Goal: Task Accomplishment & Management: Complete application form

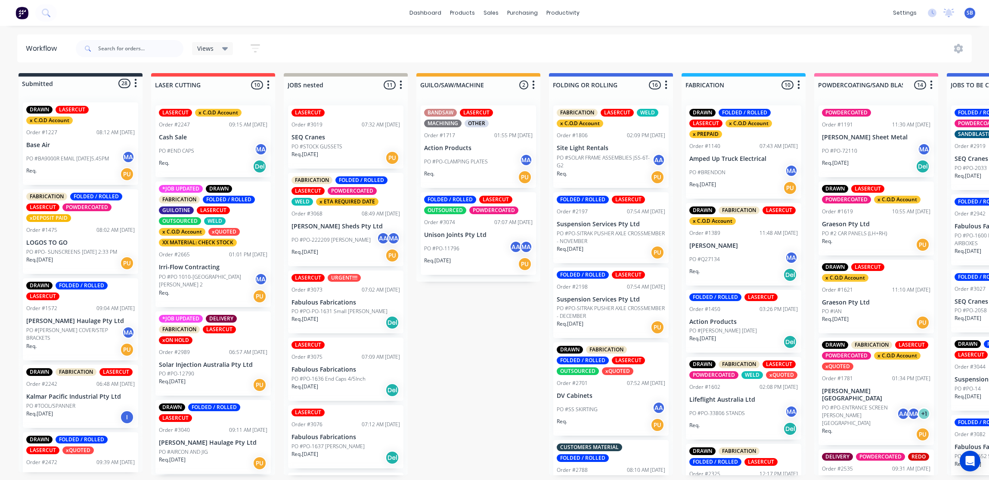
scroll to position [4, 831]
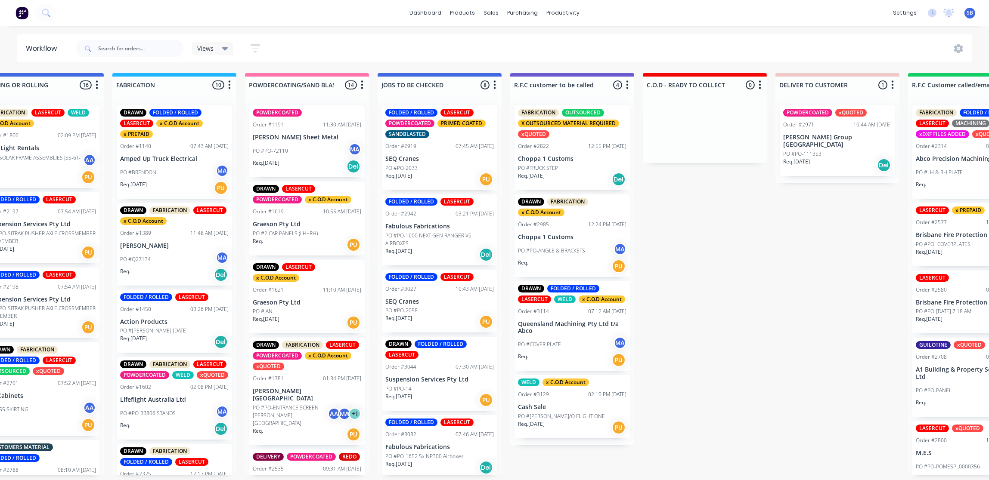
scroll to position [0, 573]
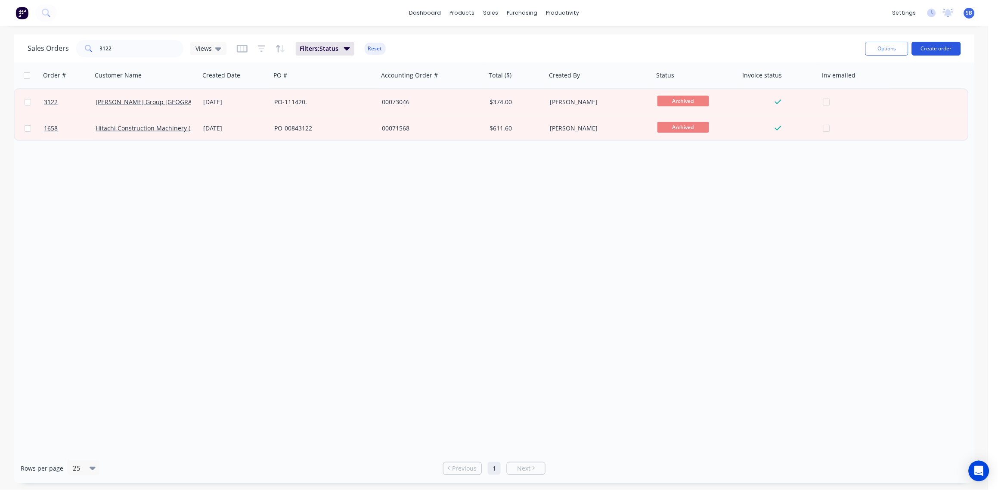
click at [941, 52] on button "Create order" at bounding box center [936, 49] width 49 height 14
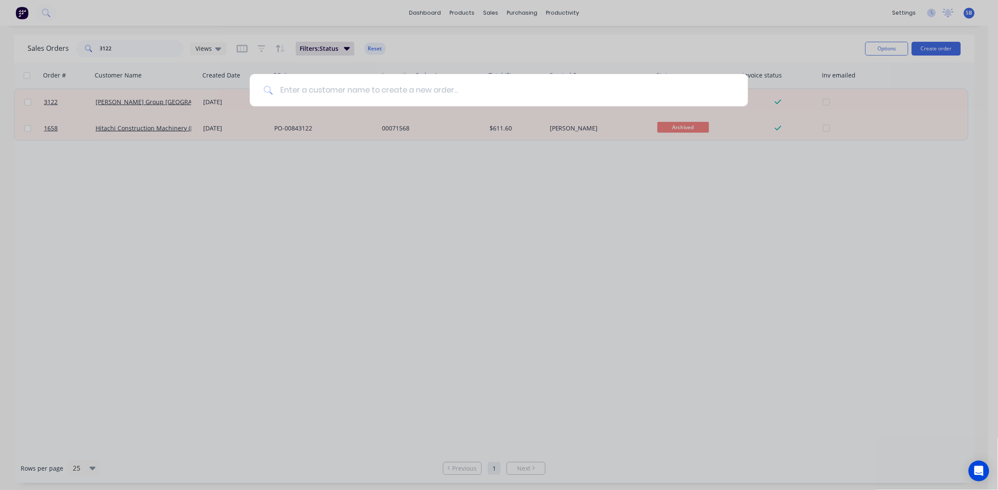
click at [493, 96] on input at bounding box center [503, 90] width 461 height 32
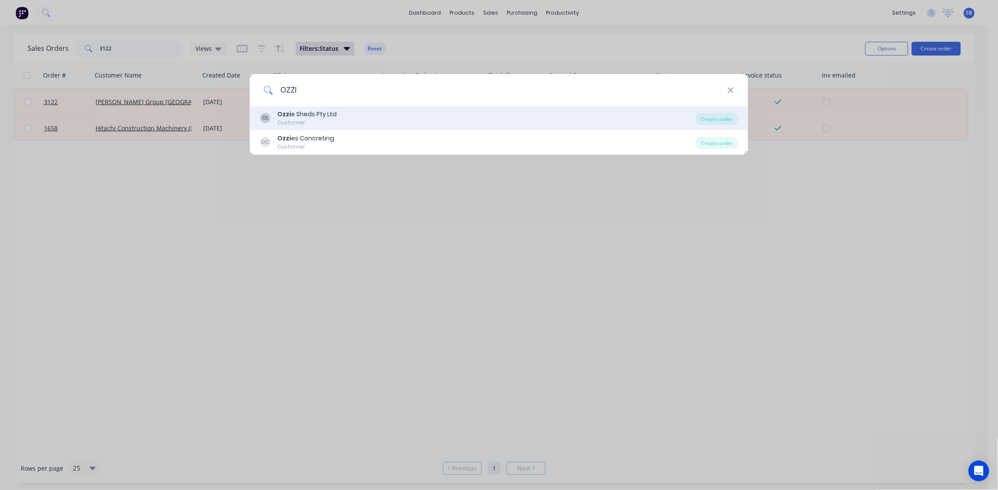
type input "OZZI"
click at [398, 123] on div "OL Ozzi e Sheds Pty Ltd Customer" at bounding box center [478, 118] width 436 height 17
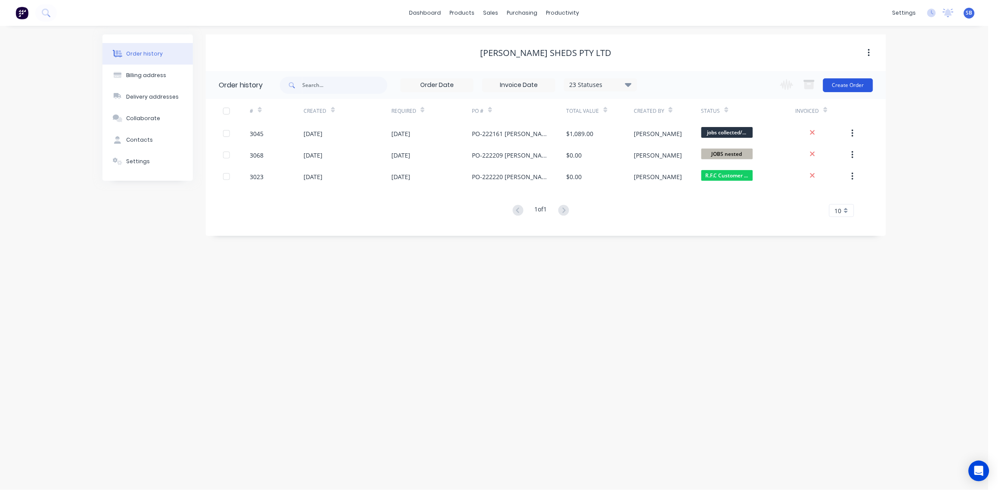
drag, startPoint x: 846, startPoint y: 93, endPoint x: 844, endPoint y: 89, distance: 5.0
click at [845, 92] on div "Change order status Submitted LASER CUTTING JOBS nested GUILO/SAW/MACHINE FOLDI…" at bounding box center [824, 85] width 98 height 28
click at [843, 89] on button "Create Order" at bounding box center [848, 85] width 50 height 14
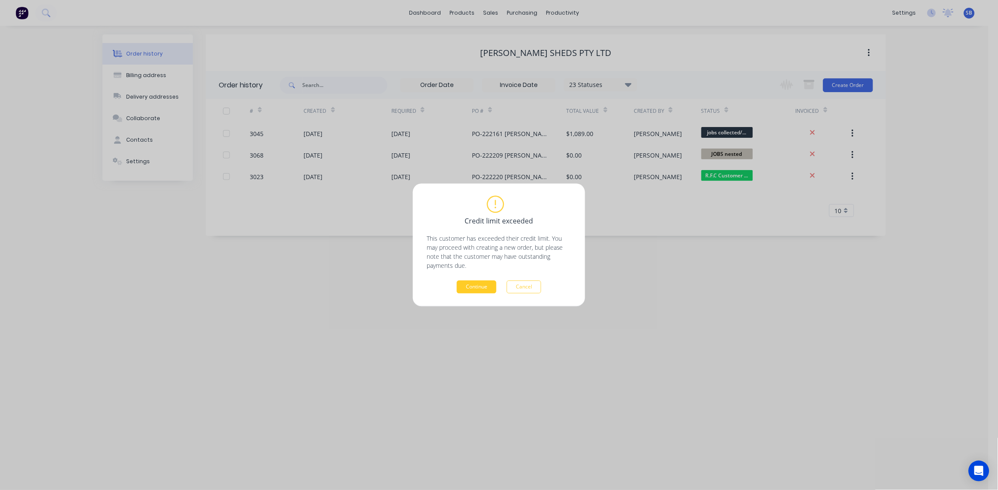
click at [473, 285] on button "Continue" at bounding box center [477, 287] width 40 height 13
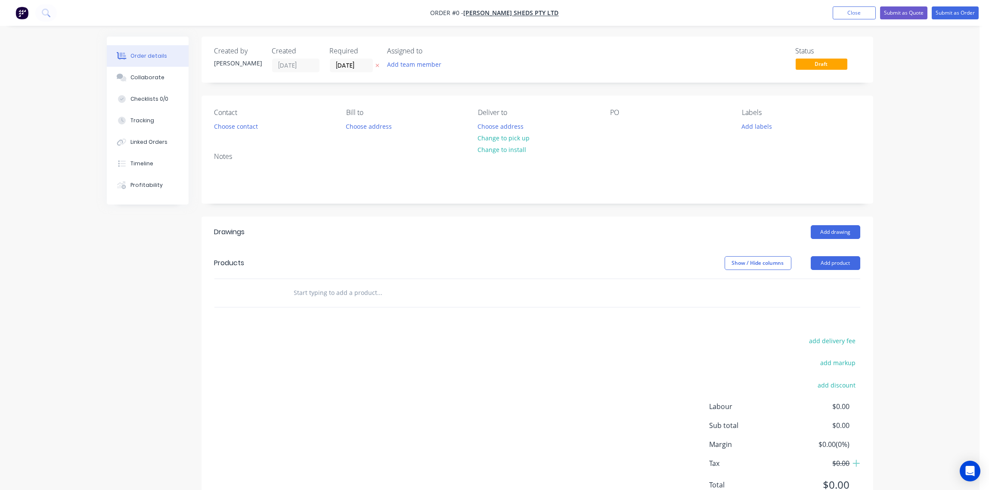
click at [338, 297] on input "text" at bounding box center [380, 292] width 172 height 17
click at [838, 265] on button "Add product" at bounding box center [836, 263] width 50 height 14
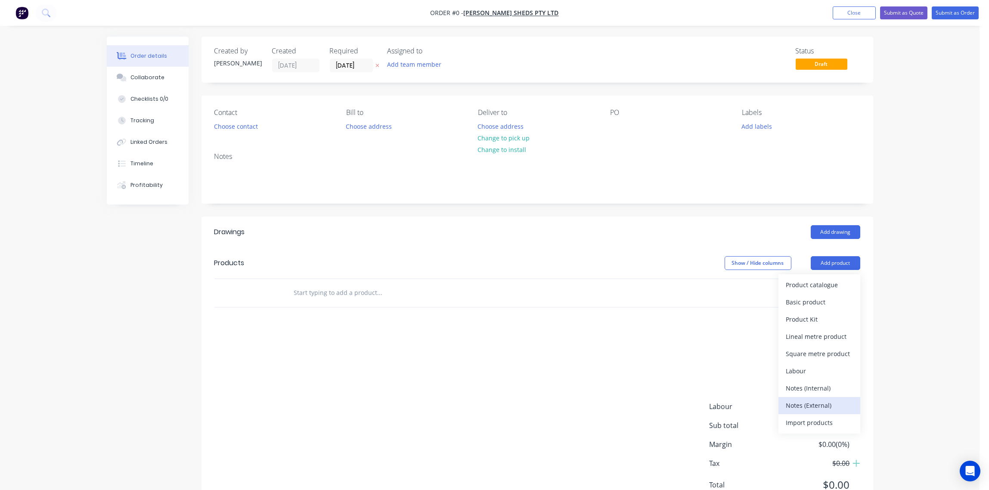
click at [811, 407] on div "Notes (External)" at bounding box center [819, 405] width 66 height 12
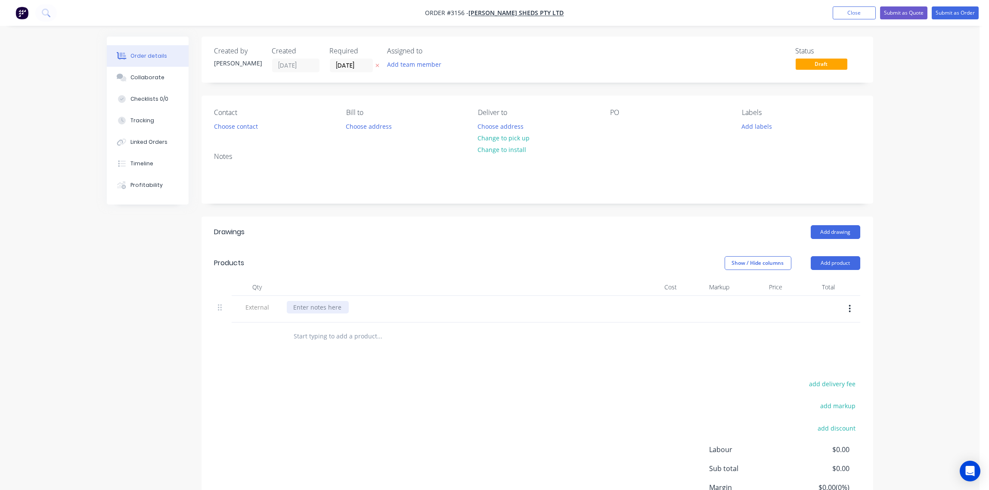
click at [314, 302] on div at bounding box center [318, 307] width 62 height 12
paste div
click at [392, 338] on input "text" at bounding box center [380, 336] width 172 height 17
click at [333, 337] on input "text" at bounding box center [380, 336] width 172 height 17
paste input "BB‐BC3‐AR4‐05 L"
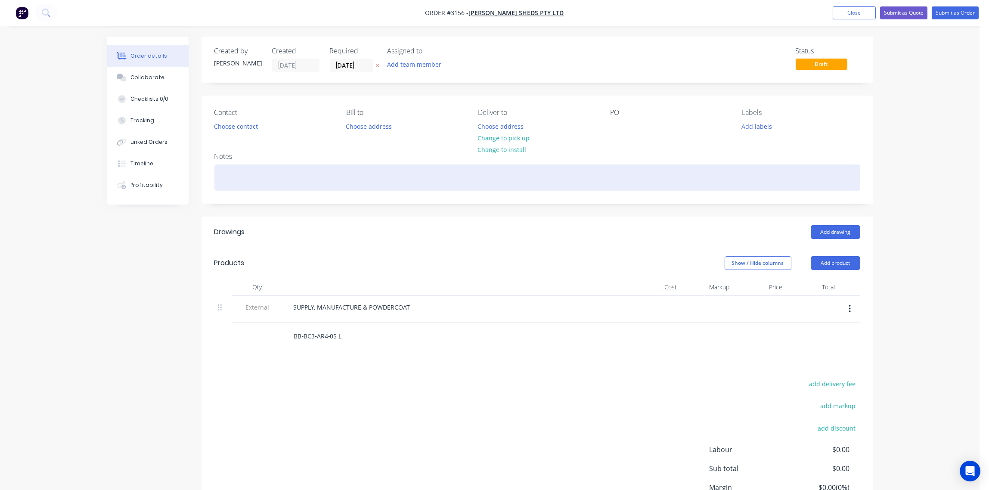
type input "BB‐BC3‐AR4‐05 L"
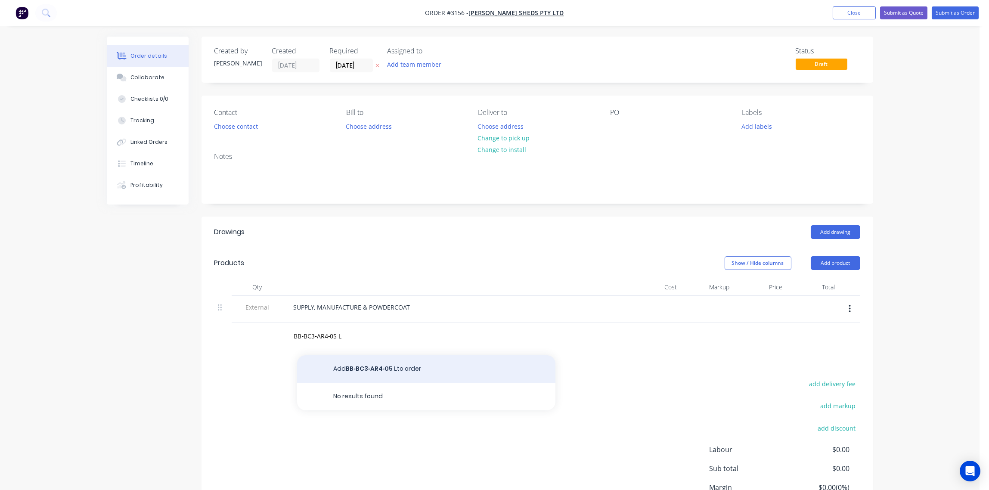
click at [384, 366] on button "Add BB‐BC3‐AR4‐05 L to order" at bounding box center [426, 369] width 258 height 28
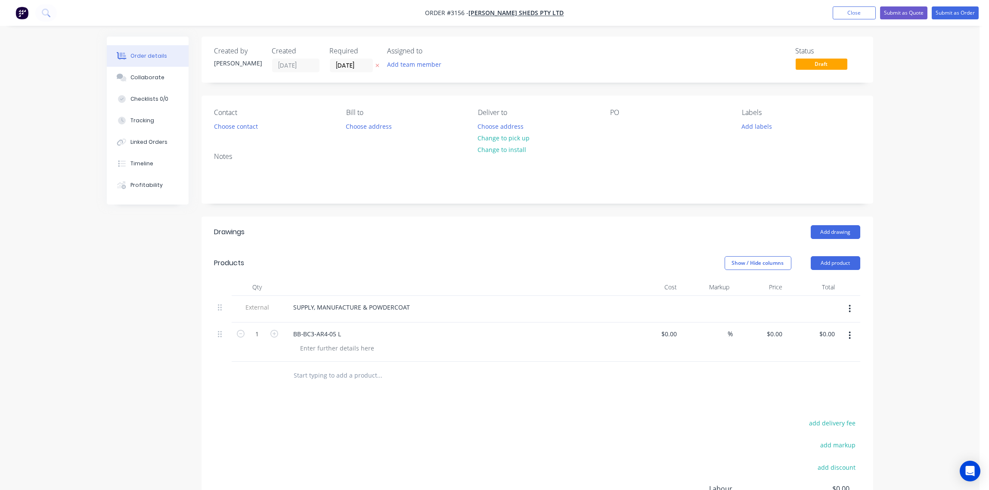
click at [325, 376] on input "text" at bounding box center [380, 375] width 172 height 17
paste input "BB‐BC3‐AR4‐05 R"
type input "BB‐BC3‐AR4‐05 R"
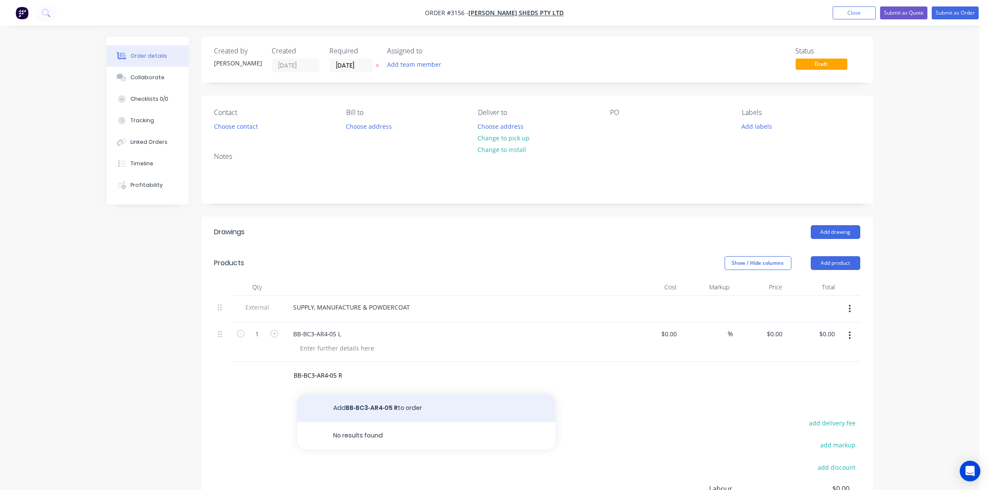
click at [398, 409] on button "Add BB‐BC3‐AR4‐05 R to order" at bounding box center [426, 408] width 258 height 28
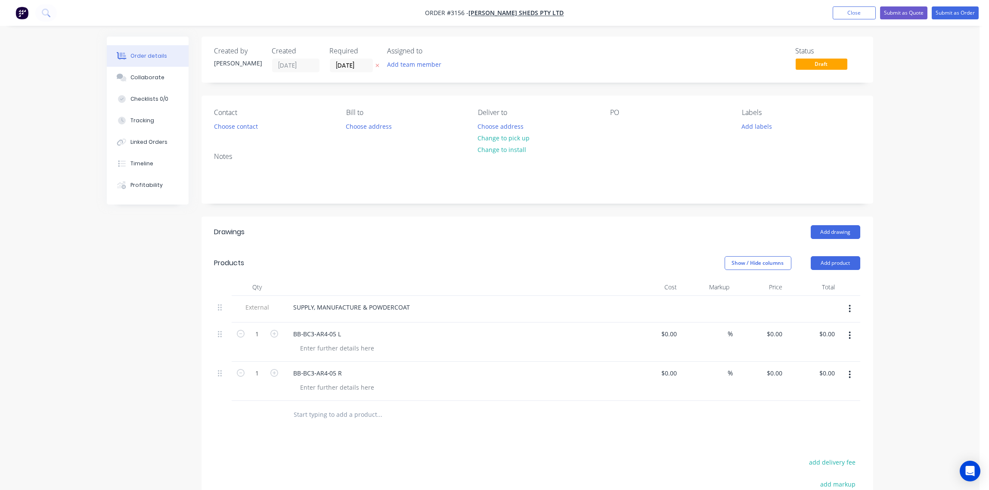
click at [324, 415] on input "text" at bounding box center [380, 414] width 172 height 17
paste input "POST (A)"
type input "POST (A)"
click at [381, 445] on button "Add POST (A) to order" at bounding box center [426, 447] width 258 height 28
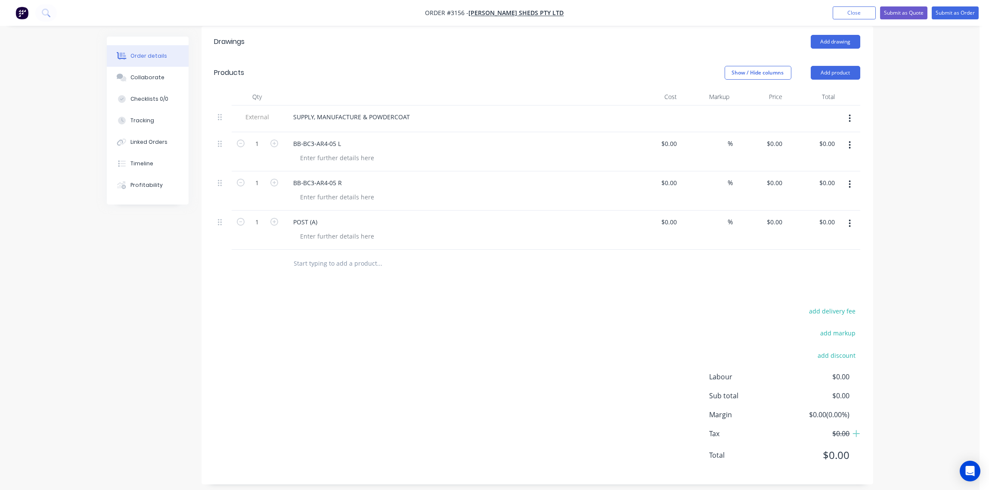
scroll to position [198, 0]
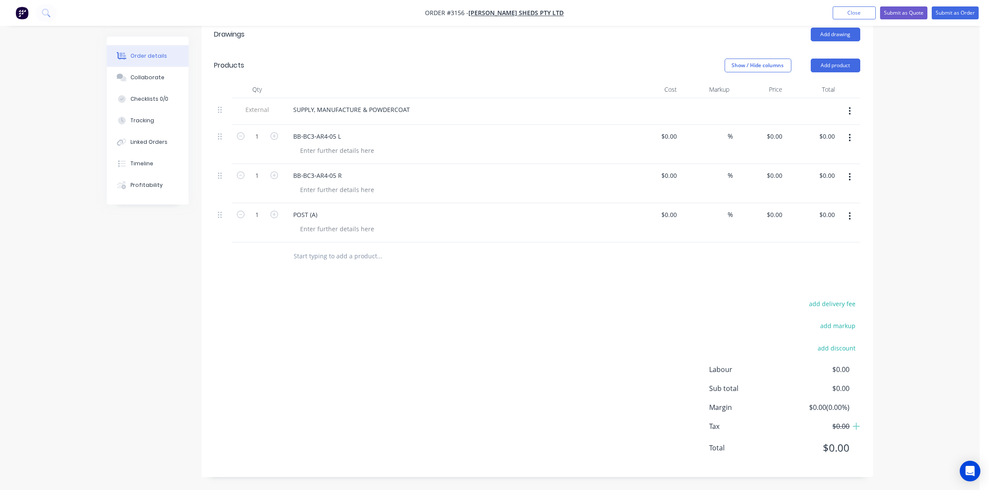
click at [319, 253] on input "text" at bounding box center [380, 256] width 172 height 17
paste input "BB‐C3R4‐ KNEE BRACE 15"
type input "BB‐C3R4‐ KNEE BRACE 15"
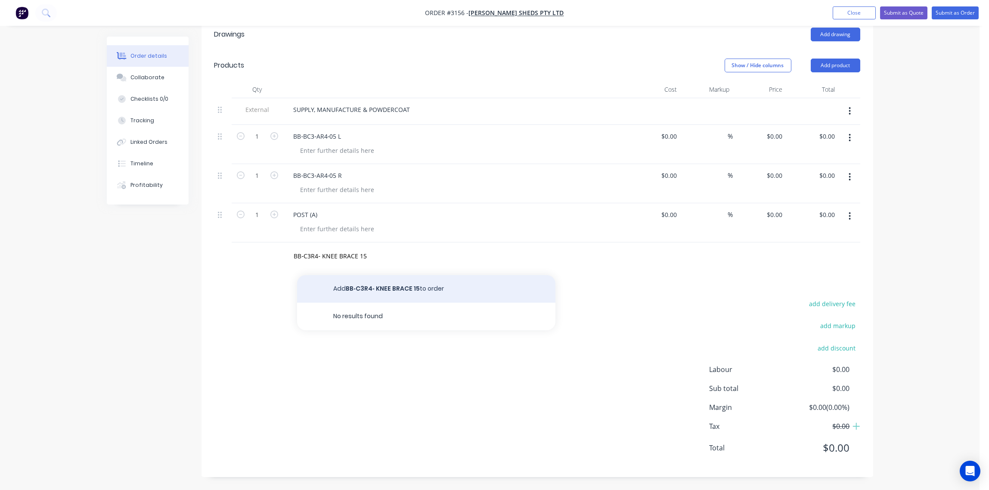
click at [390, 289] on button "Add BB‐C3R4‐ KNEE BRACE 15 to order" at bounding box center [426, 289] width 258 height 28
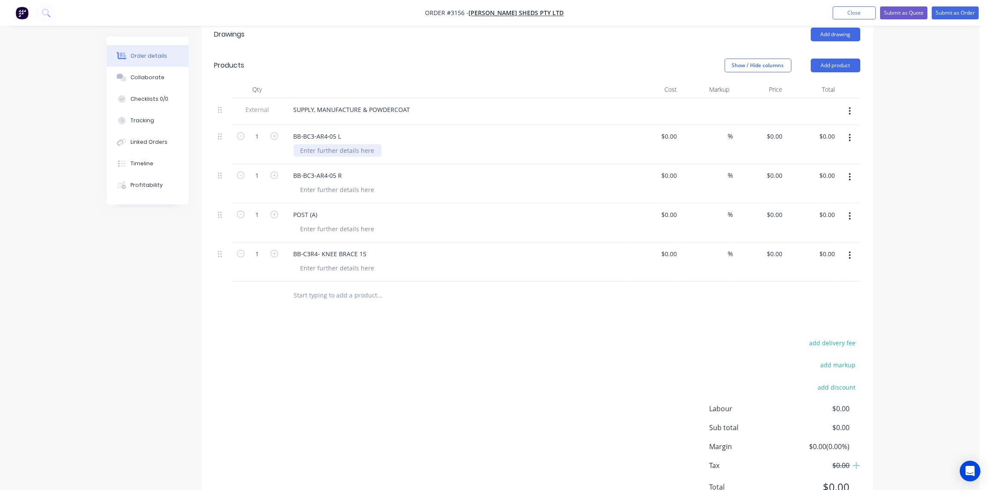
click at [330, 152] on div at bounding box center [338, 150] width 88 height 12
type input "$0.00"
drag, startPoint x: 390, startPoint y: 148, endPoint x: 278, endPoint y: 151, distance: 112.8
click at [278, 151] on div "1 BB‐BC3‐AR4‐05 L POWDERCOATED: MANOR RED $0.00 $0.00 % $0.00 $0.00 $0.00 $0.00" at bounding box center [537, 144] width 646 height 39
click at [396, 151] on div "POWDERCOATED: MANOR RED" at bounding box center [459, 150] width 331 height 12
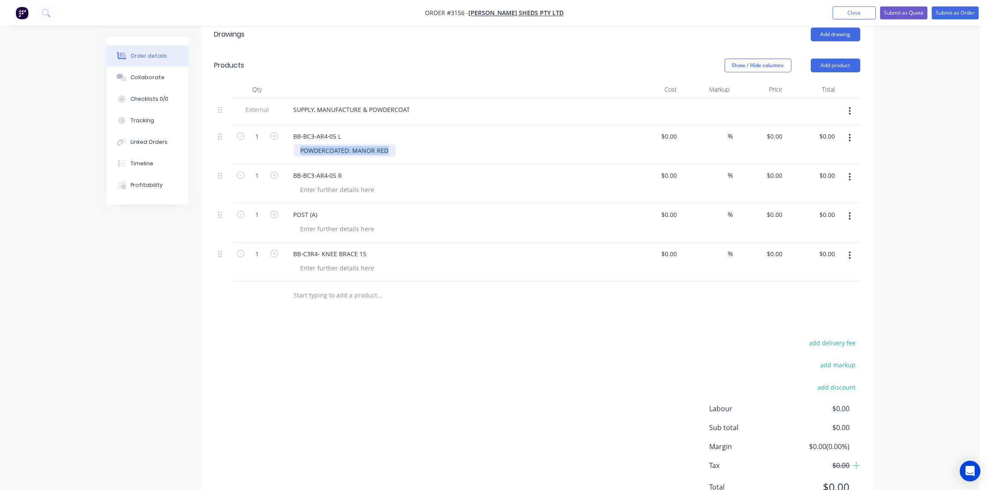
drag, startPoint x: 390, startPoint y: 149, endPoint x: 292, endPoint y: 153, distance: 98.2
click at [283, 152] on div "BB‐BC3‐AR4‐05 L POWDERCOATED: MANOR RED" at bounding box center [455, 144] width 344 height 39
copy div "POWDERCOATED: MANOR RED"
click at [346, 267] on div at bounding box center [338, 268] width 88 height 12
paste div
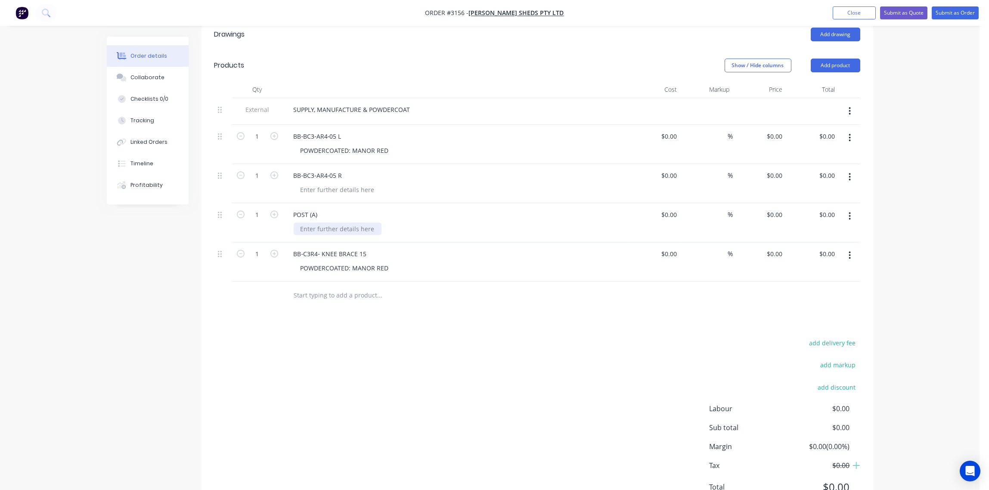
click at [346, 232] on div at bounding box center [338, 229] width 88 height 12
paste div
click at [333, 189] on div at bounding box center [338, 189] width 88 height 12
paste div
drag, startPoint x: 390, startPoint y: 192, endPoint x: 351, endPoint y: 191, distance: 39.2
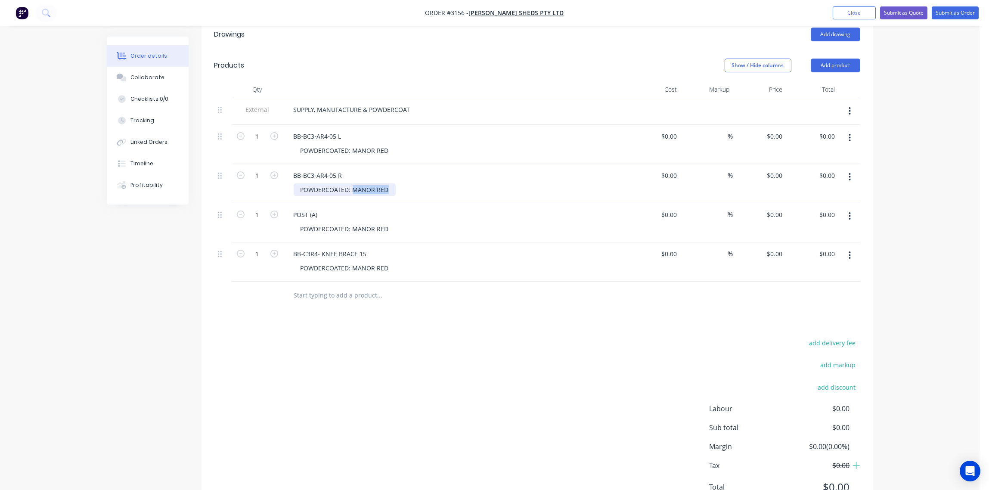
click at [351, 191] on div "POWDERCOATED: MANOR RED" at bounding box center [345, 189] width 102 height 12
type input "$0.00"
type input "2"
click at [253, 256] on input "1" at bounding box center [257, 254] width 22 height 13
type input "2"
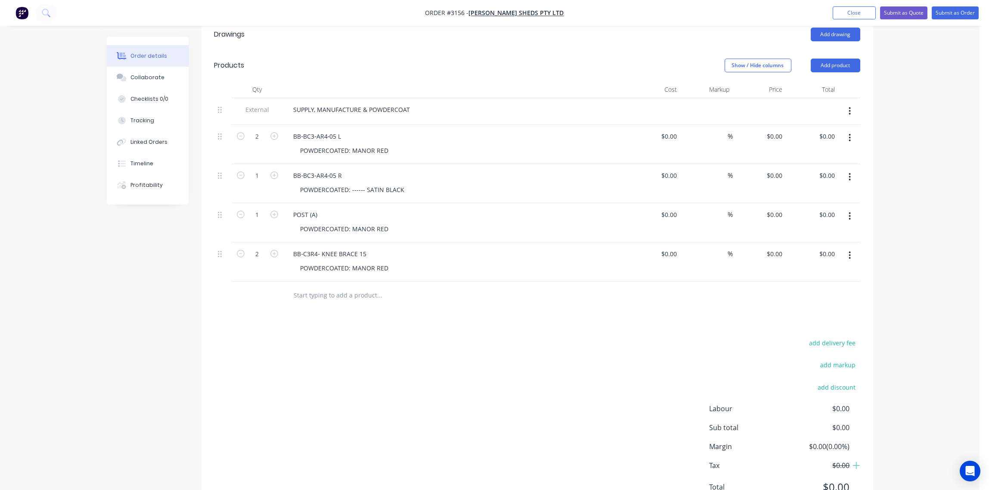
click at [567, 306] on div at bounding box center [438, 296] width 310 height 28
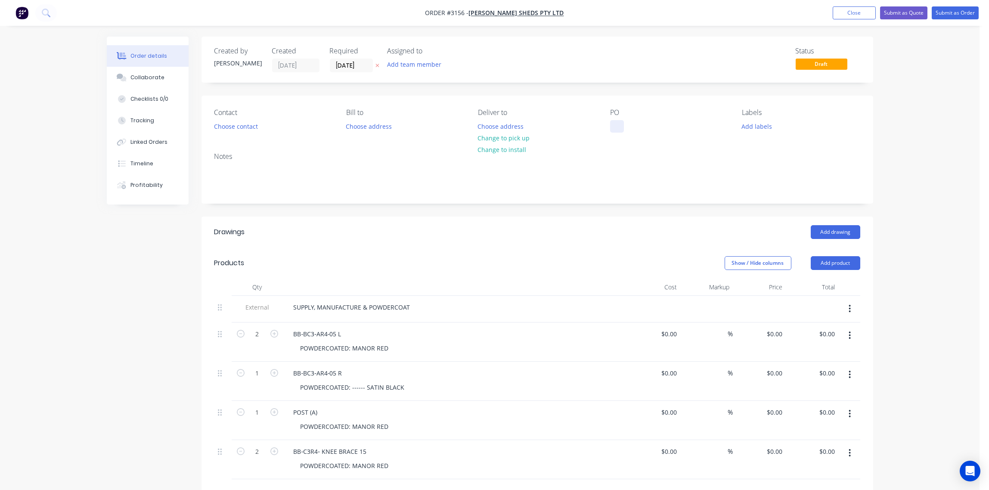
click at [619, 123] on div at bounding box center [617, 126] width 14 height 12
click at [764, 124] on button "Add labels" at bounding box center [757, 126] width 40 height 12
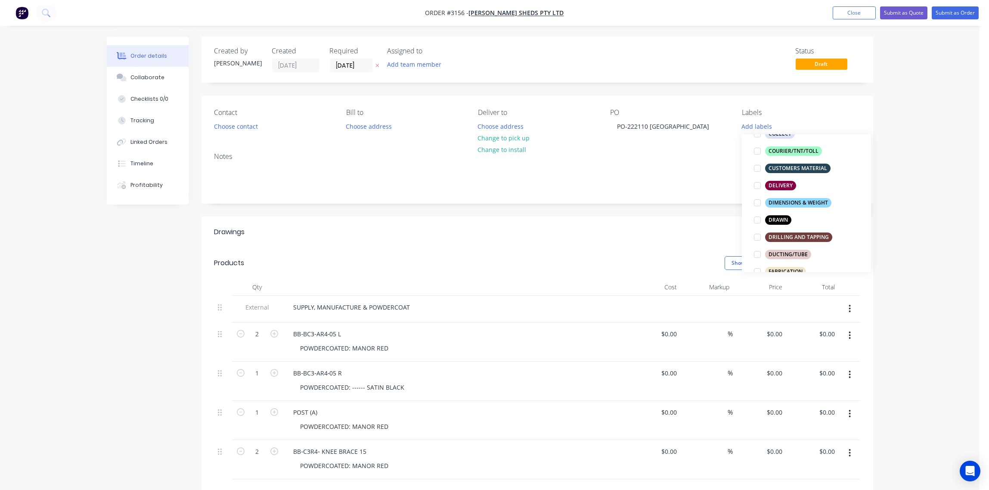
scroll to position [192, 0]
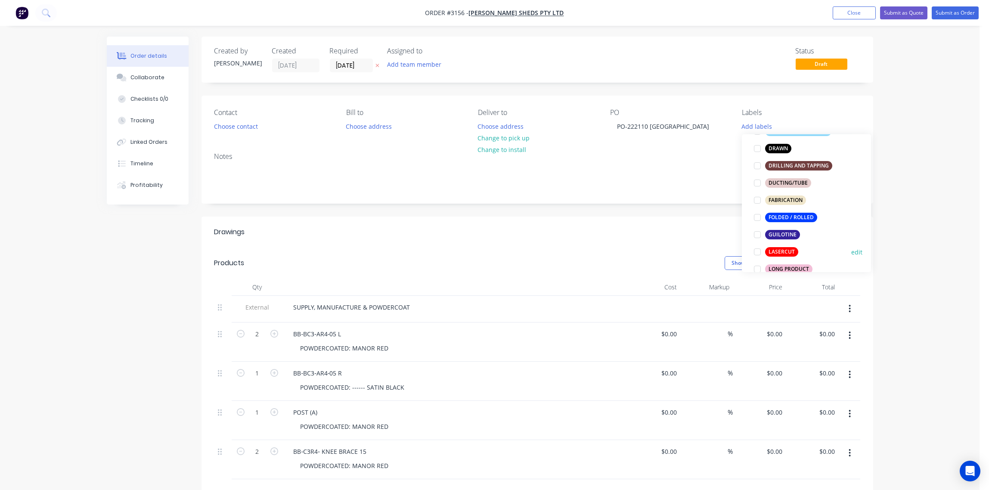
click at [759, 255] on div at bounding box center [757, 251] width 17 height 17
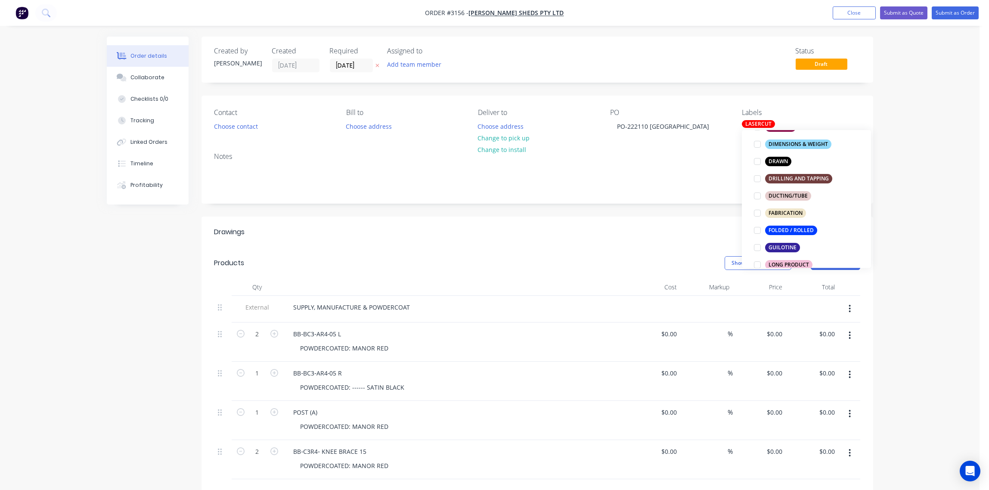
scroll to position [0, 0]
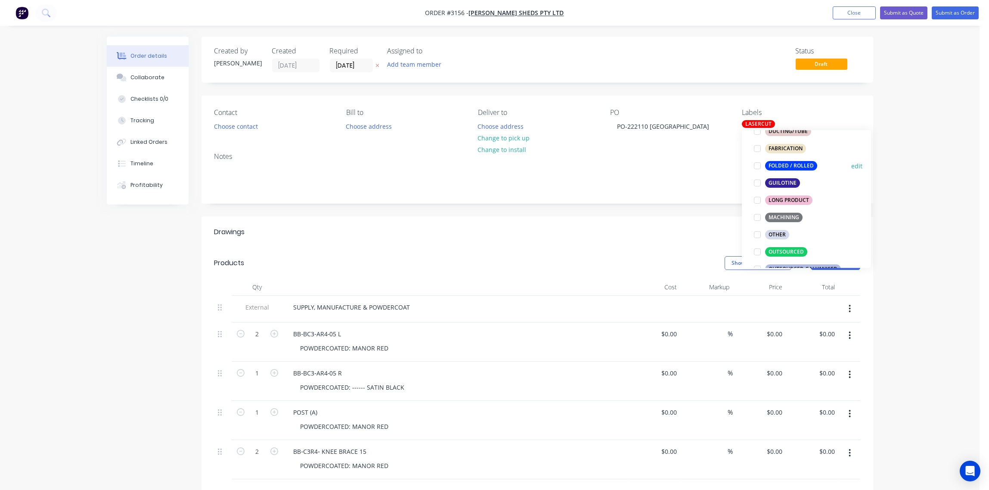
click at [754, 164] on div at bounding box center [757, 165] width 17 height 17
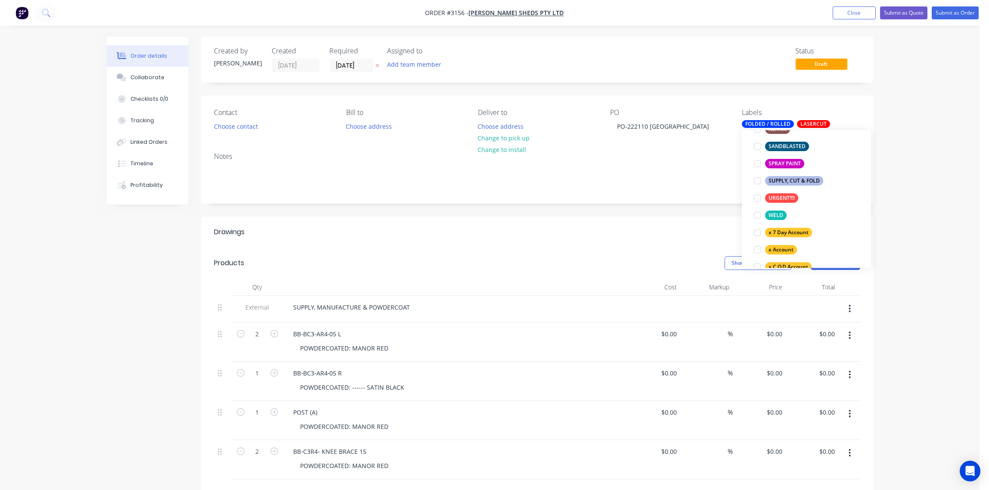
scroll to position [419, 0]
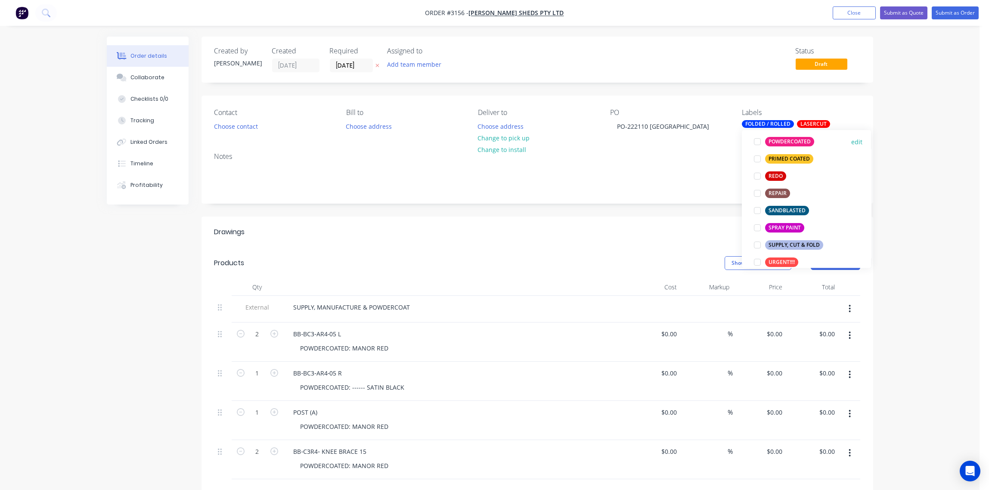
click at [757, 141] on div at bounding box center [757, 141] width 17 height 17
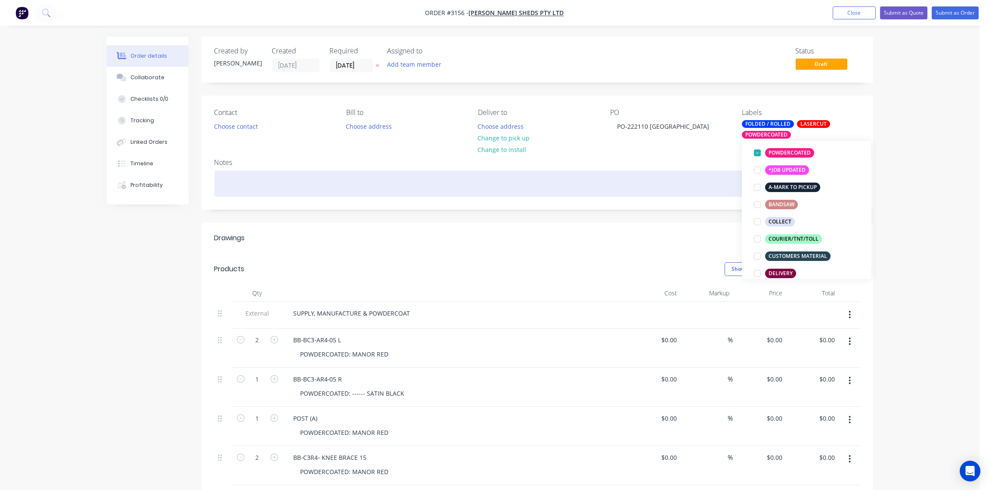
click at [639, 196] on div at bounding box center [537, 183] width 646 height 26
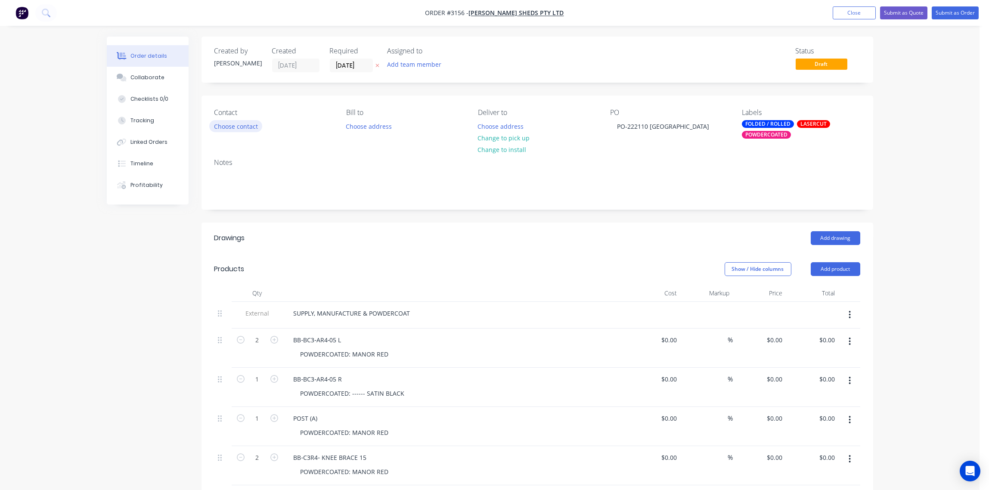
click at [240, 124] on button "Choose contact" at bounding box center [235, 126] width 53 height 12
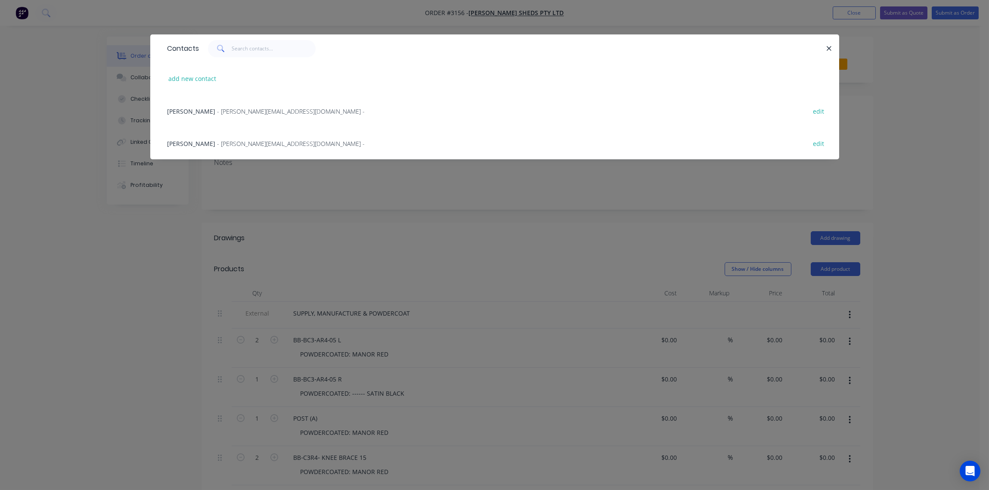
click at [240, 140] on span "- martin@ozziesheds.com.au -" at bounding box center [291, 143] width 148 height 8
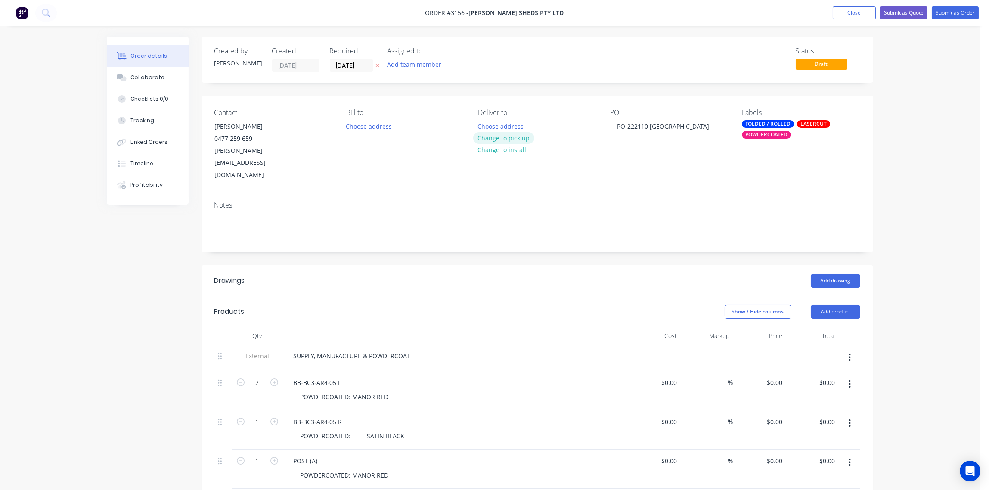
click at [524, 141] on button "Change to pick up" at bounding box center [503, 138] width 61 height 12
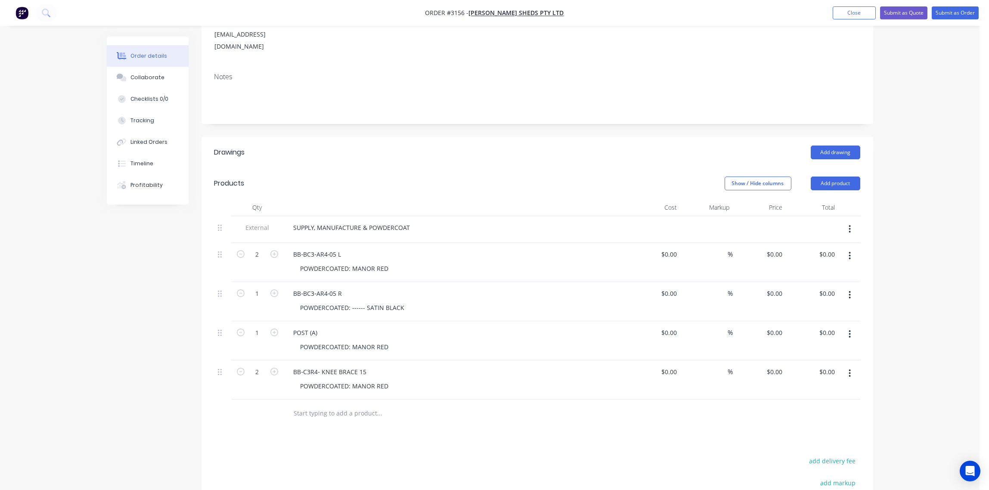
scroll to position [64, 0]
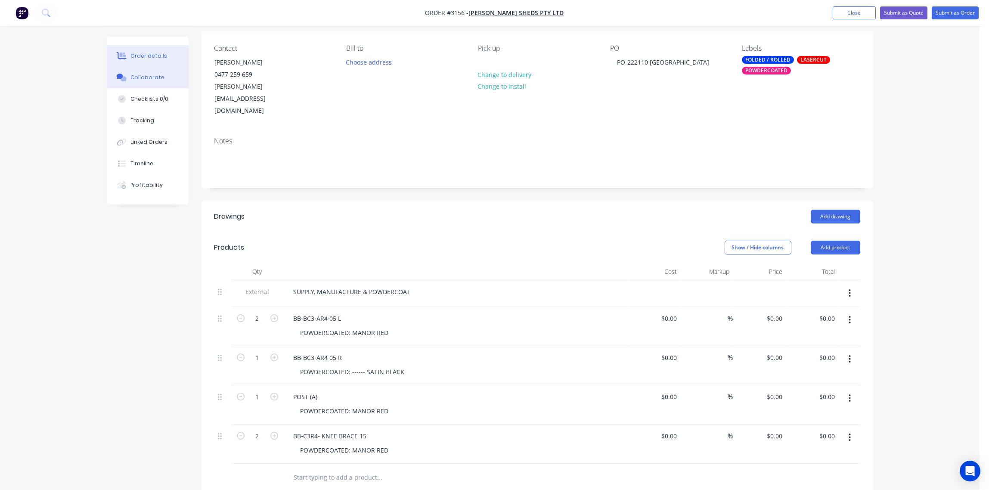
click at [132, 81] on button "Collaborate" at bounding box center [148, 78] width 82 height 22
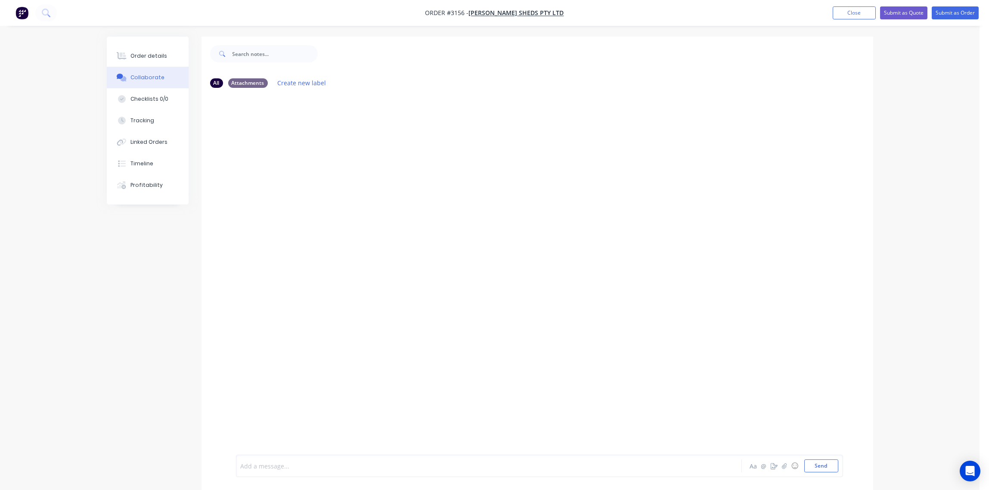
click at [314, 463] on div at bounding box center [465, 465] width 448 height 9
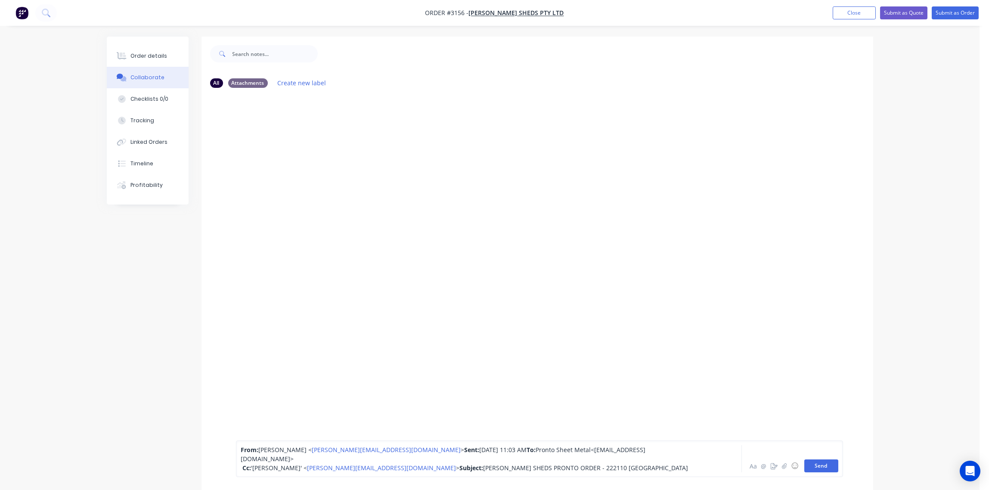
click at [823, 464] on button "Send" at bounding box center [821, 465] width 34 height 13
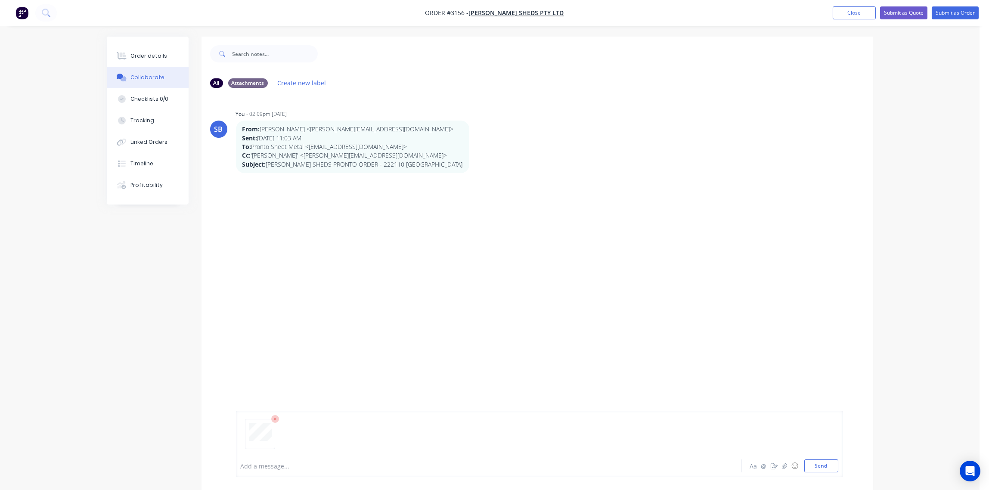
click at [274, 464] on div at bounding box center [465, 465] width 448 height 9
click at [820, 469] on button "Send" at bounding box center [821, 465] width 34 height 13
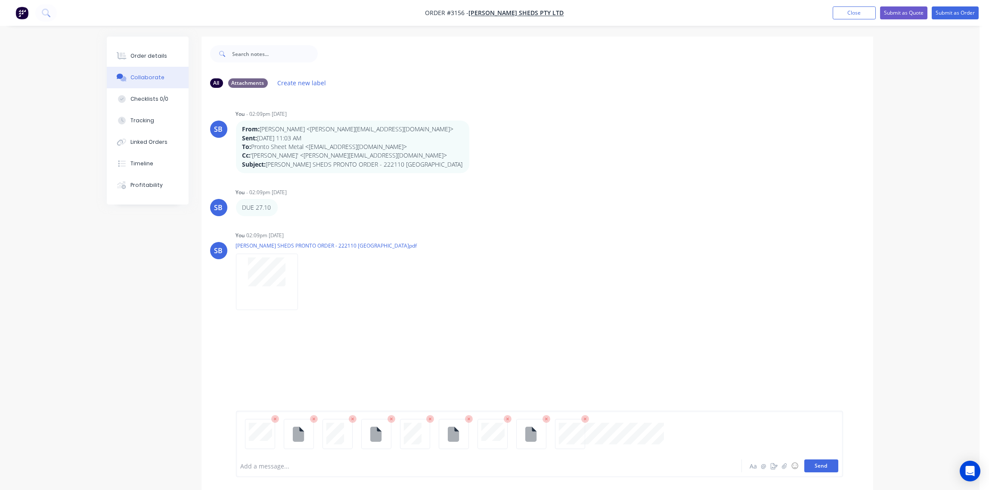
click at [821, 470] on button "Send" at bounding box center [821, 465] width 34 height 13
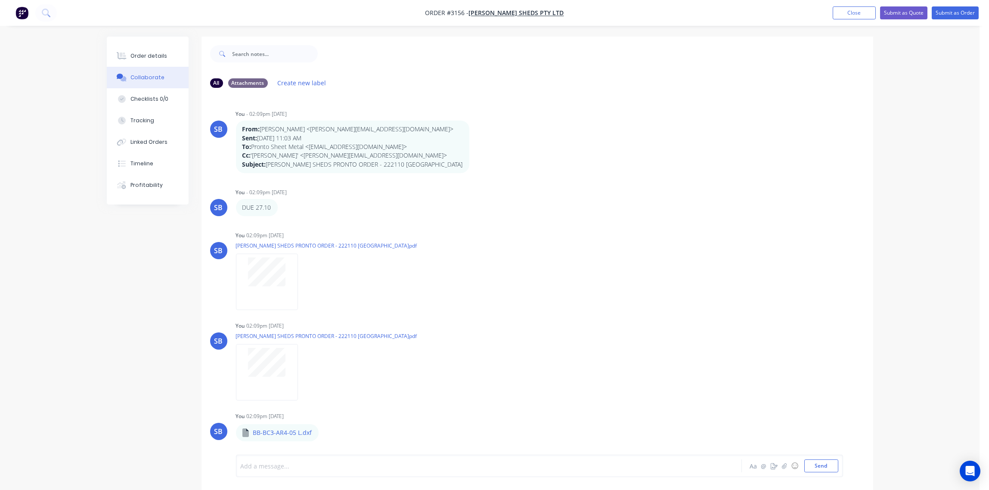
click at [325, 468] on div at bounding box center [465, 465] width 448 height 9
click at [818, 466] on button "Send" at bounding box center [821, 465] width 34 height 13
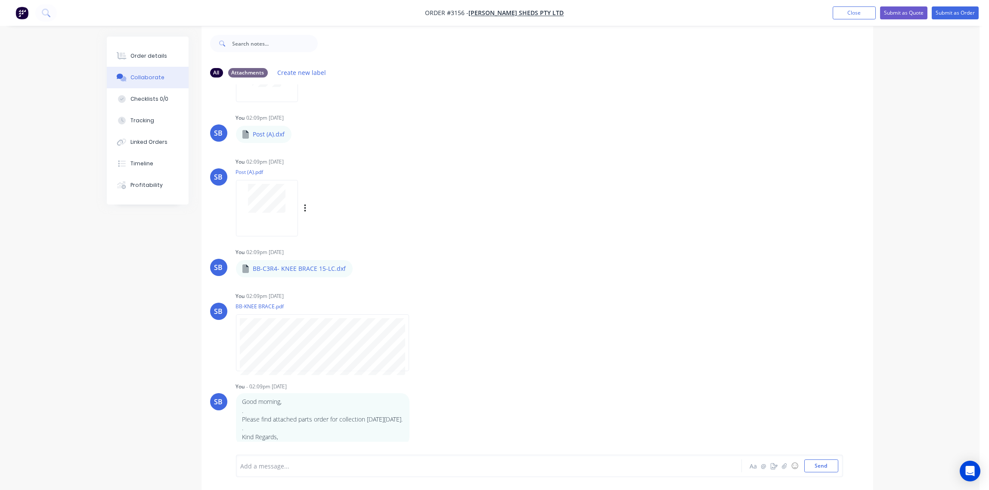
scroll to position [13, 0]
click at [151, 54] on div "Order details" at bounding box center [148, 56] width 37 height 8
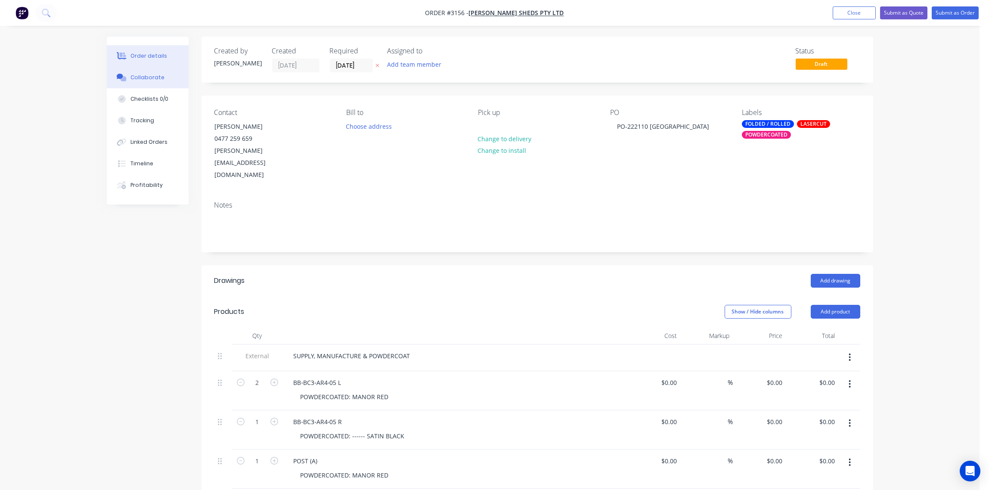
click at [139, 77] on div "Collaborate" at bounding box center [147, 78] width 34 height 8
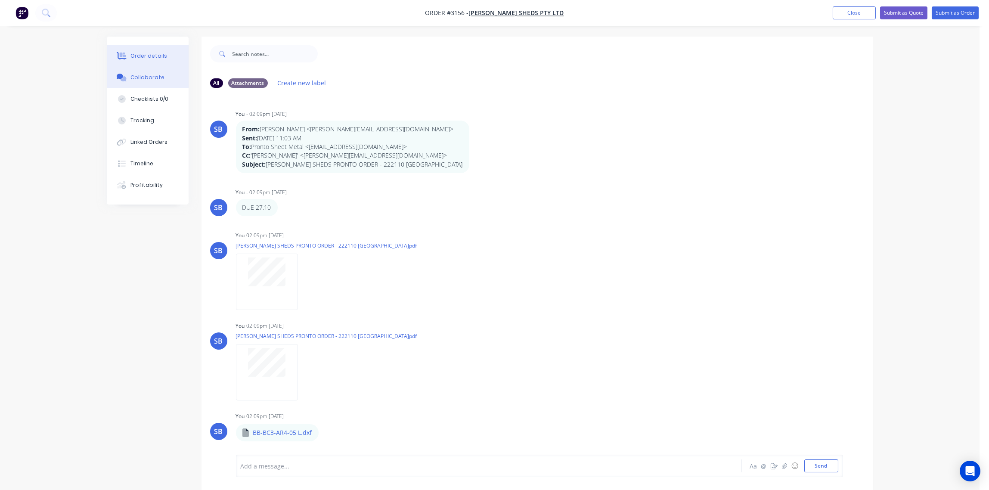
click at [147, 54] on div "Order details" at bounding box center [148, 56] width 37 height 8
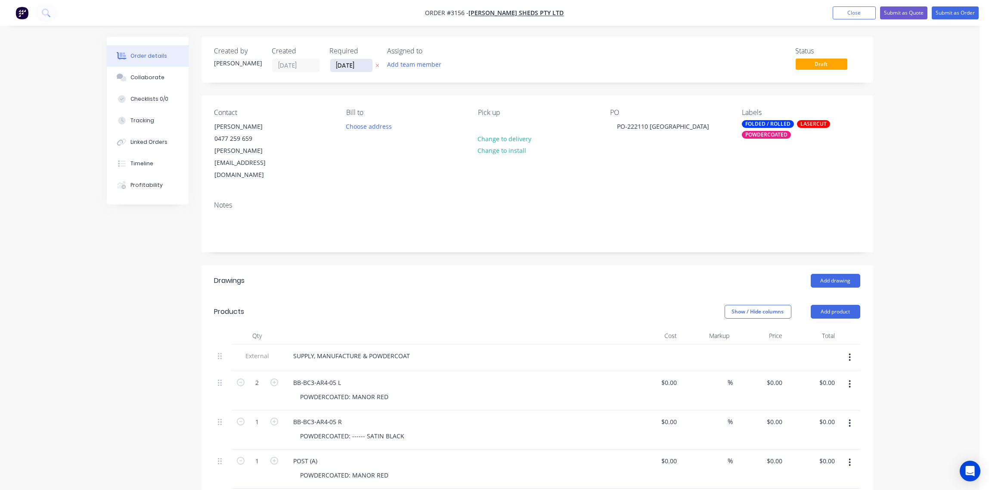
click at [365, 65] on input "09/10/25" at bounding box center [351, 65] width 42 height 13
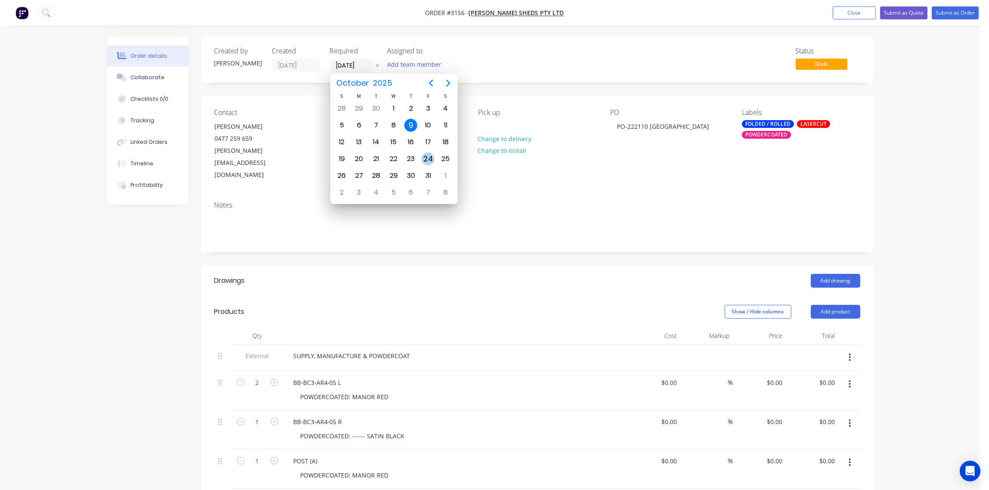
click at [426, 158] on div "24" at bounding box center [427, 158] width 13 height 13
type input "24/10/25"
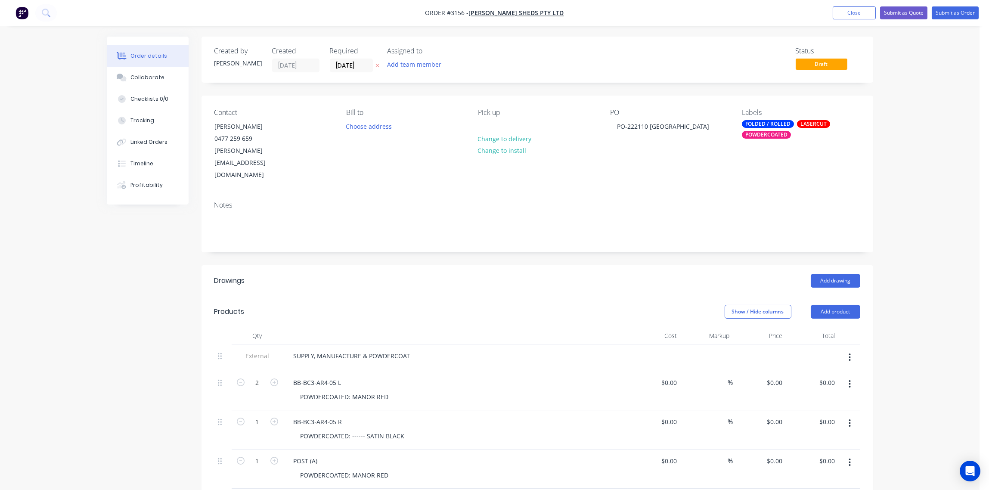
click at [773, 135] on div "POWDERCOATED" at bounding box center [766, 135] width 49 height 8
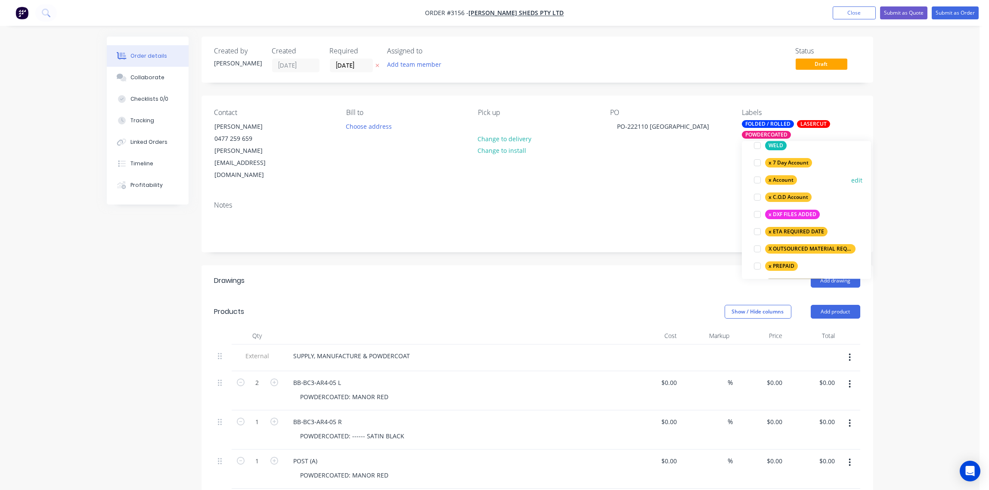
scroll to position [642, 0]
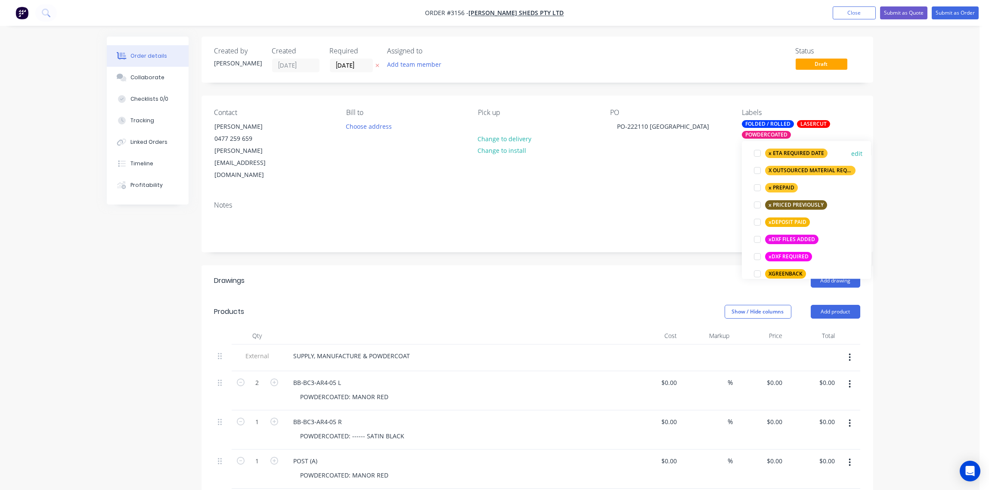
click at [756, 154] on div at bounding box center [757, 153] width 17 height 17
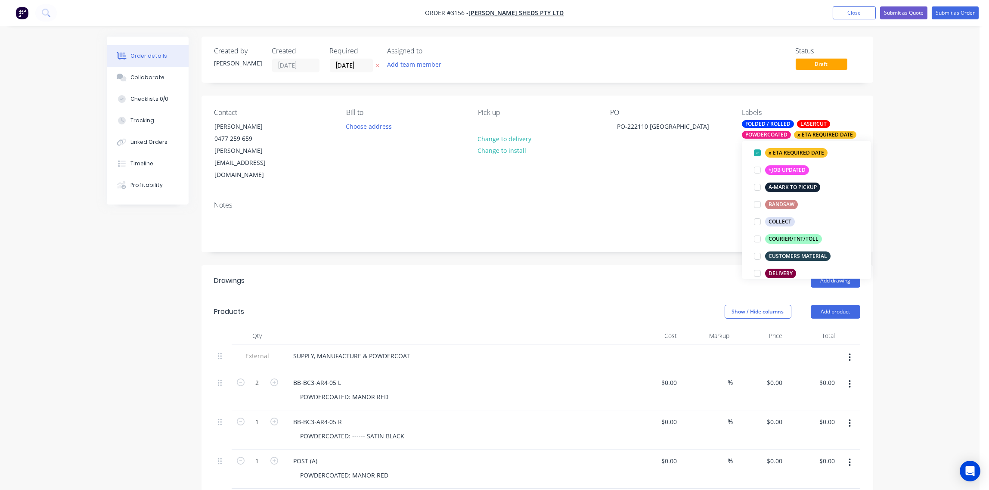
click at [687, 201] on div "Notes" at bounding box center [537, 205] width 646 height 8
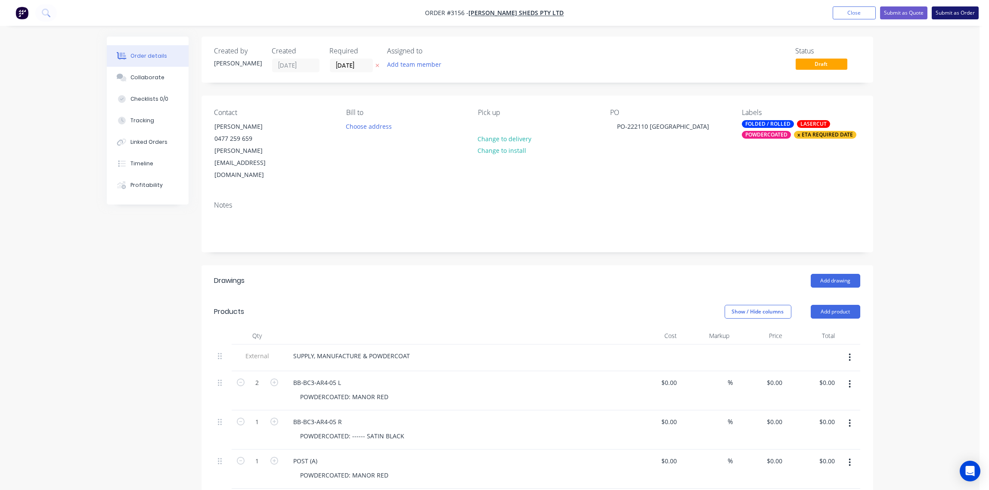
click at [958, 9] on button "Submit as Order" at bounding box center [954, 12] width 47 height 13
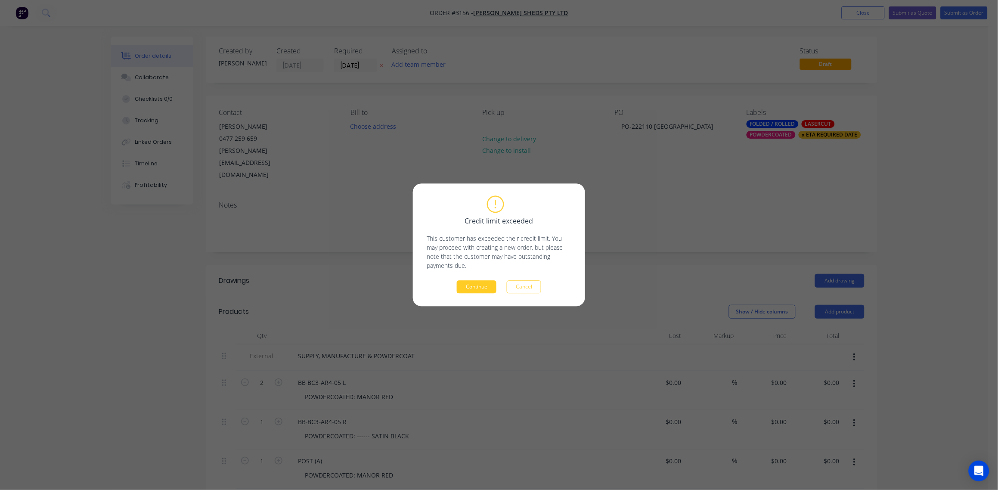
click at [475, 288] on button "Continue" at bounding box center [477, 287] width 40 height 13
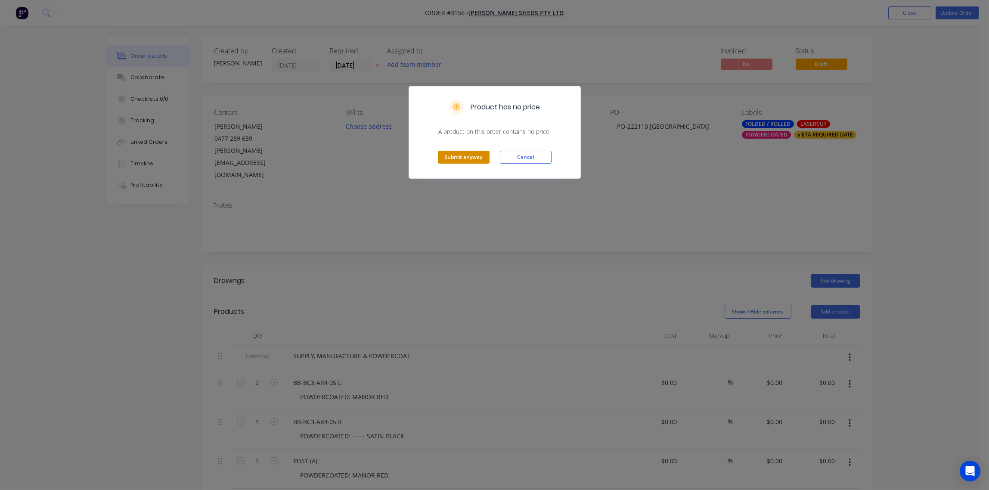
click at [467, 161] on button "Submit anyway" at bounding box center [464, 157] width 52 height 13
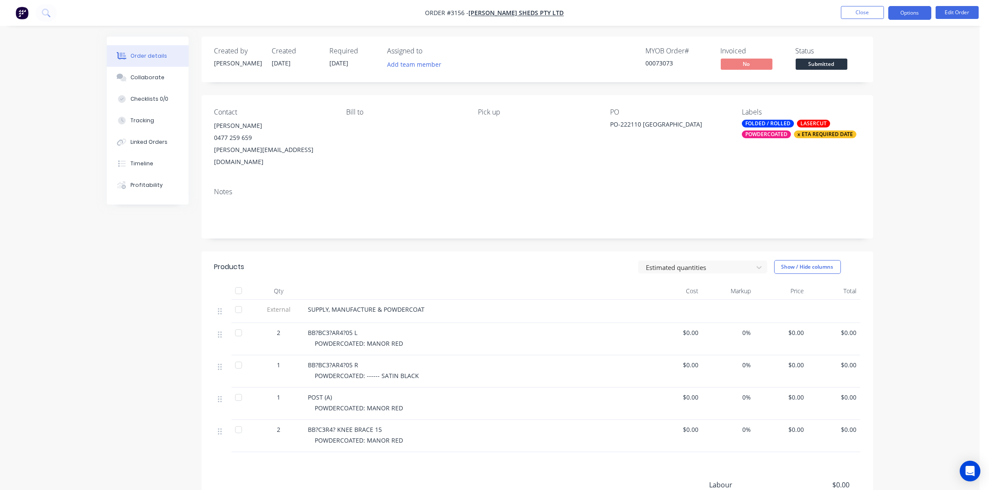
click at [911, 11] on button "Options" at bounding box center [909, 13] width 43 height 14
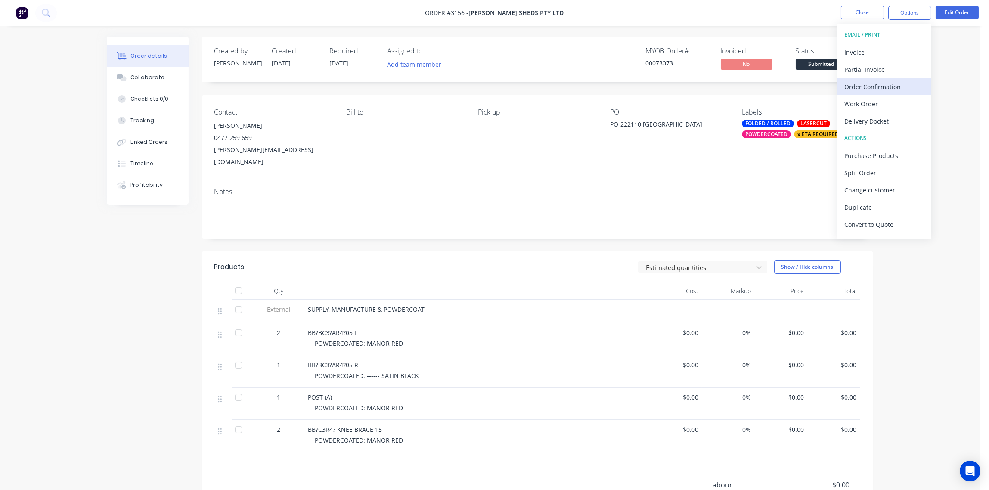
click at [897, 87] on div "Order Confirmation" at bounding box center [883, 86] width 79 height 12
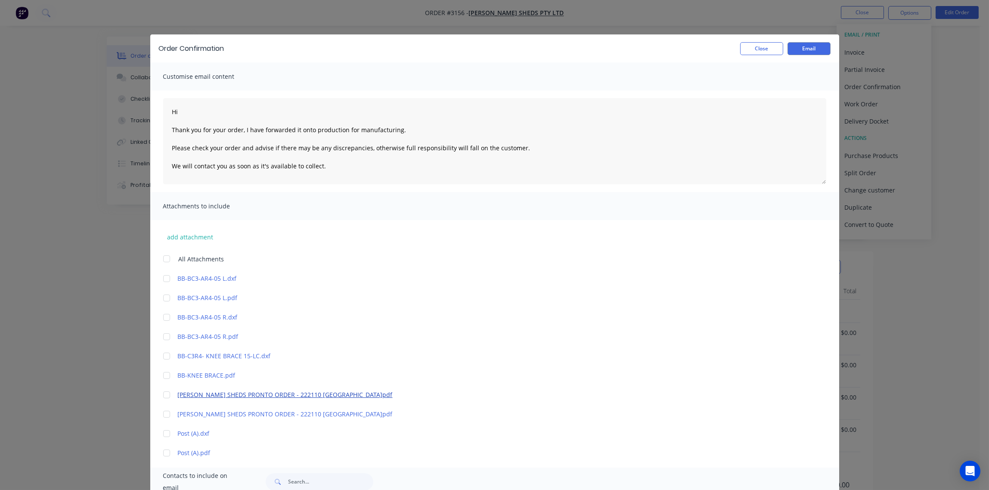
scroll to position [115, 0]
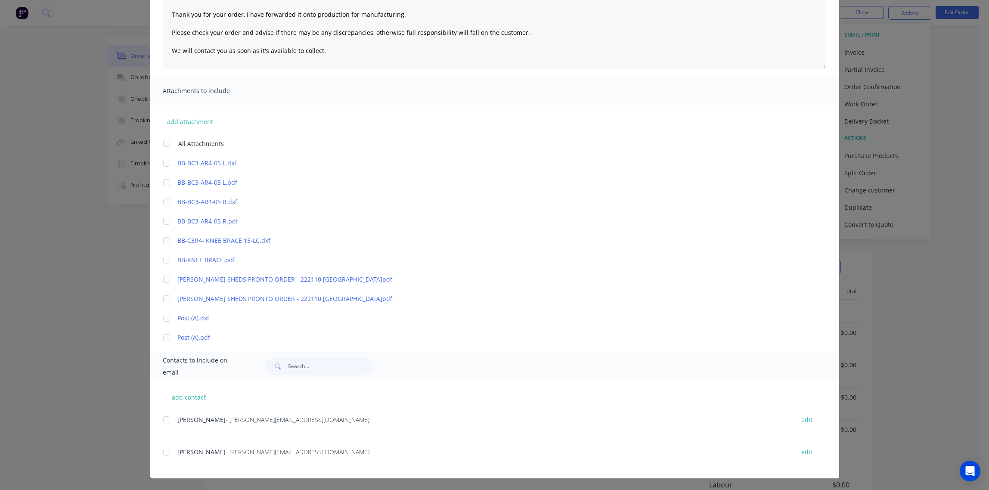
click at [163, 452] on div at bounding box center [166, 451] width 17 height 17
type textarea "Hi Thank you for your order, I have forwarded it onto production for manufactur…"
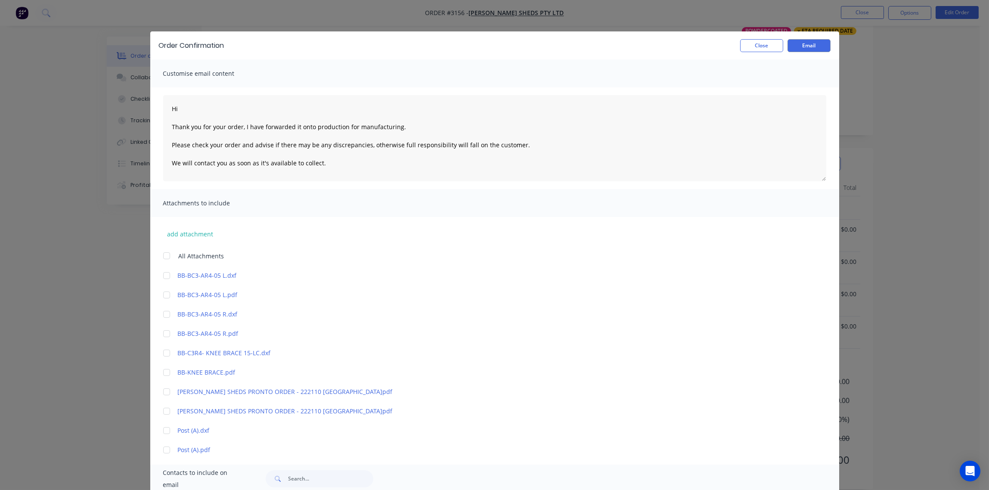
scroll to position [0, 0]
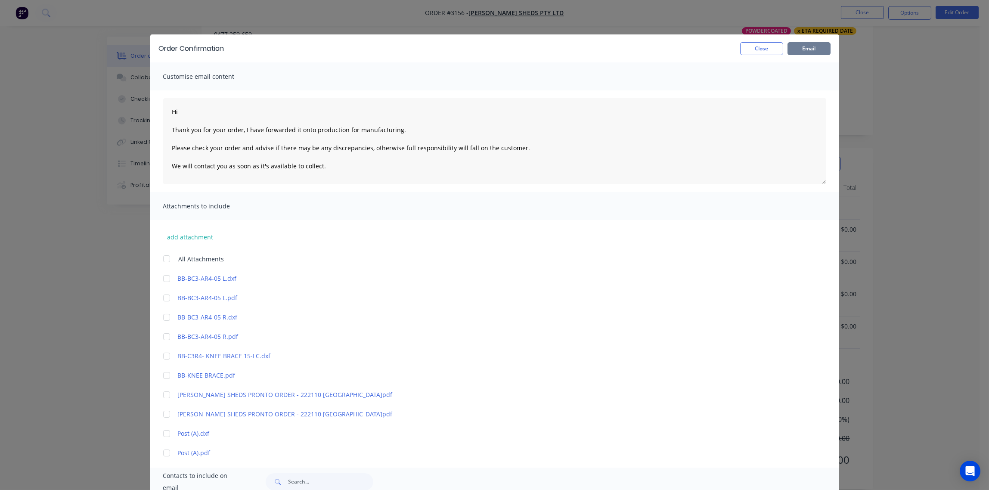
click at [809, 48] on button "Email" at bounding box center [808, 48] width 43 height 13
type textarea "Hi Thank you for your order, I have forwarded it onto production for manufactur…"
click at [759, 50] on button "Close" at bounding box center [761, 48] width 43 height 13
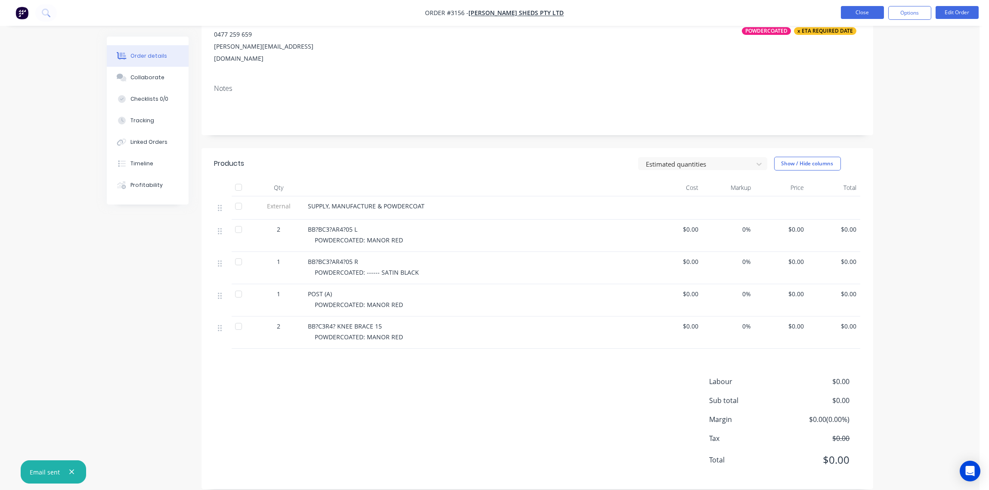
click at [860, 14] on button "Close" at bounding box center [862, 12] width 43 height 13
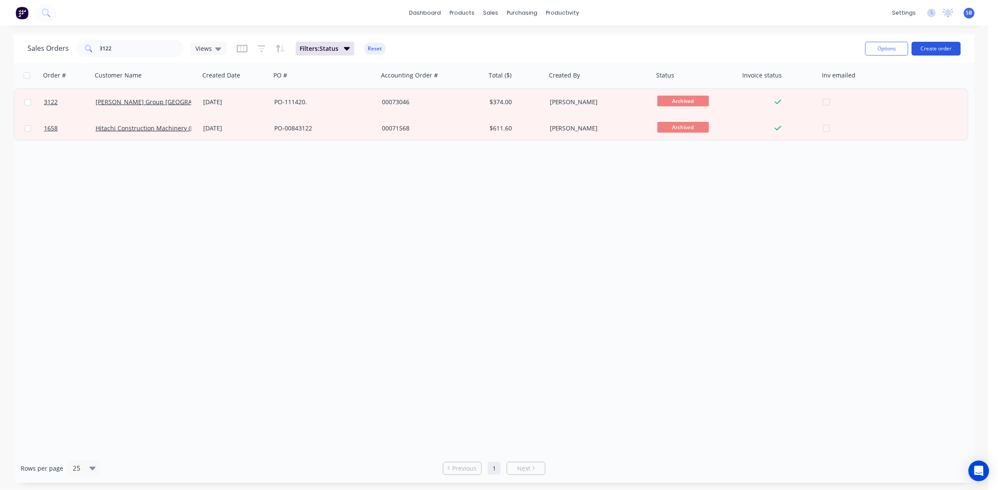
click at [943, 48] on button "Create order" at bounding box center [936, 49] width 49 height 14
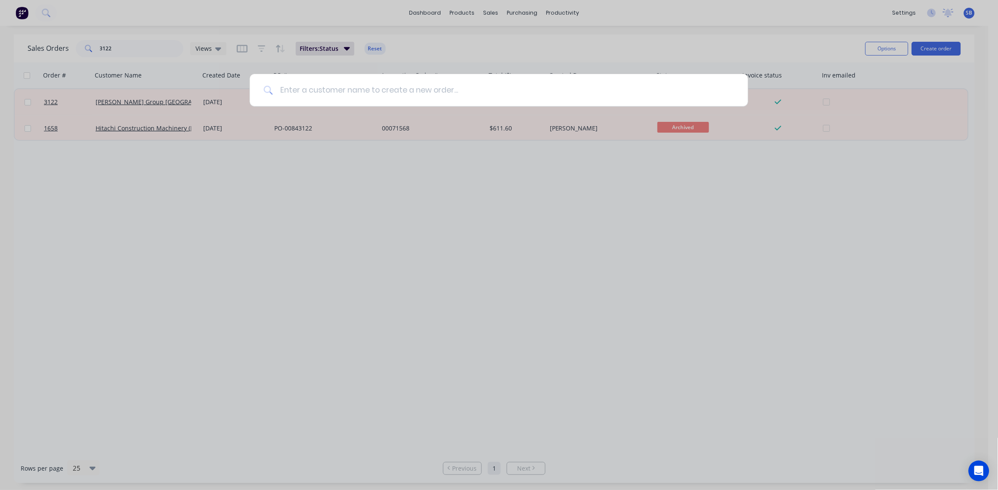
click at [346, 87] on input at bounding box center [503, 90] width 461 height 32
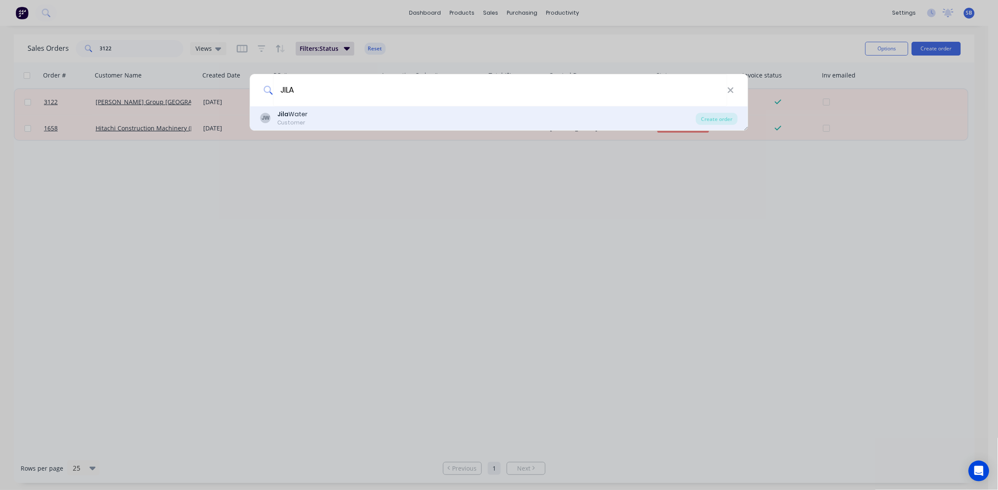
type input "JILA"
click at [400, 110] on div "JW Jila Water Customer" at bounding box center [478, 118] width 436 height 17
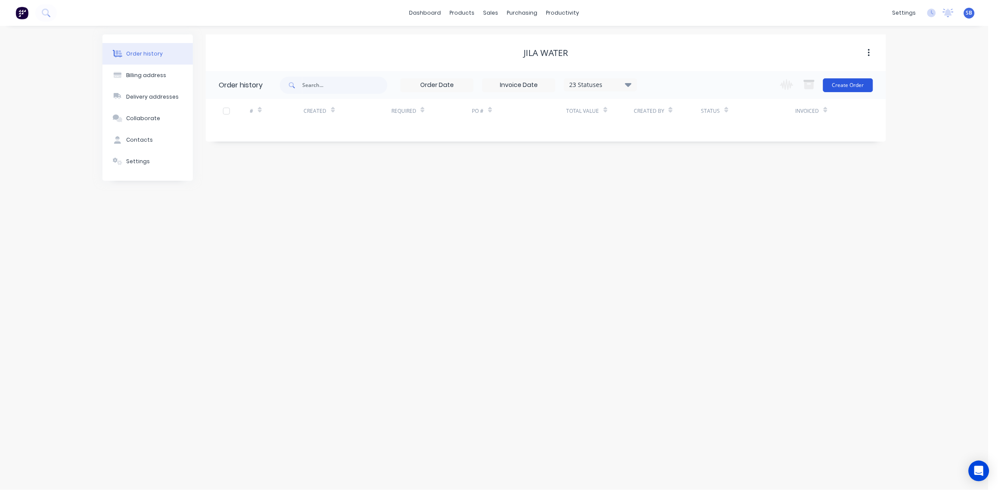
click at [848, 86] on button "Create Order" at bounding box center [848, 85] width 50 height 14
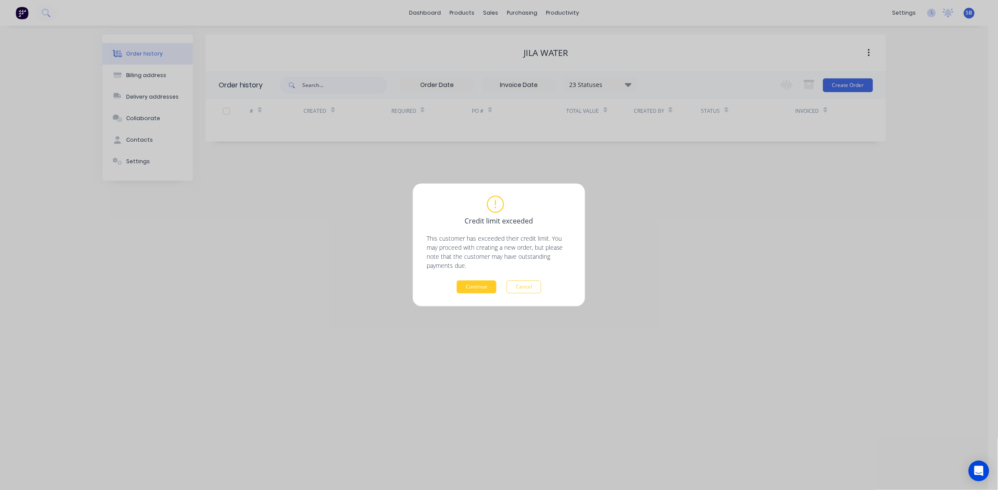
click at [480, 283] on button "Continue" at bounding box center [477, 287] width 40 height 13
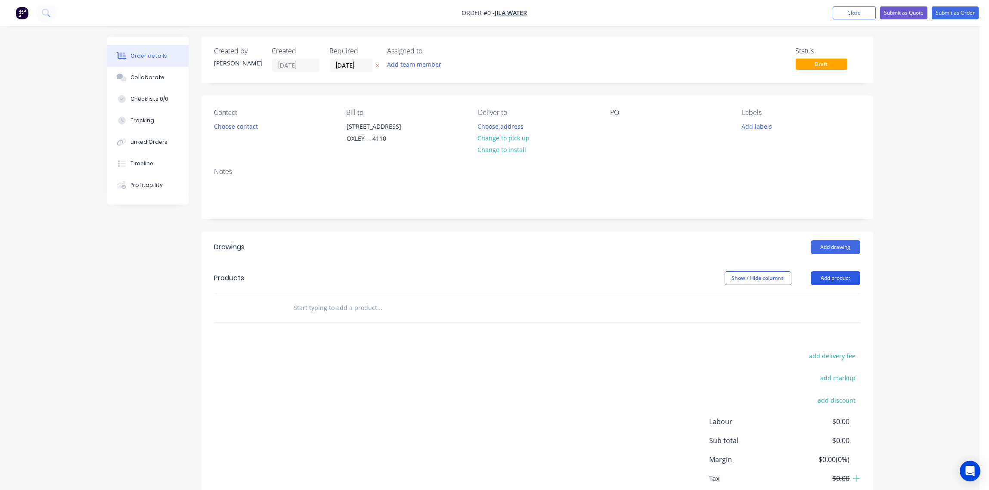
click at [837, 278] on button "Add product" at bounding box center [836, 278] width 50 height 14
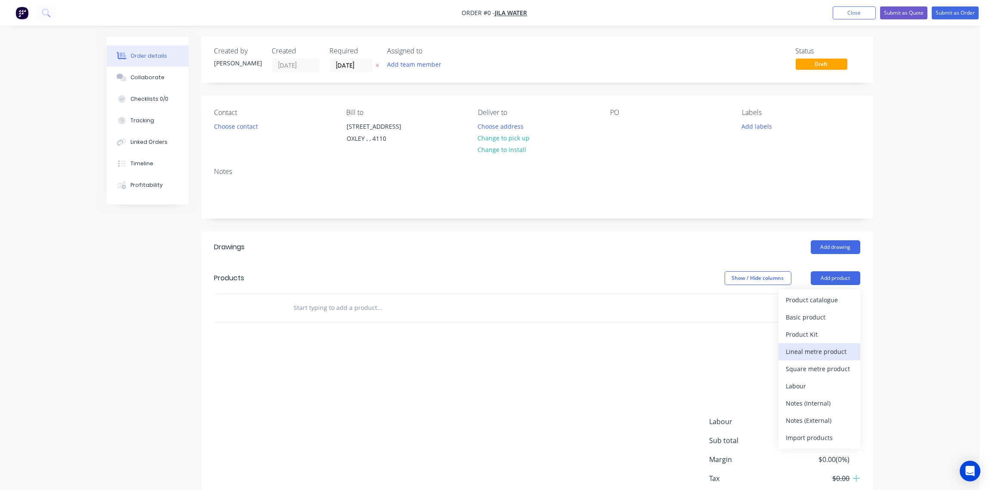
scroll to position [52, 0]
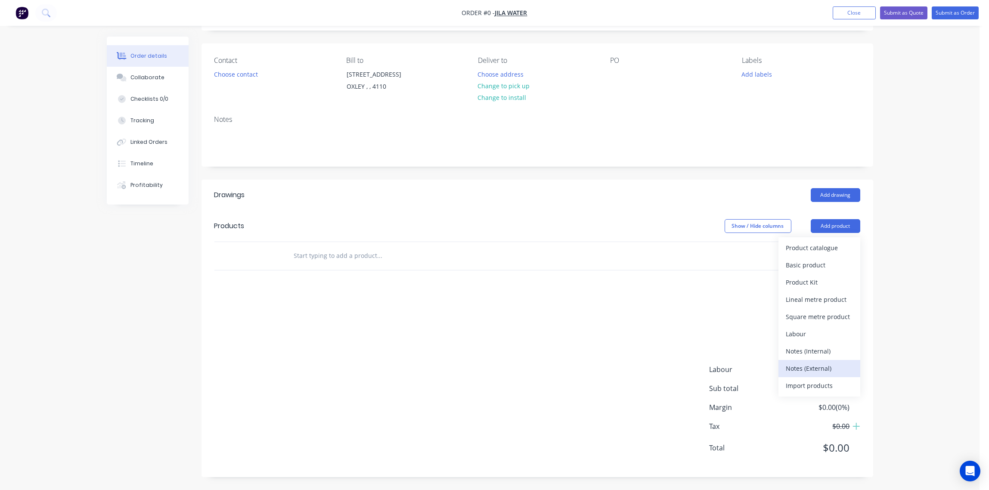
click at [826, 367] on div "Notes (External)" at bounding box center [819, 368] width 66 height 12
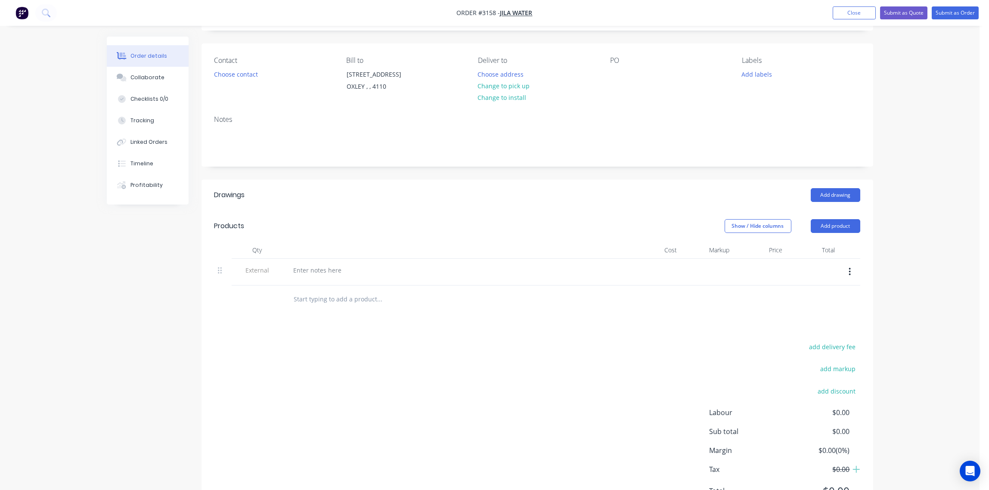
click at [317, 301] on input "text" at bounding box center [380, 299] width 172 height 17
paste input "lathe Shale Gray"
drag, startPoint x: 308, startPoint y: 300, endPoint x: 292, endPoint y: 300, distance: 16.4
click at [292, 300] on div "lathe Shale Gray Add lathe Shale Gray to order No results found" at bounding box center [416, 299] width 258 height 17
click at [349, 300] on input "Large Shale Gray" at bounding box center [380, 299] width 172 height 17
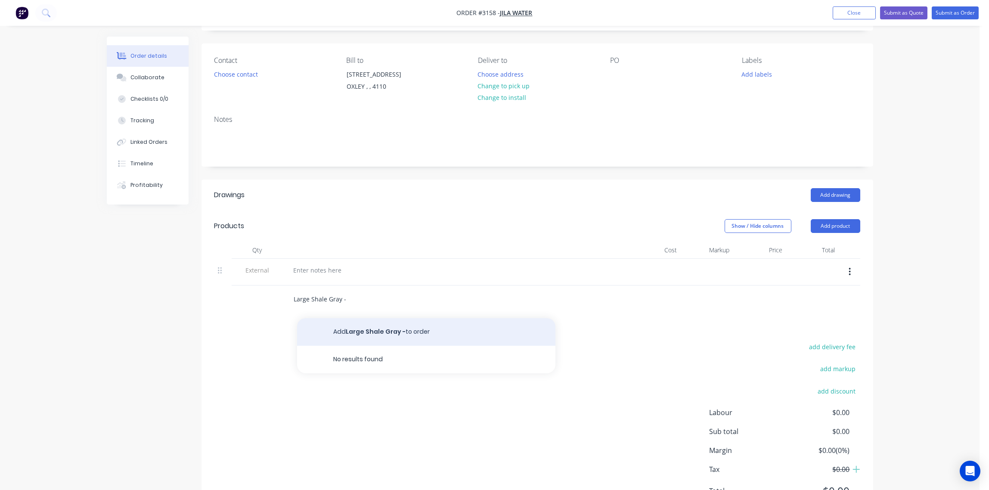
type input "Large Shale Gray -"
click at [385, 330] on button "Add Large Shale Gray - to order" at bounding box center [426, 332] width 258 height 28
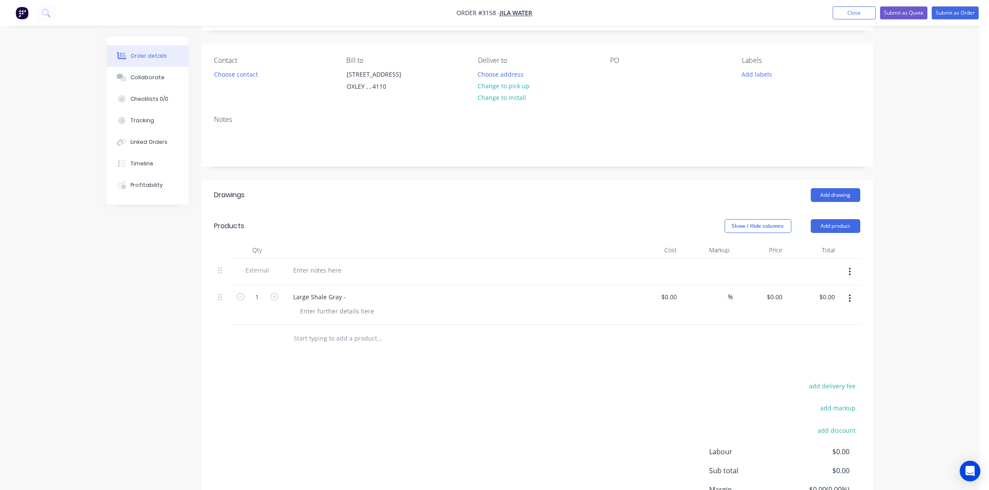
click at [680, 297] on div "%" at bounding box center [706, 304] width 53 height 39
click at [673, 296] on input at bounding box center [675, 297] width 10 height 12
type input "$552.00"
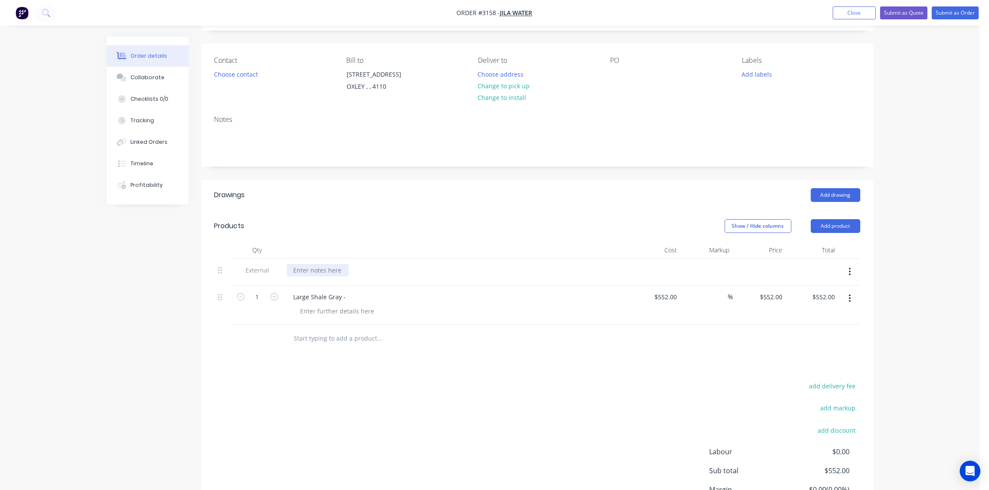
click at [336, 270] on div at bounding box center [318, 270] width 62 height 12
drag, startPoint x: 334, startPoint y: 269, endPoint x: 297, endPoint y: 270, distance: 37.0
click at [297, 270] on div at bounding box center [318, 270] width 62 height 12
paste div
click at [238, 73] on button "Choose contact" at bounding box center [235, 74] width 53 height 12
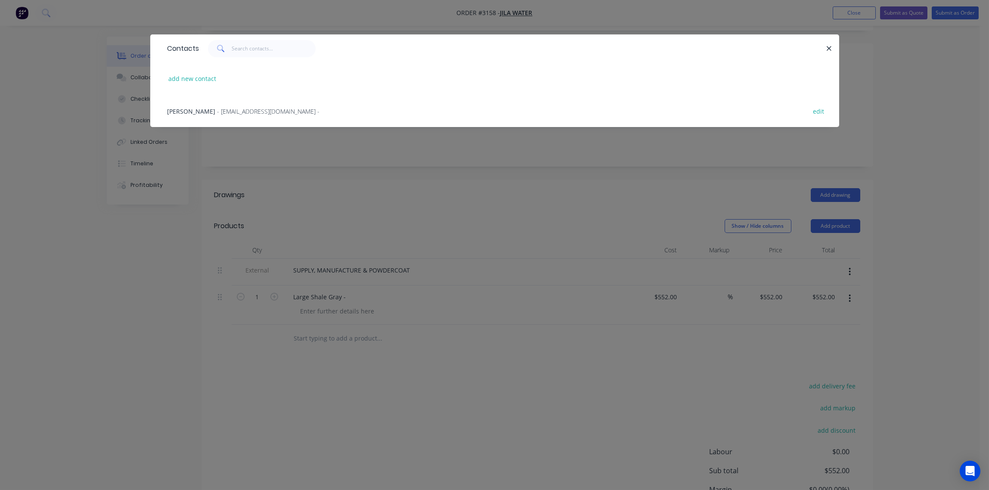
click at [235, 111] on span "- info@jilawater.com.au -" at bounding box center [268, 111] width 102 height 8
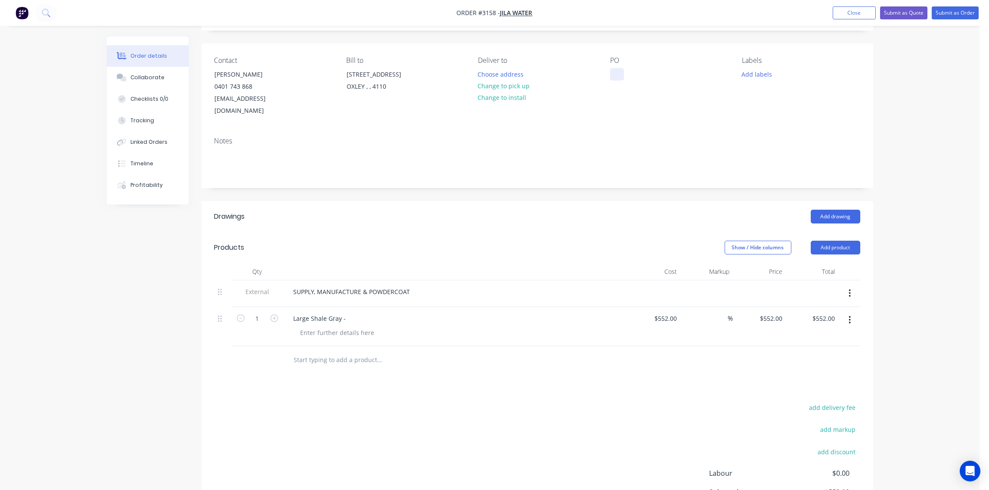
click at [615, 74] on div at bounding box center [617, 74] width 14 height 12
click at [758, 74] on button "Add labels" at bounding box center [757, 74] width 40 height 12
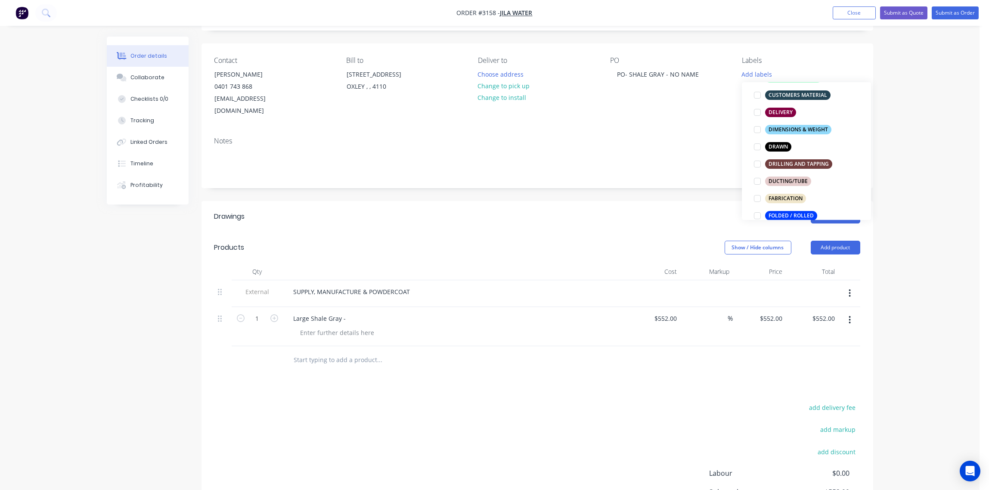
scroll to position [321, 0]
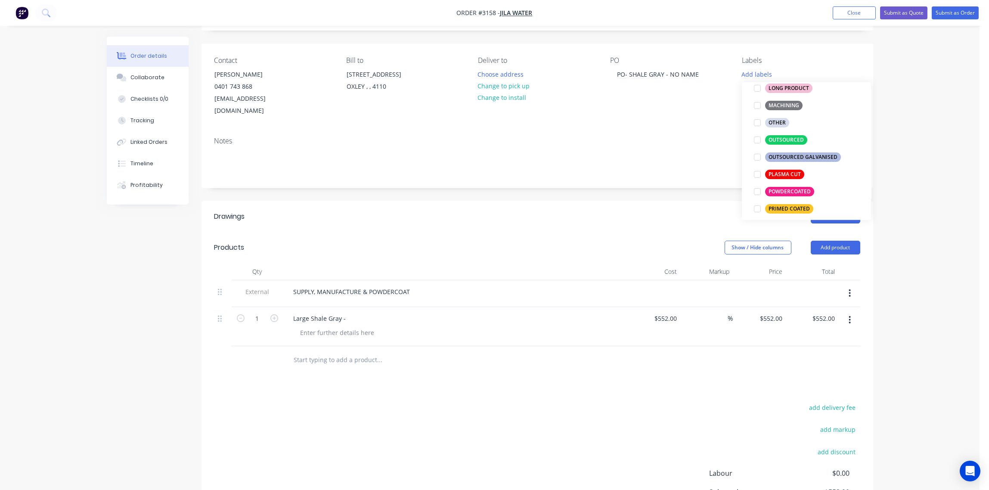
click at [757, 192] on div at bounding box center [757, 191] width 17 height 17
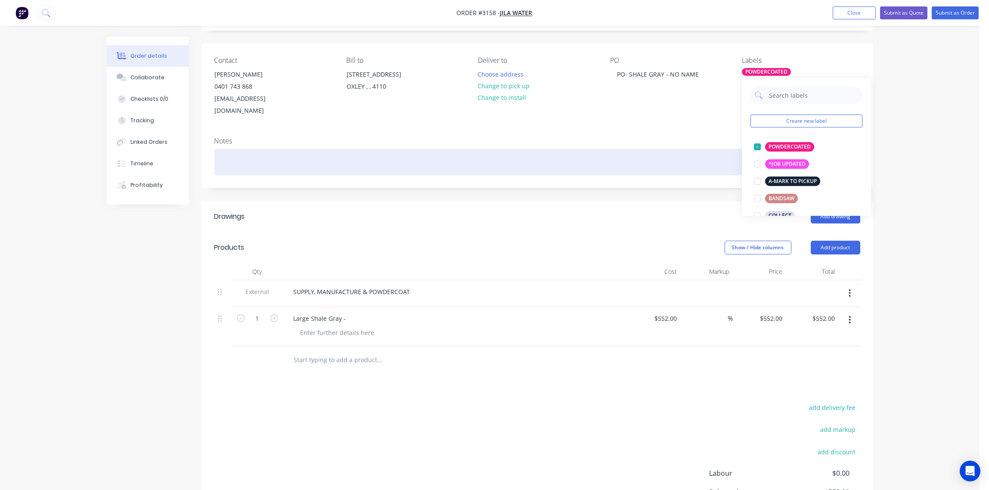
click at [702, 149] on div at bounding box center [537, 162] width 646 height 26
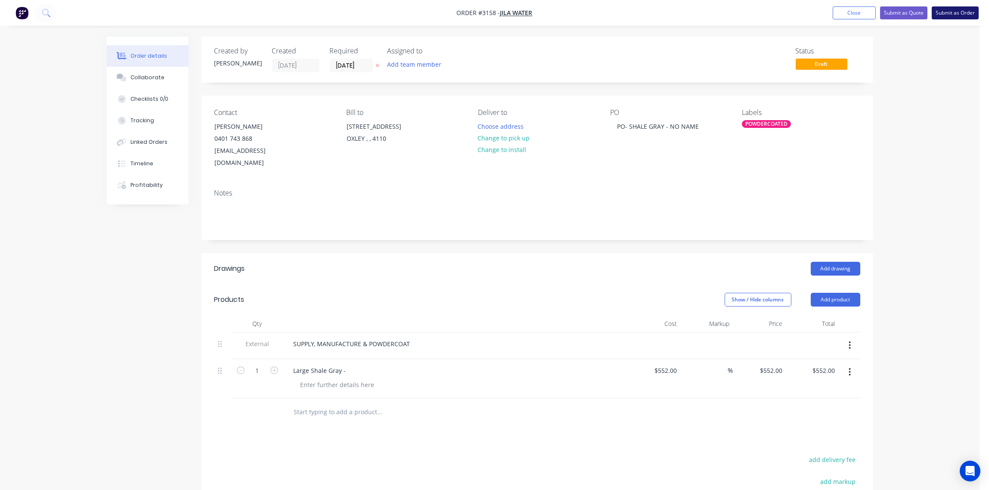
click at [953, 15] on button "Submit as Order" at bounding box center [954, 12] width 47 height 13
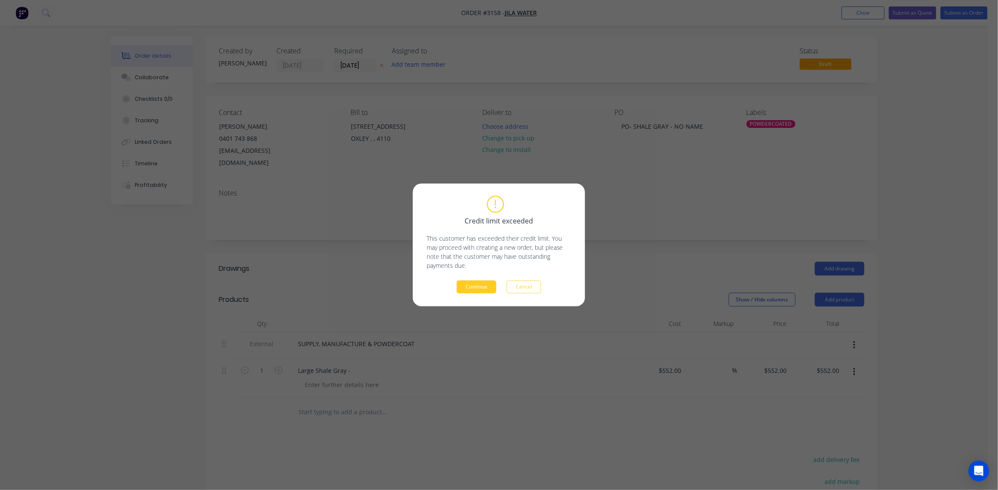
click at [481, 289] on button "Continue" at bounding box center [477, 287] width 40 height 13
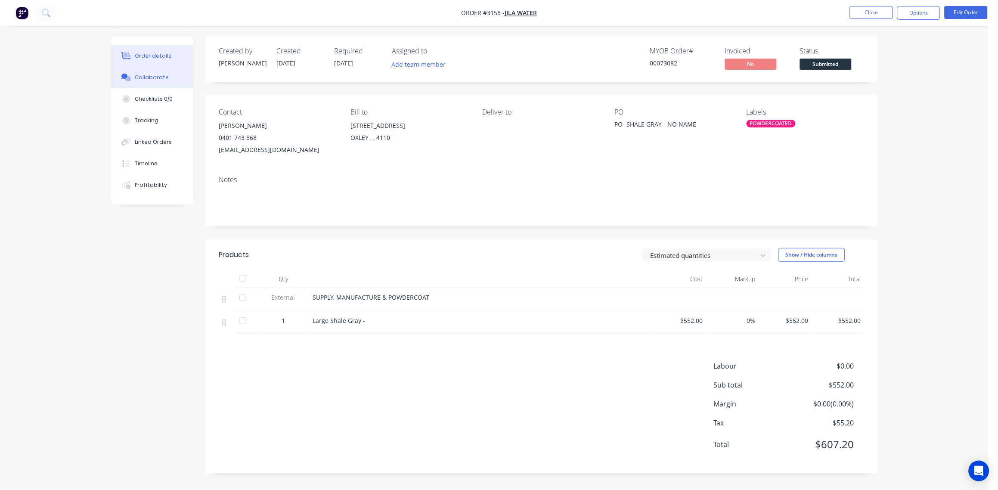
click at [153, 74] on div "Collaborate" at bounding box center [152, 78] width 34 height 8
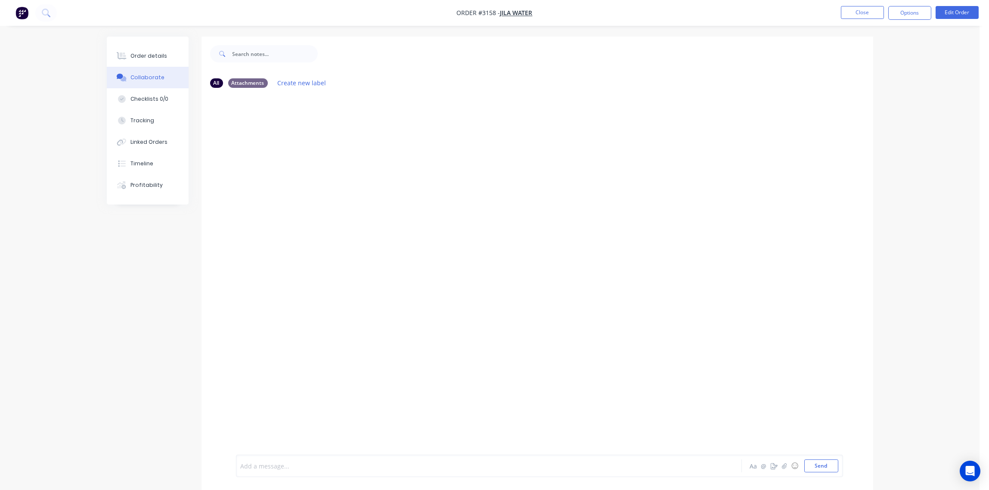
click at [279, 464] on div at bounding box center [465, 465] width 448 height 9
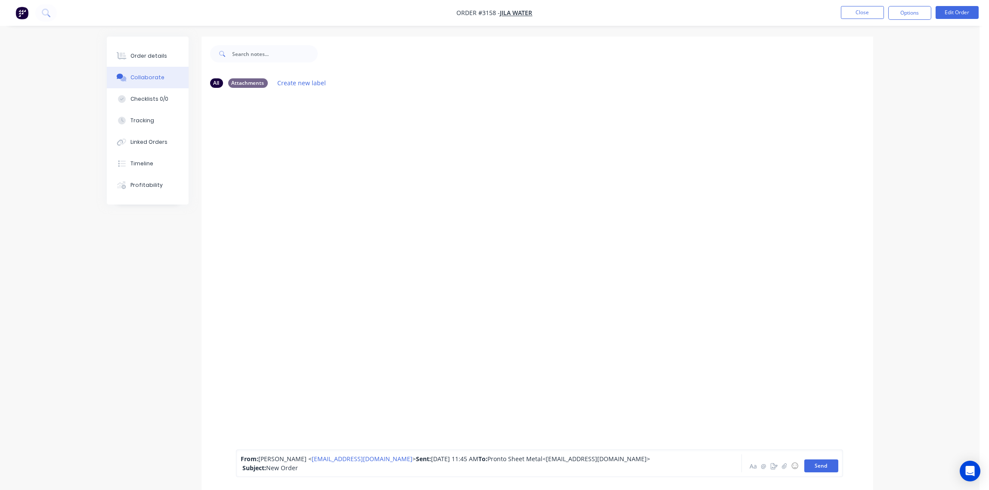
click at [821, 466] on button "Send" at bounding box center [821, 465] width 34 height 13
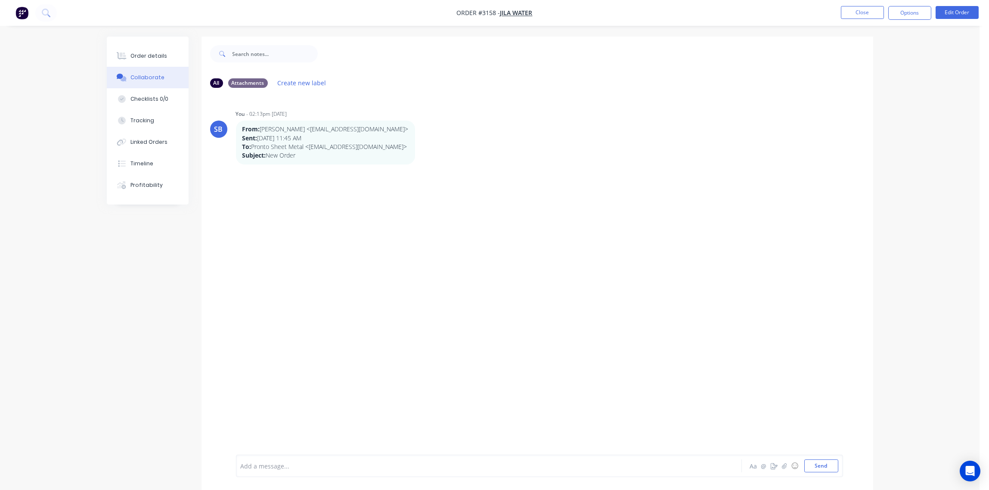
click at [302, 466] on div at bounding box center [465, 465] width 448 height 9
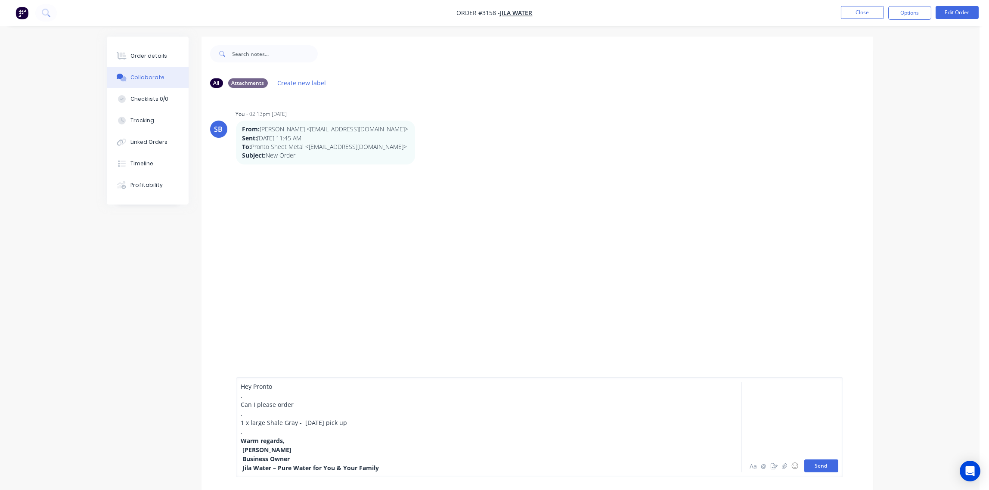
click at [813, 466] on button "Send" at bounding box center [821, 465] width 34 height 13
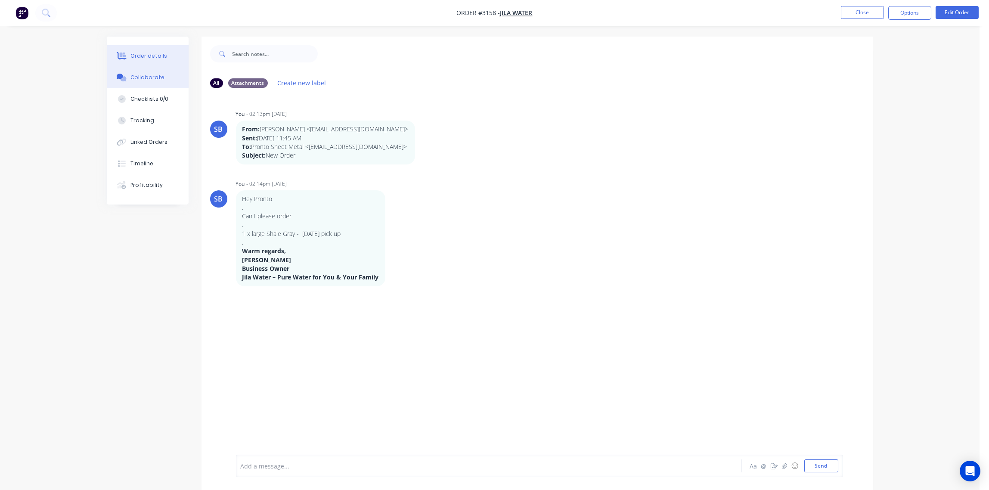
click at [139, 55] on div "Order details" at bounding box center [148, 56] width 37 height 8
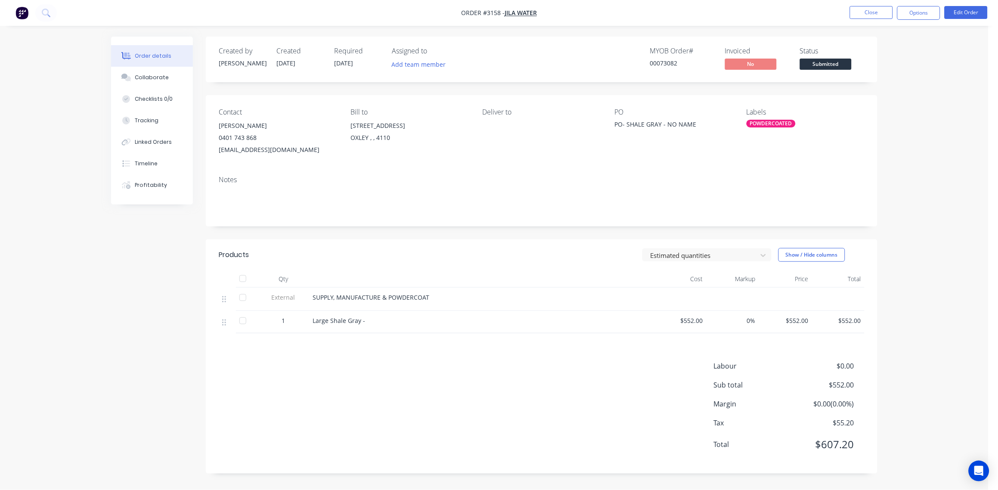
click at [353, 63] on span "09/10/25" at bounding box center [343, 63] width 19 height 8
click at [349, 61] on span "09/10/25" at bounding box center [343, 63] width 19 height 8
click at [971, 10] on button "Edit Order" at bounding box center [965, 12] width 43 height 13
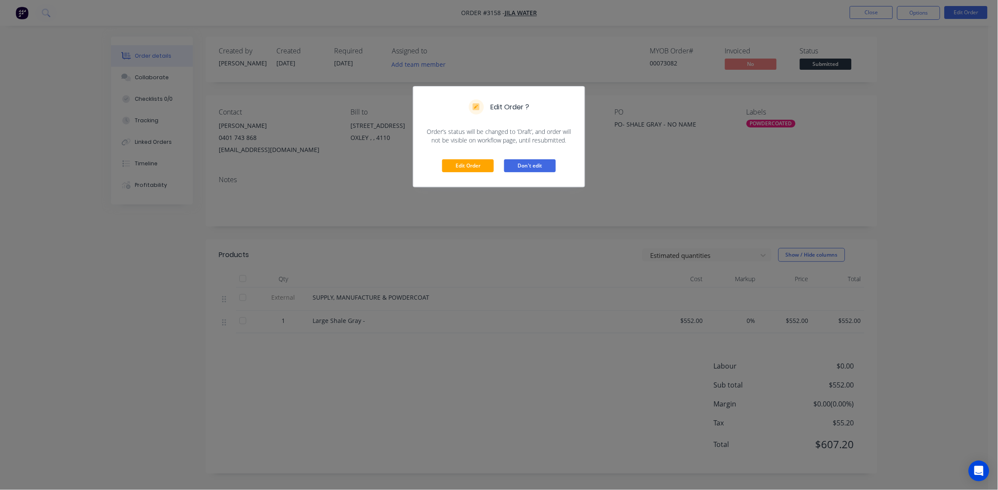
click at [534, 162] on button "Don't edit" at bounding box center [530, 165] width 52 height 13
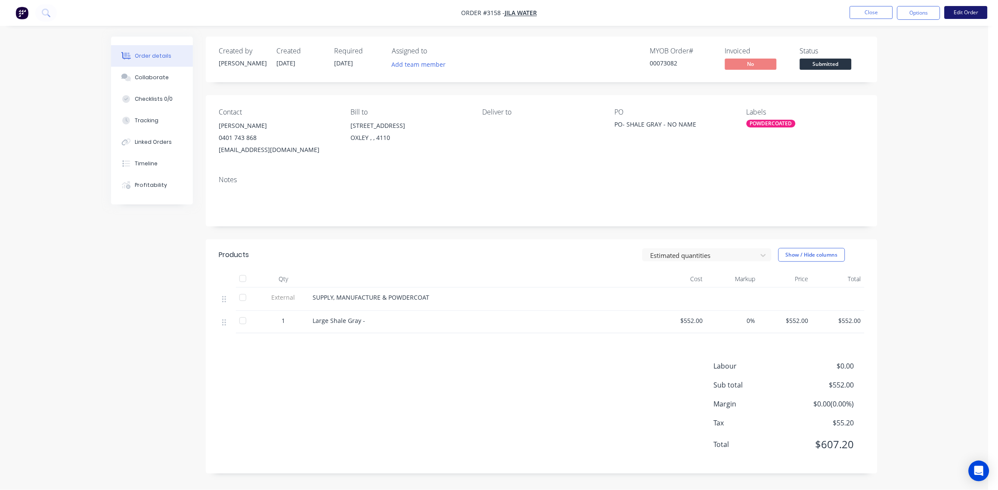
click at [968, 15] on button "Edit Order" at bounding box center [965, 12] width 43 height 13
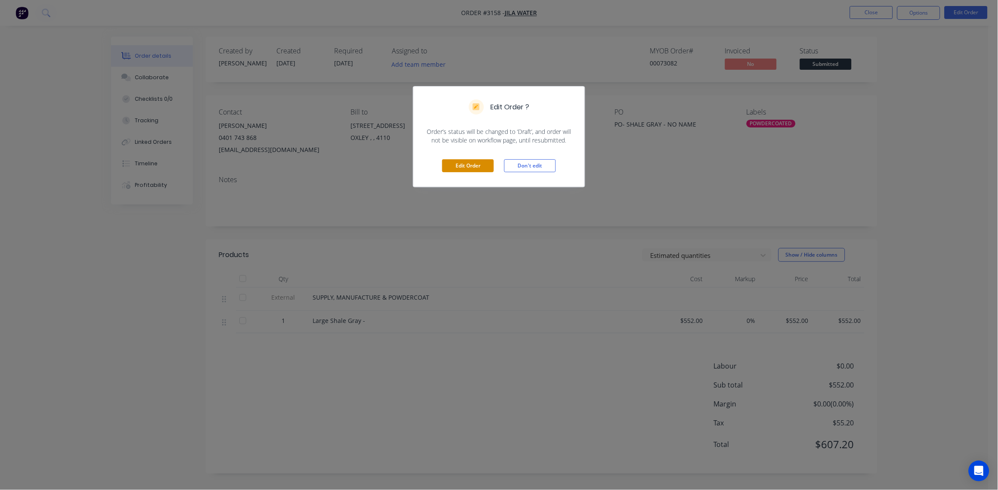
click at [452, 168] on button "Edit Order" at bounding box center [468, 165] width 52 height 13
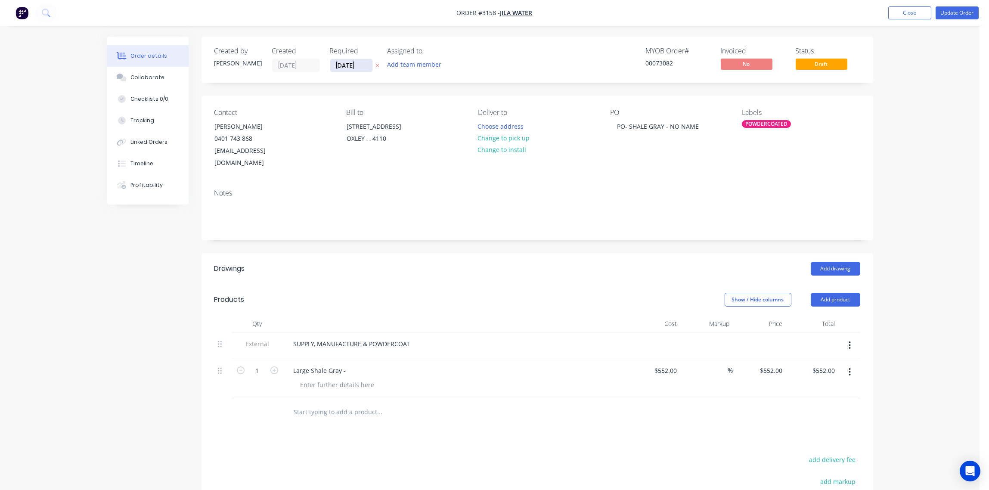
click at [359, 65] on input "09/10/25" at bounding box center [351, 65] width 42 height 13
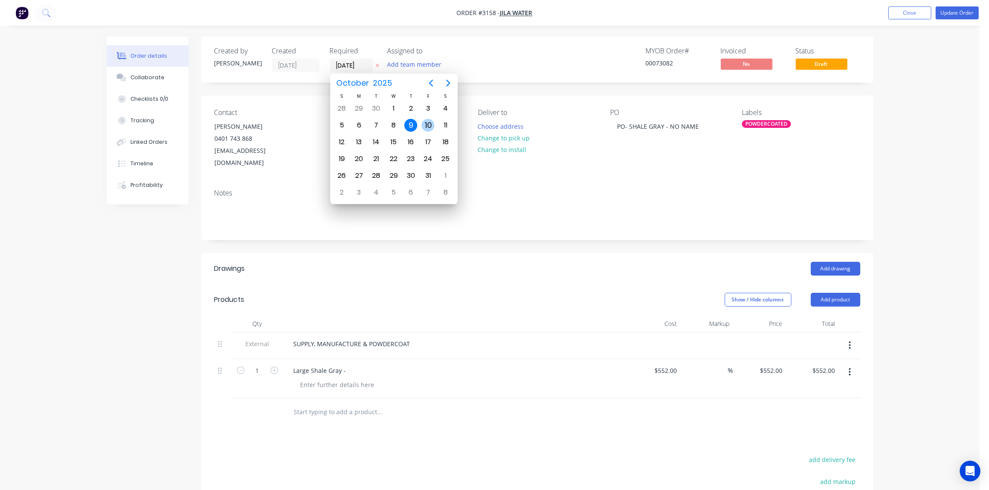
click at [423, 126] on div "10" at bounding box center [427, 125] width 13 height 13
type input "10/10/25"
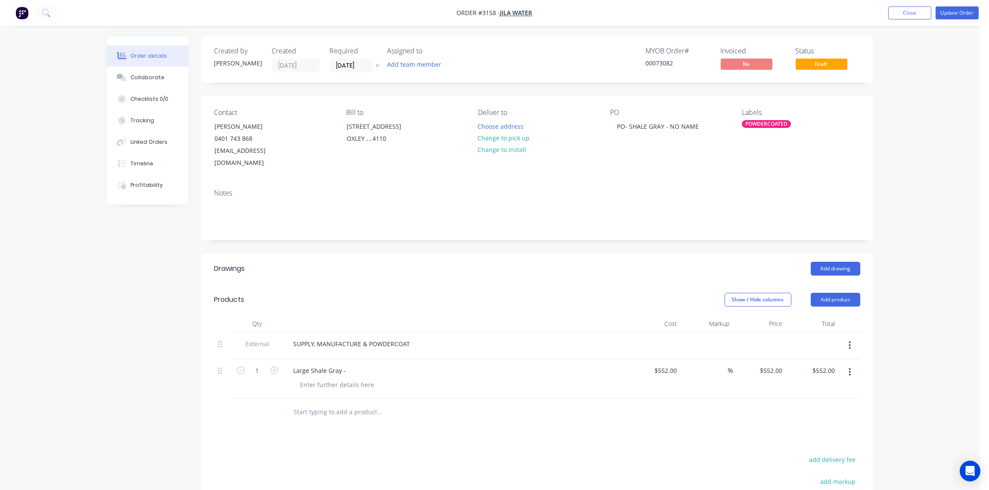
click at [764, 124] on div "POWDERCOATED" at bounding box center [766, 124] width 49 height 8
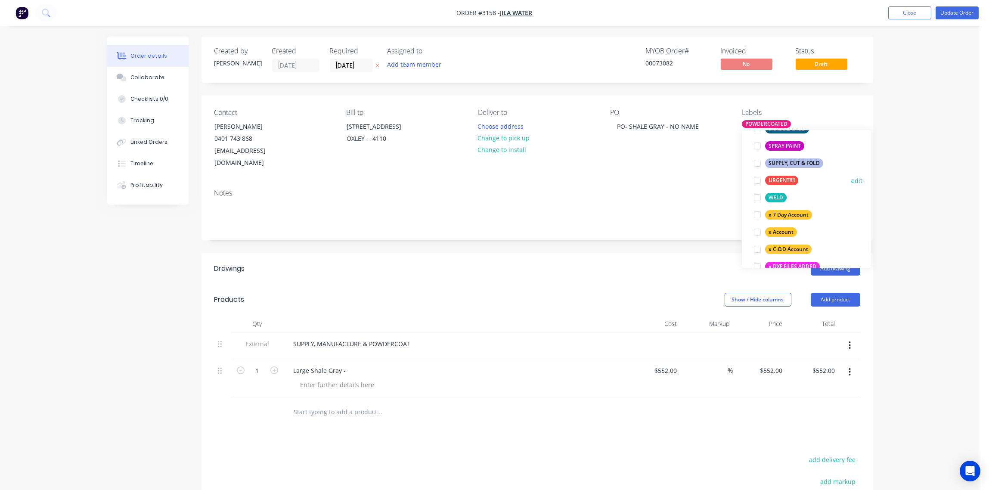
scroll to position [578, 0]
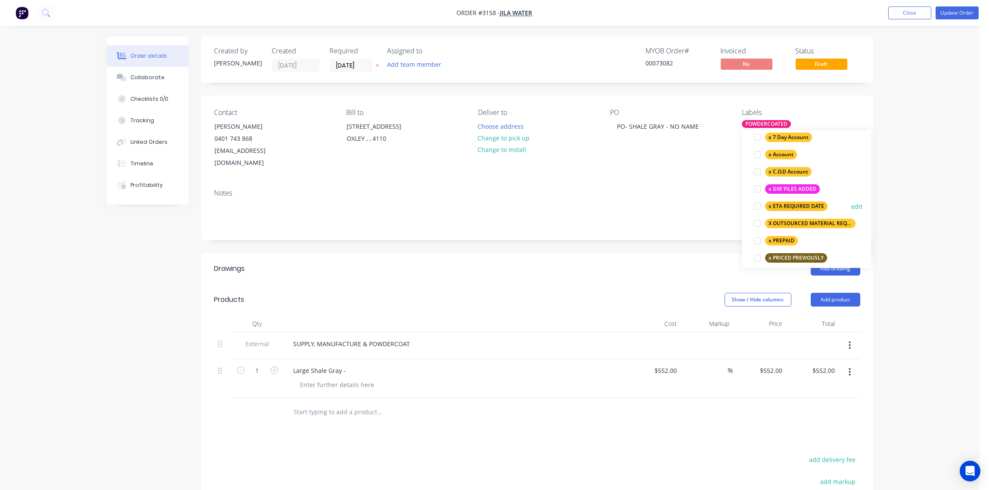
click at [755, 207] on div at bounding box center [757, 206] width 17 height 17
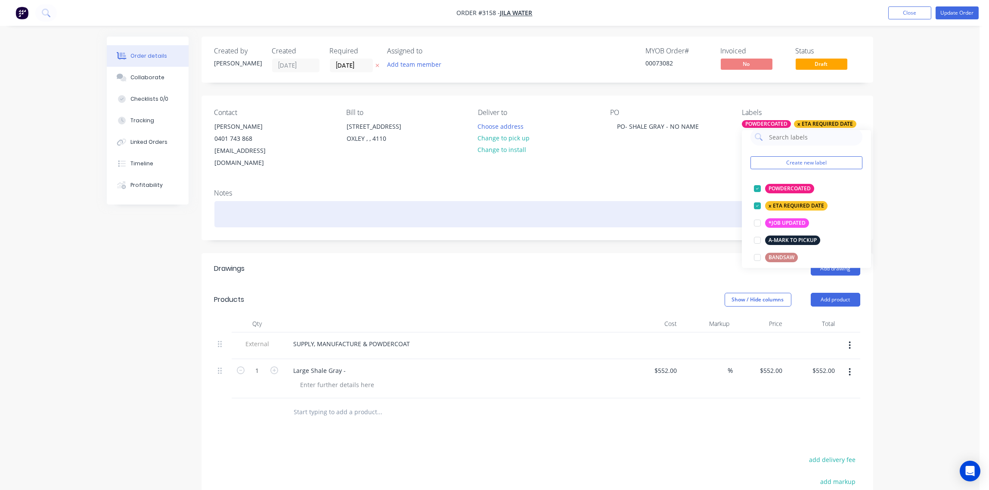
click at [351, 206] on div at bounding box center [537, 214] width 646 height 26
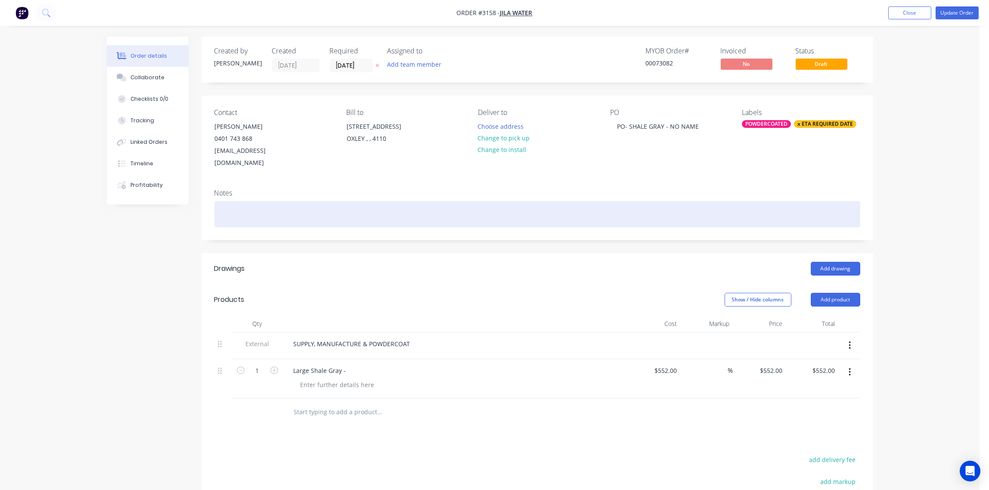
click at [351, 206] on div at bounding box center [537, 214] width 646 height 26
click at [257, 204] on div "ETA FRIDAY 110.10.2025" at bounding box center [537, 214] width 646 height 26
click at [417, 213] on div "ETA FRIDAY 10.10.2025" at bounding box center [537, 214] width 646 height 26
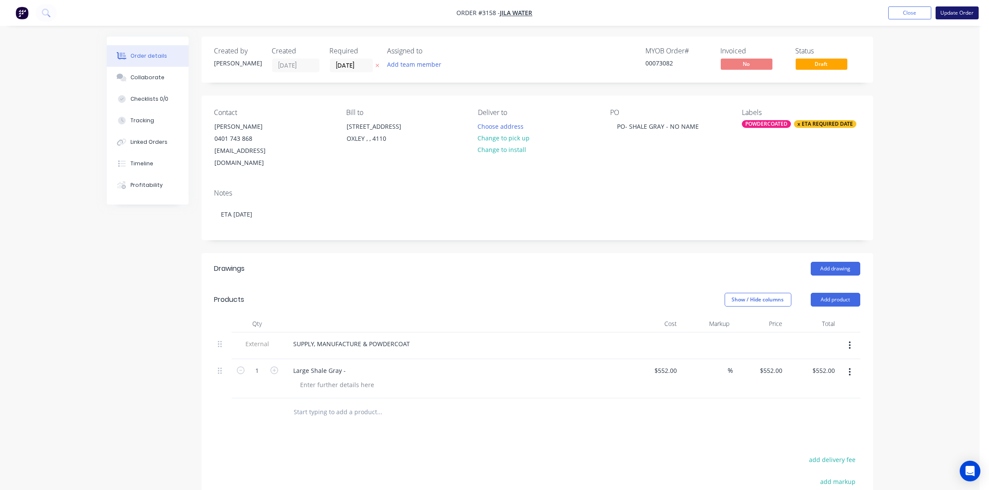
click at [964, 12] on button "Update Order" at bounding box center [956, 12] width 43 height 13
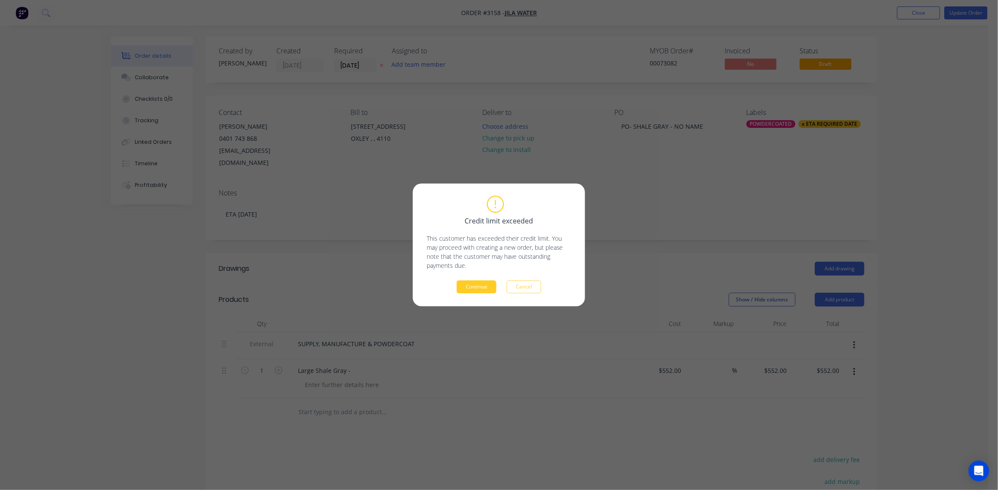
click at [469, 283] on button "Continue" at bounding box center [477, 287] width 40 height 13
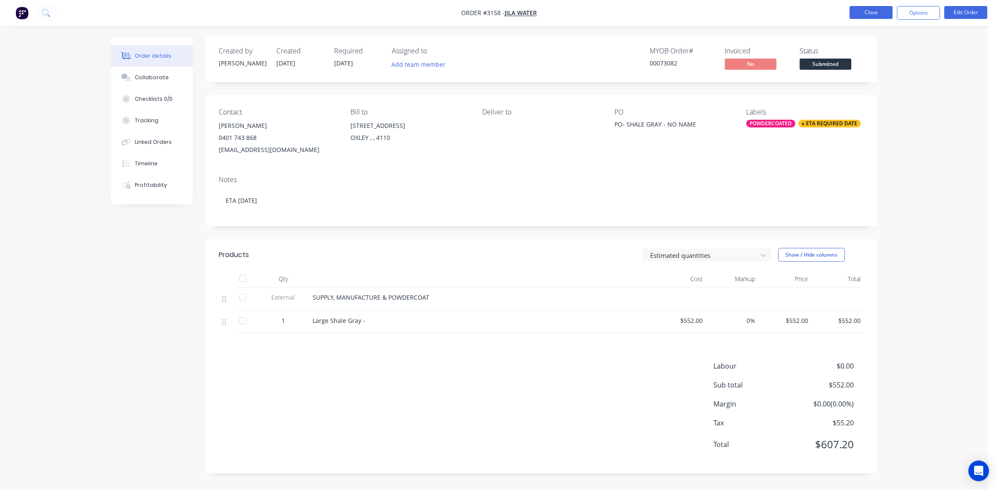
click at [871, 10] on button "Close" at bounding box center [871, 12] width 43 height 13
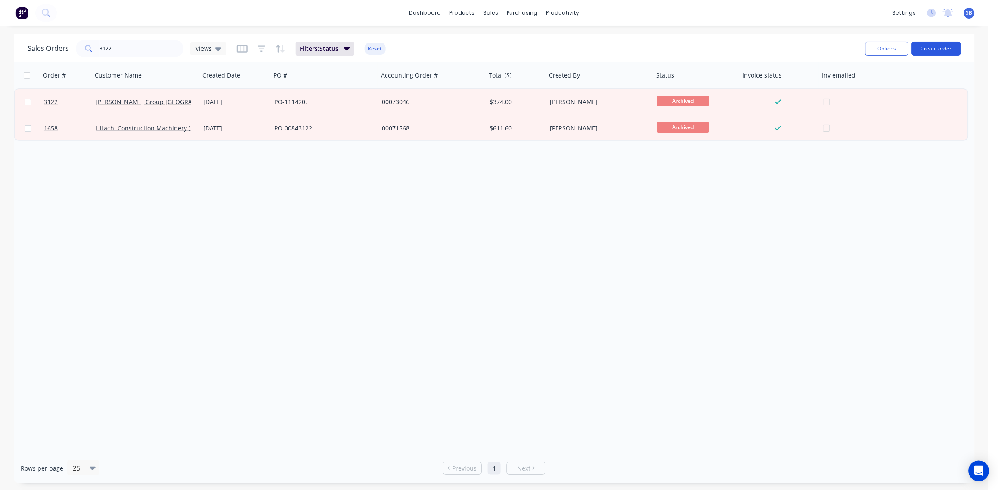
click at [928, 47] on button "Create order" at bounding box center [936, 49] width 49 height 14
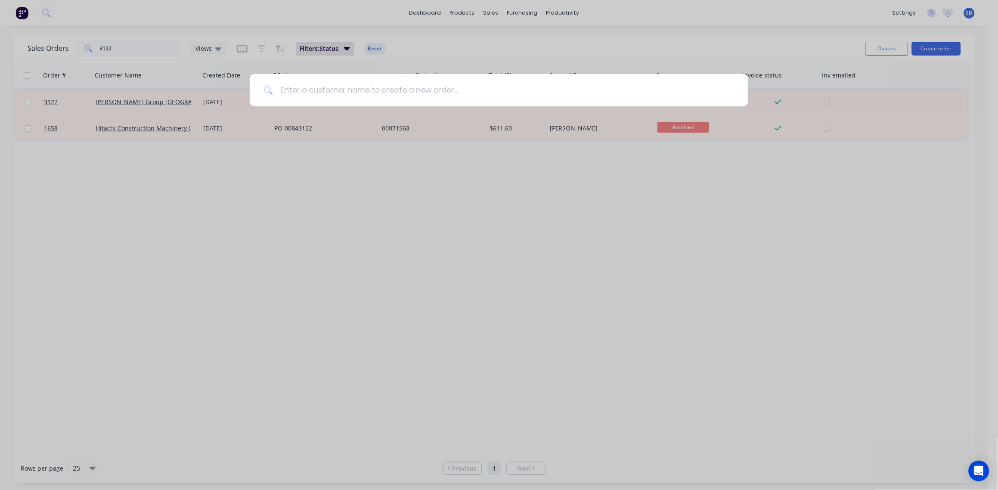
click at [418, 89] on input at bounding box center [503, 90] width 461 height 32
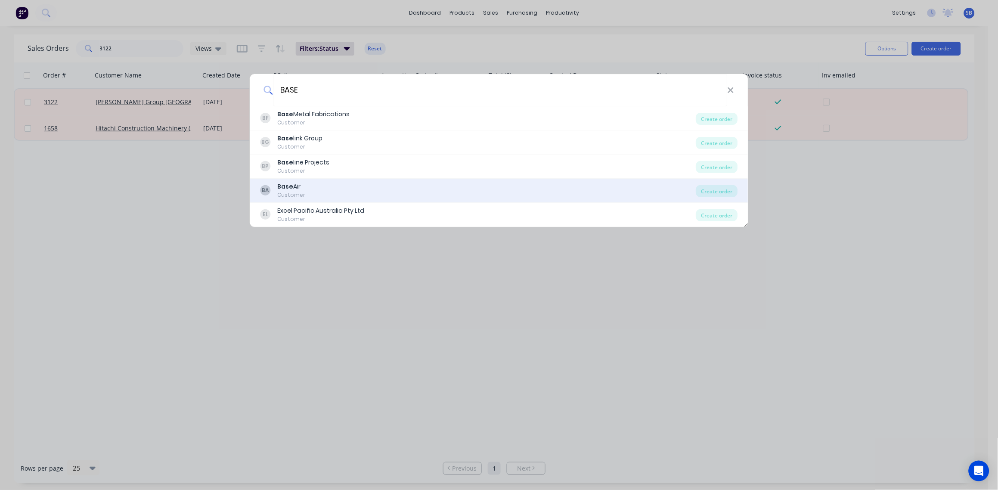
type input "BASE"
click at [304, 190] on div "BA Base Air Customer" at bounding box center [478, 190] width 436 height 17
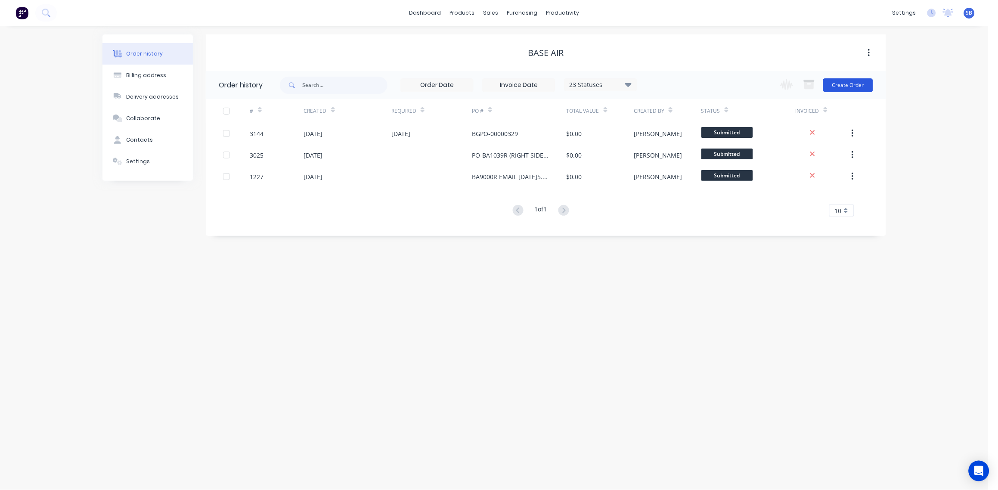
click at [854, 87] on button "Create Order" at bounding box center [848, 85] width 50 height 14
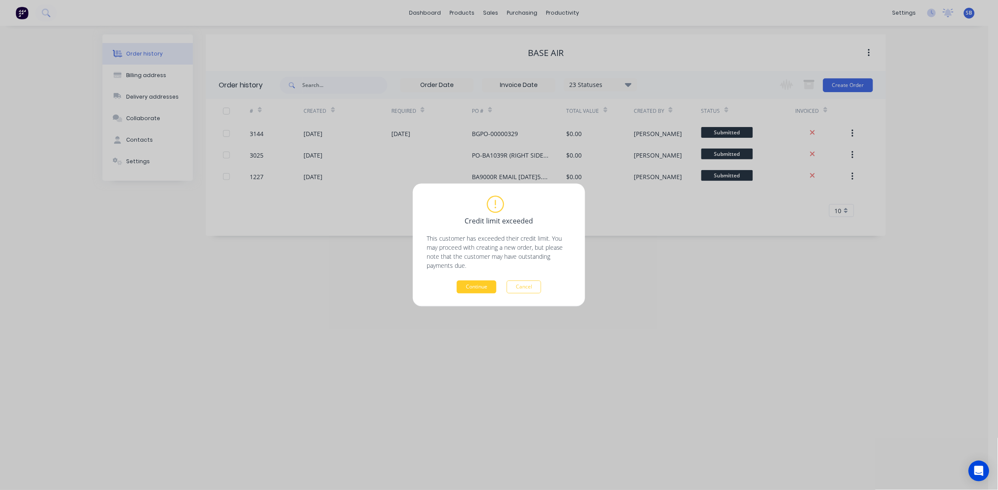
click at [485, 286] on button "Continue" at bounding box center [477, 287] width 40 height 13
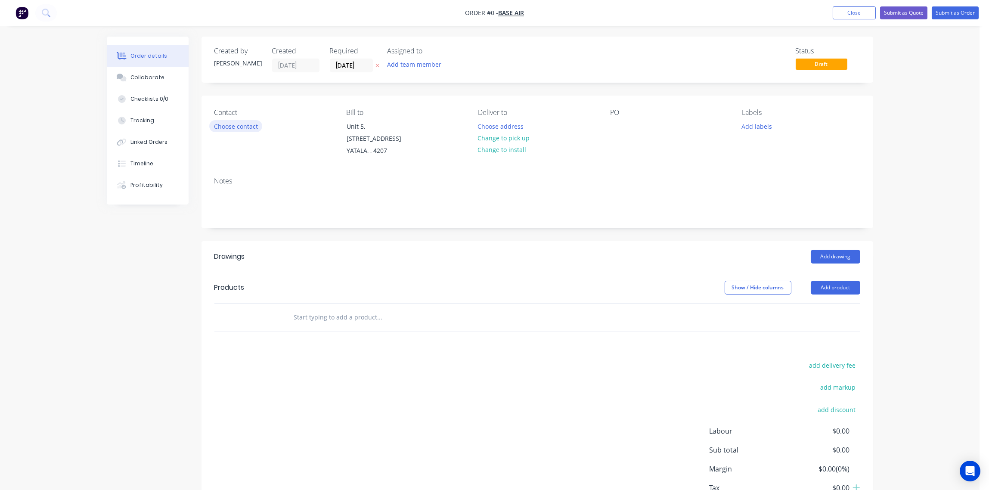
click at [231, 126] on button "Choose contact" at bounding box center [235, 126] width 53 height 12
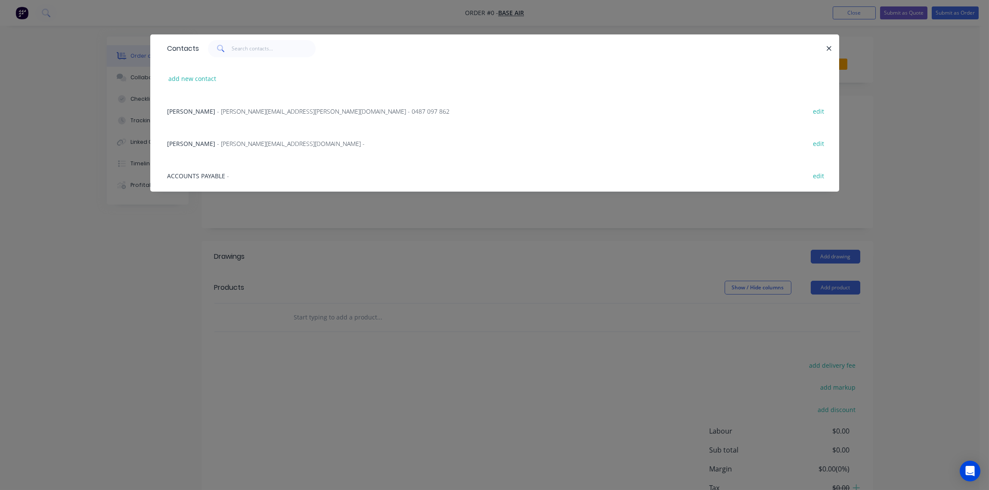
click at [238, 111] on span "- Katherine.Silman@baseair.com - 0487 097 862" at bounding box center [333, 111] width 232 height 8
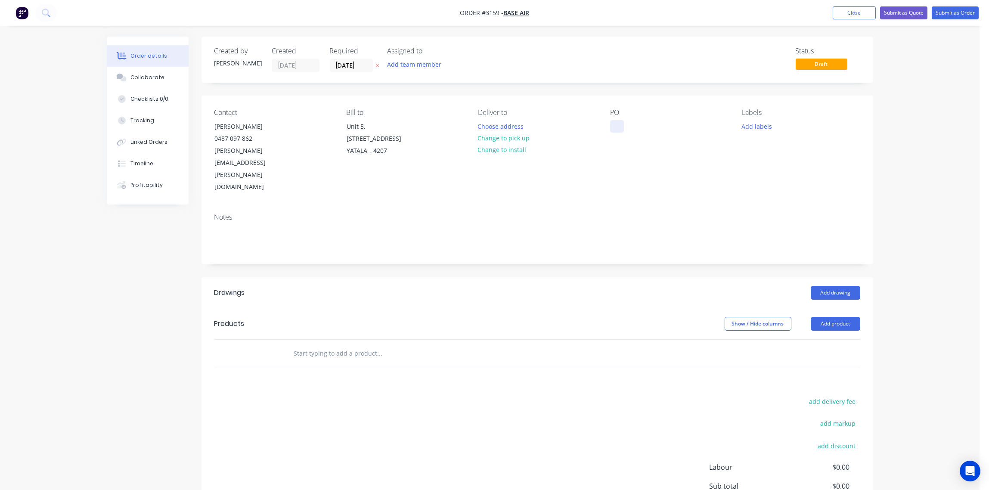
drag, startPoint x: 619, startPoint y: 128, endPoint x: 613, endPoint y: 123, distance: 8.0
click at [613, 123] on div at bounding box center [617, 126] width 14 height 12
paste div
click at [755, 124] on button "Add labels" at bounding box center [757, 126] width 40 height 12
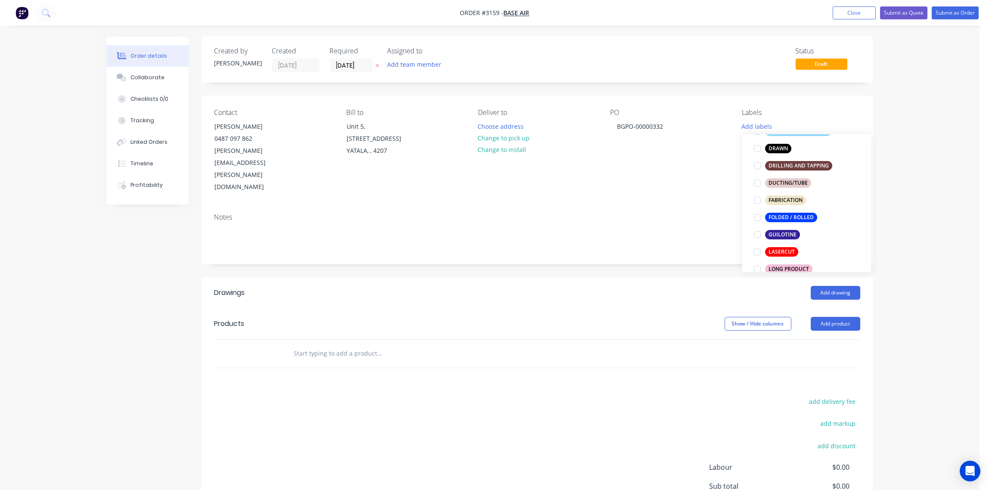
scroll to position [257, 0]
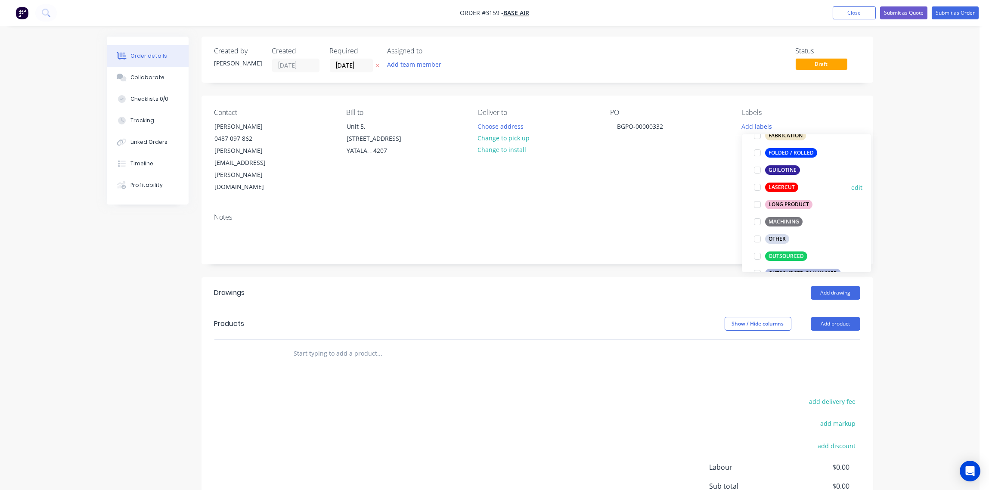
click at [758, 186] on div at bounding box center [757, 187] width 17 height 17
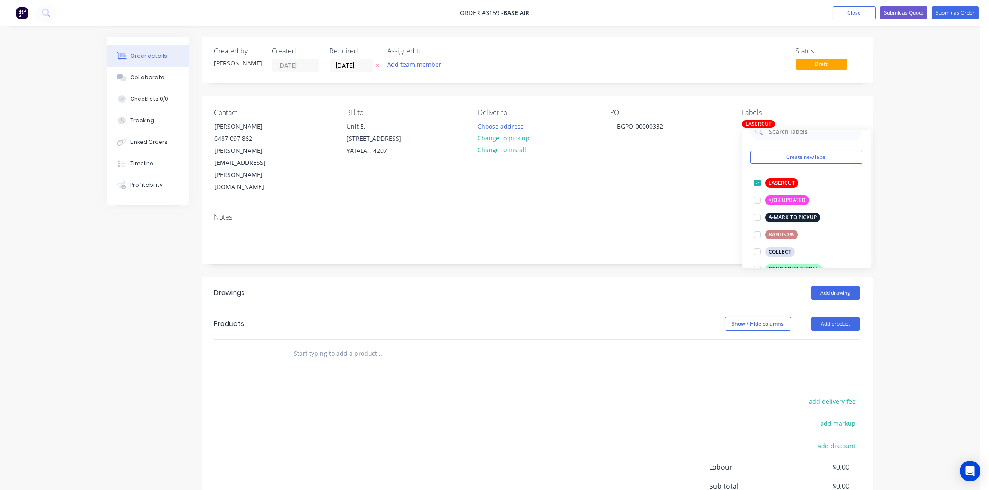
click at [684, 206] on div "Notes" at bounding box center [536, 235] width 671 height 58
click at [757, 127] on div "LASERCUT" at bounding box center [758, 124] width 33 height 8
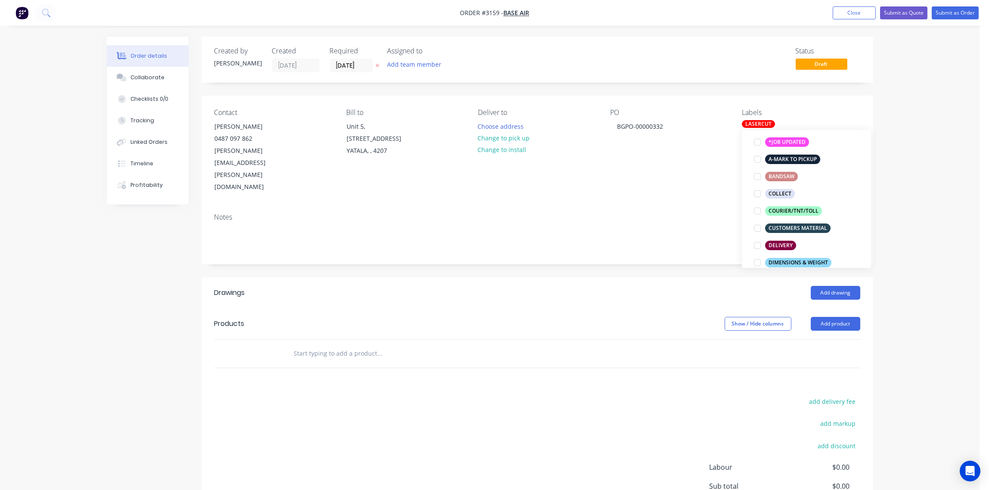
scroll to position [192, 0]
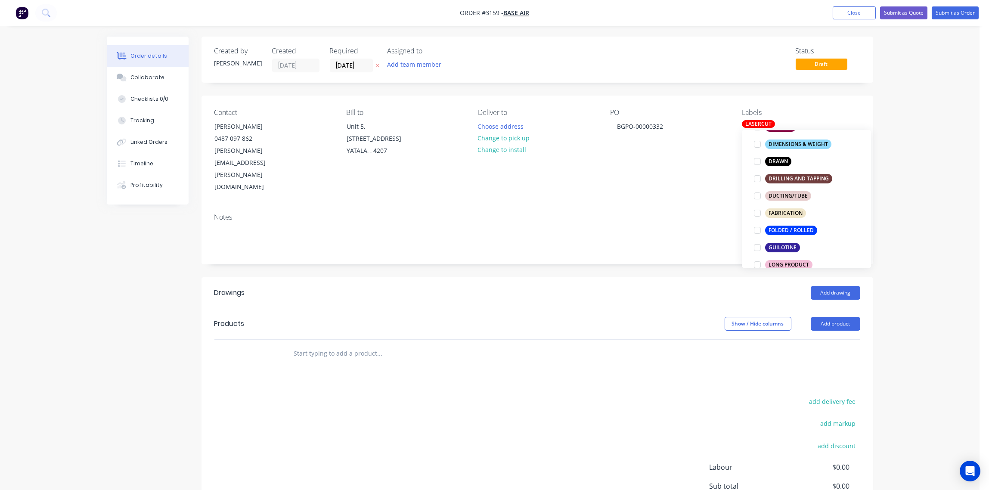
click at [755, 228] on div at bounding box center [757, 230] width 17 height 17
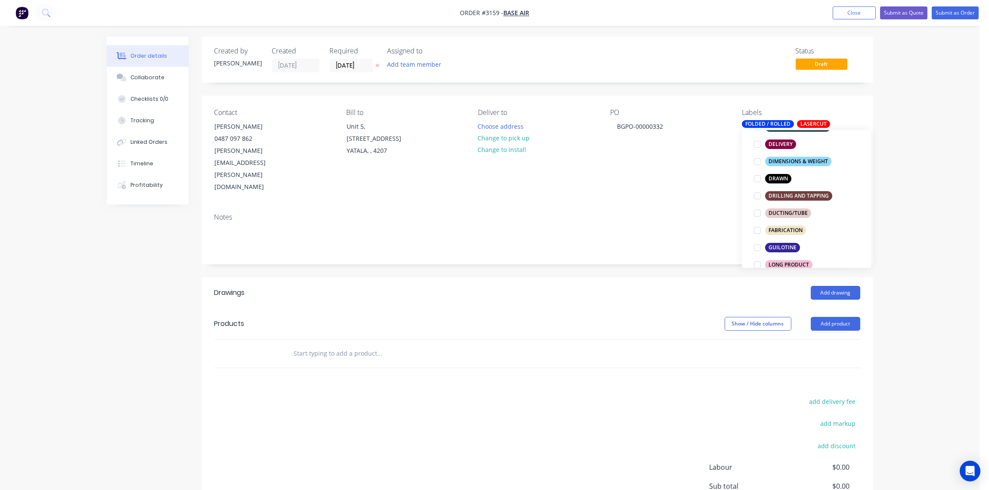
scroll to position [0, 0]
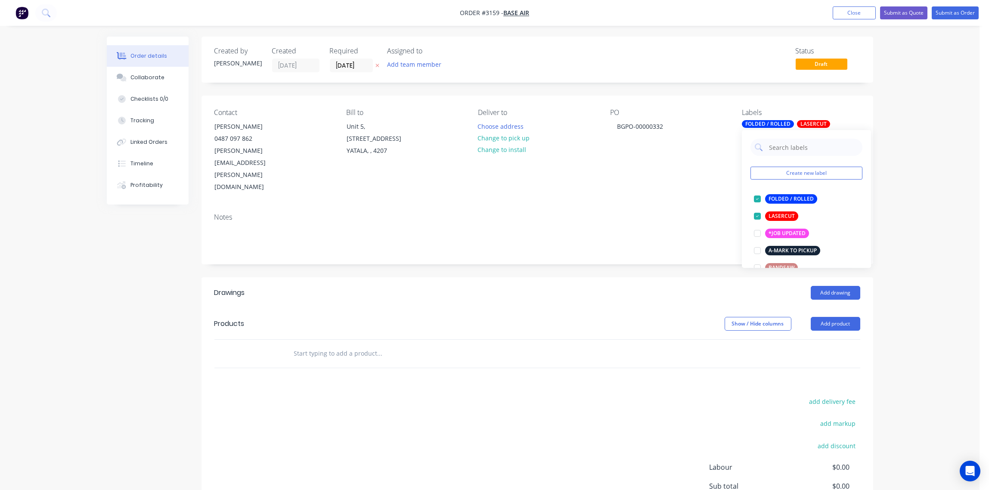
click at [721, 169] on div "Contact KATHERINE SILMAN 0487 097 862 Katherine.Silman@baseair.com Bill to Unit…" at bounding box center [536, 151] width 671 height 111
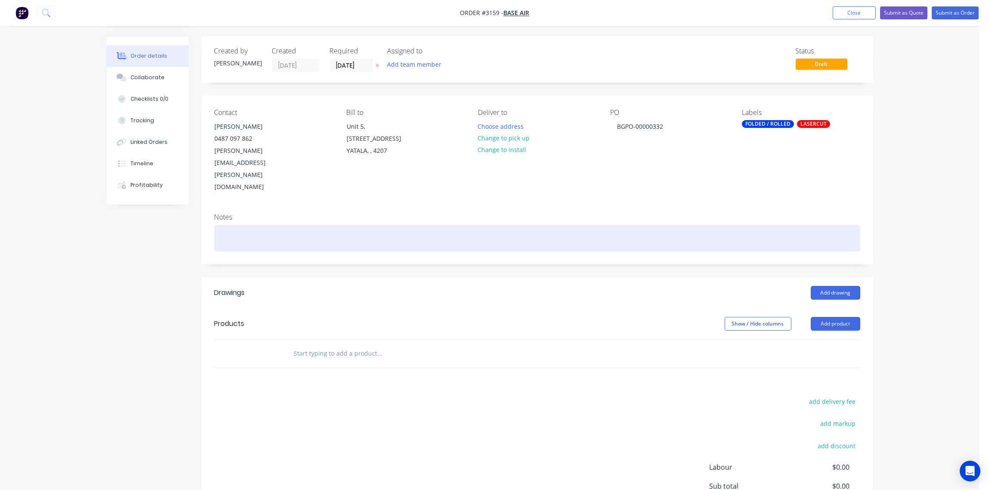
click at [316, 225] on div at bounding box center [537, 238] width 646 height 26
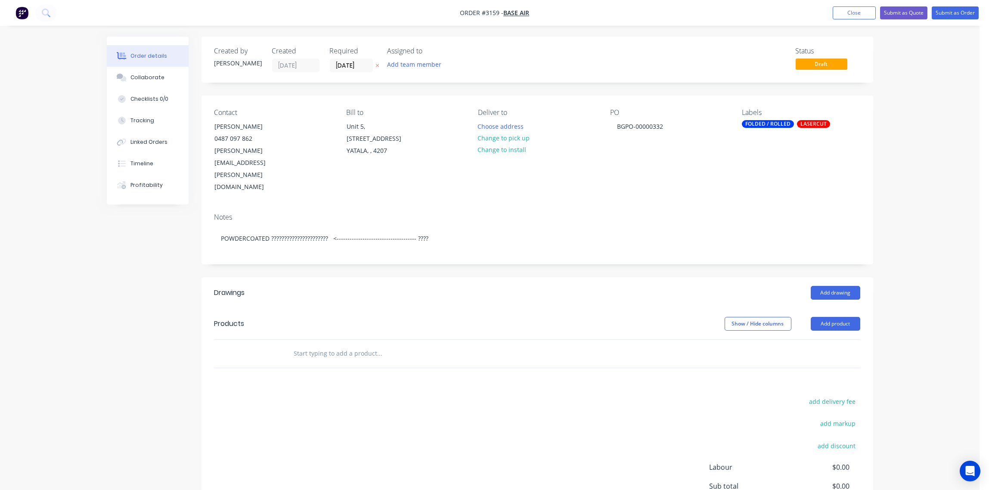
click at [341, 345] on input "text" at bounding box center [380, 353] width 172 height 17
click at [838, 317] on button "Add product" at bounding box center [836, 324] width 50 height 14
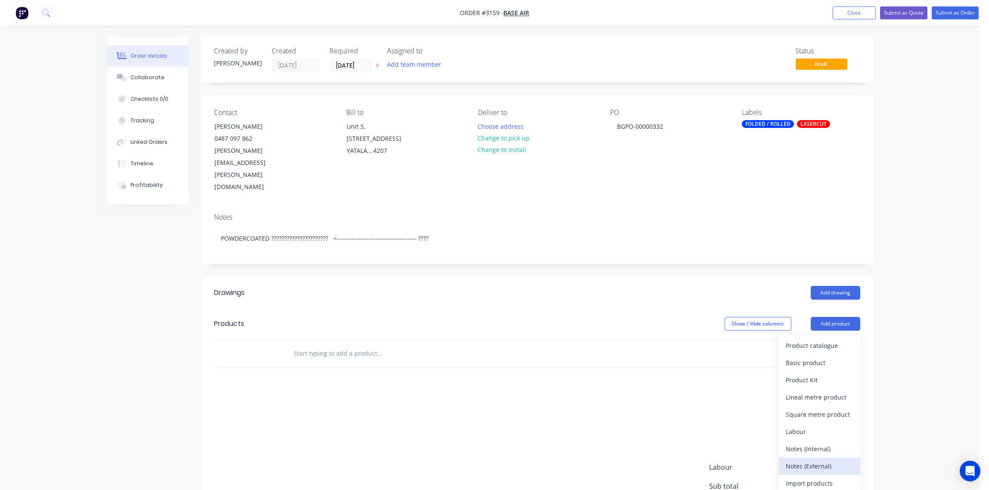
click at [821, 460] on div "Notes (External)" at bounding box center [819, 466] width 66 height 12
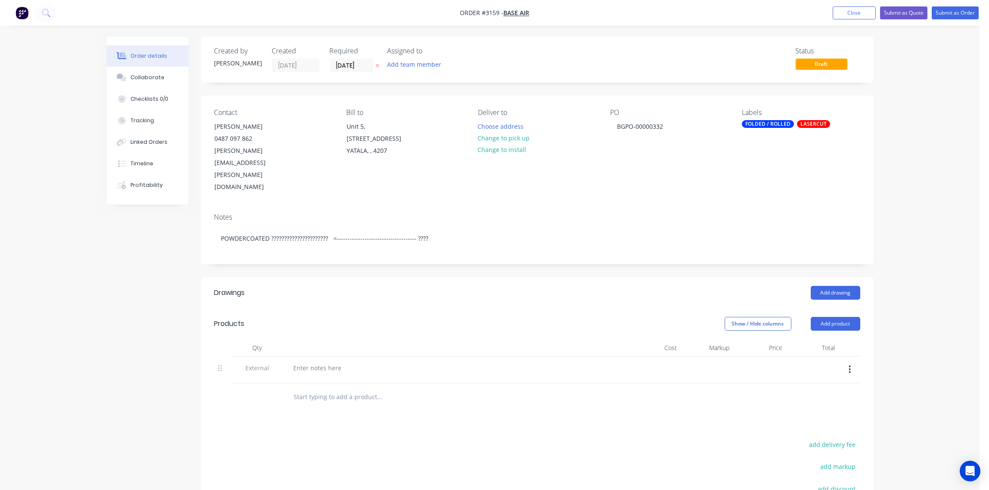
click at [244, 382] on div "Drawings Add drawing Products Show / Hide columns Add product Qty Cost Markup P…" at bounding box center [536, 447] width 671 height 340
click at [320, 362] on div at bounding box center [318, 368] width 62 height 12
paste div
click at [348, 388] on input "text" at bounding box center [380, 396] width 172 height 17
paste input "BA5001L Western Star/Freight Liner"
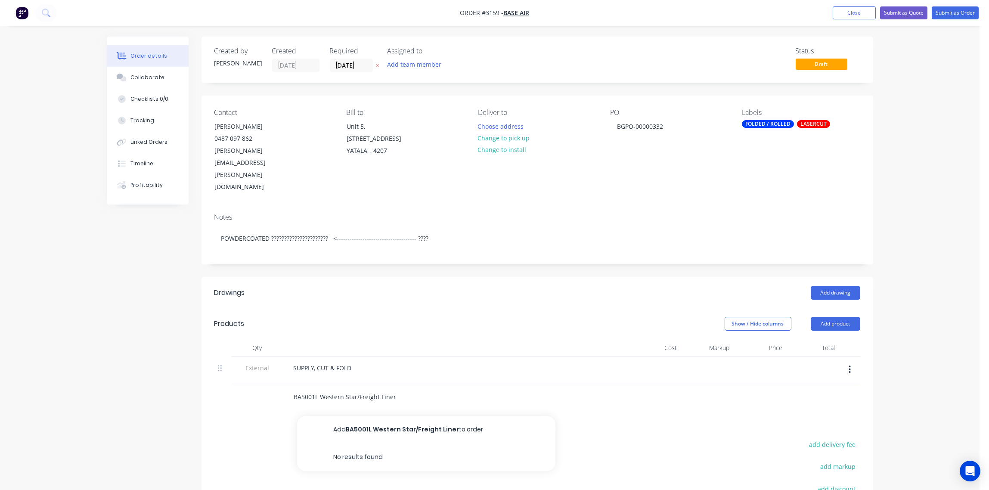
click at [319, 388] on input "BA5001L Western Star/Freight Liner" at bounding box center [380, 396] width 172 height 17
type input "BA5001L - Western Star/Freight Liner"
click at [340, 416] on button "Add BA5001L - Western Star/Freight Liner to order" at bounding box center [426, 430] width 258 height 28
click at [325, 427] on input "text" at bounding box center [380, 435] width 172 height 17
paste input "BA5001R Western Star/Freight Liner"
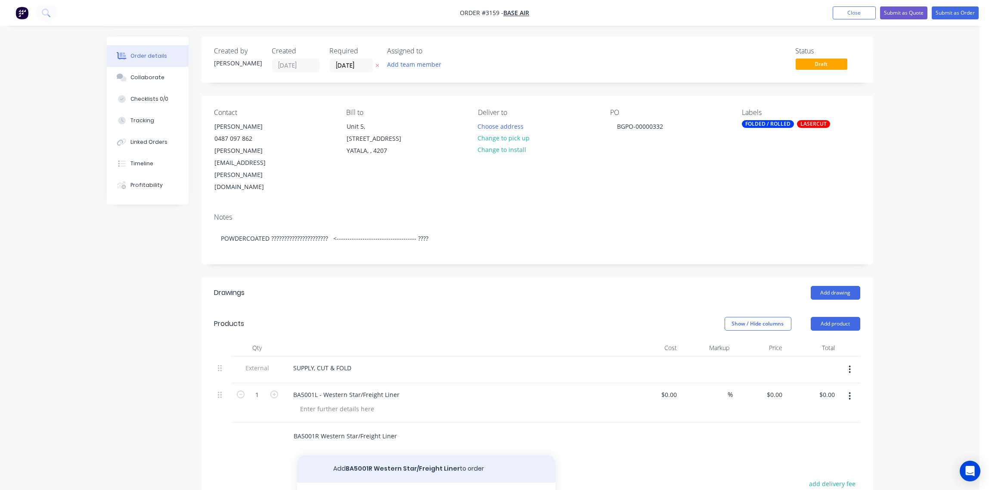
type input "BA5001R Western Star/Freight Liner"
click at [411, 455] on button "Add BA5001R Western Star/Freight Liner to order" at bounding box center [426, 469] width 258 height 28
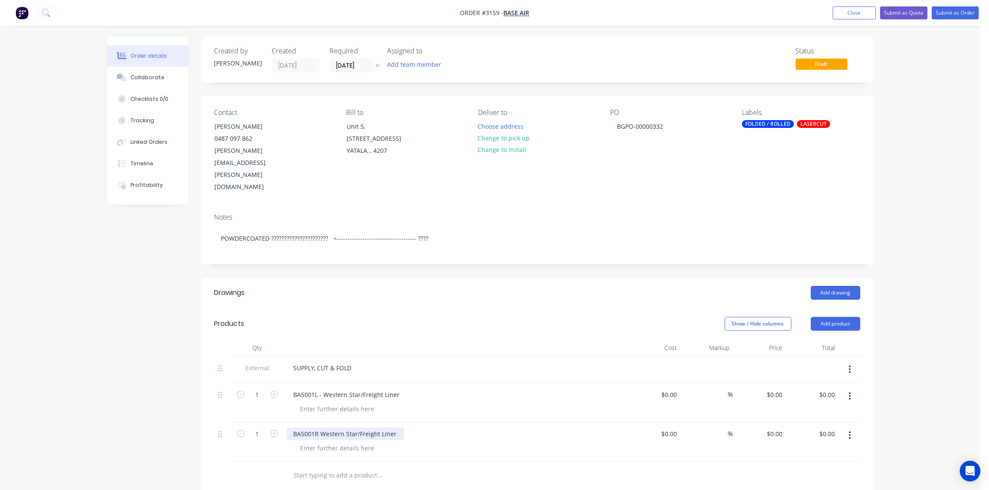
click at [317, 427] on div "BA5001R Western Star/Freight Liner" at bounding box center [345, 433] width 117 height 12
click at [667, 388] on div "$0.00" at bounding box center [668, 394] width 23 height 12
type input "$26.00"
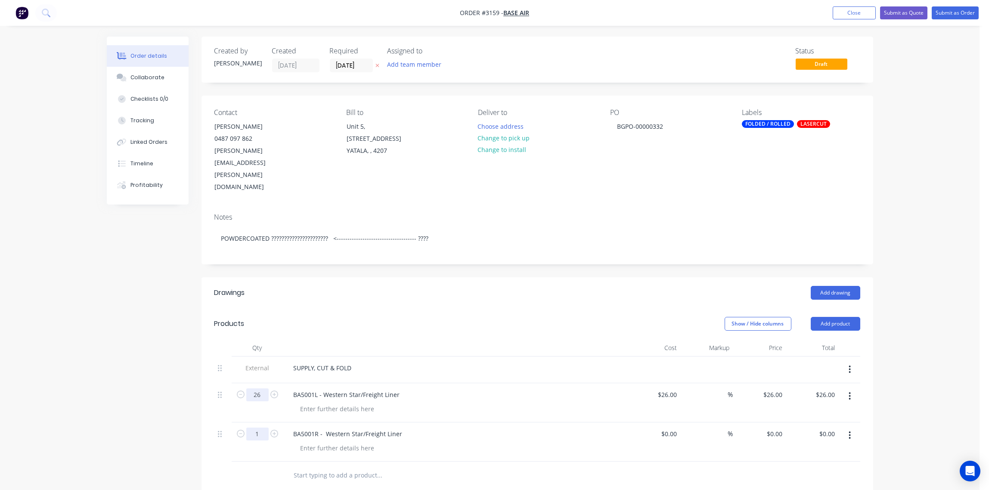
type input "26"
type input "$676.00"
type input "25"
click at [488, 422] on div "BA5001R - Western Star/Freight Liner" at bounding box center [455, 441] width 344 height 39
type input "26"
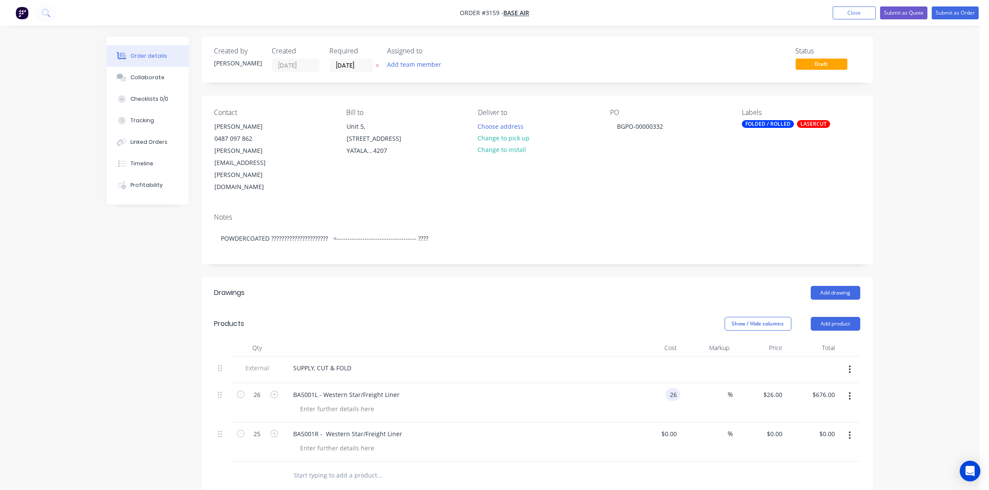
drag, startPoint x: 657, startPoint y: 359, endPoint x: 705, endPoint y: 367, distance: 49.0
click at [705, 383] on div "26 BA5001L - Western Star/Freight Liner 26 26 % $26.00 $26.00 $676.00 $676.00" at bounding box center [537, 402] width 646 height 39
type input "$0.00"
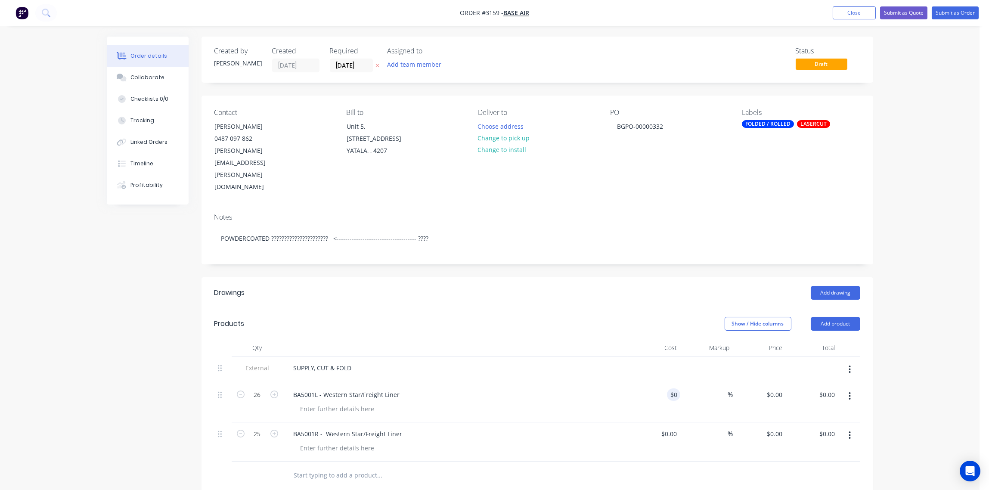
click at [499, 362] on div "SUPPLY, CUT & FOLD" at bounding box center [455, 368] width 337 height 12
click at [323, 467] on input "text" at bounding box center [380, 475] width 172 height 17
paste input "BA3100B-1 Airliner Axle Bracket"
click at [324, 467] on input "BA3100B-1 Airliner Axle Bracket" at bounding box center [380, 475] width 172 height 17
type input "BA3100B-1 - Airliner Axle Bracket"
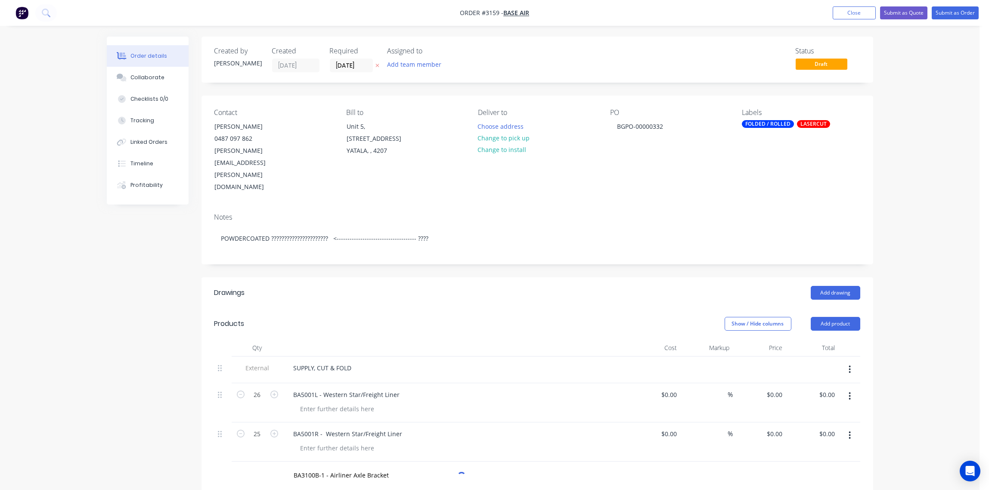
click at [433, 461] on div "BA3100B-1 - Airliner Axle Bracket" at bounding box center [438, 475] width 310 height 28
click at [368, 467] on input "BA3100B-1 - Airliner Axle Bracket" at bounding box center [380, 475] width 172 height 17
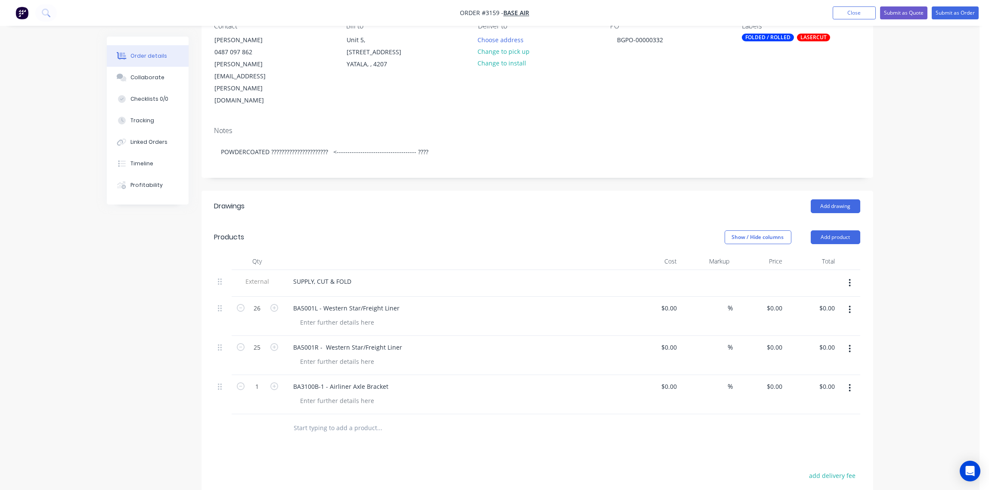
scroll to position [128, 0]
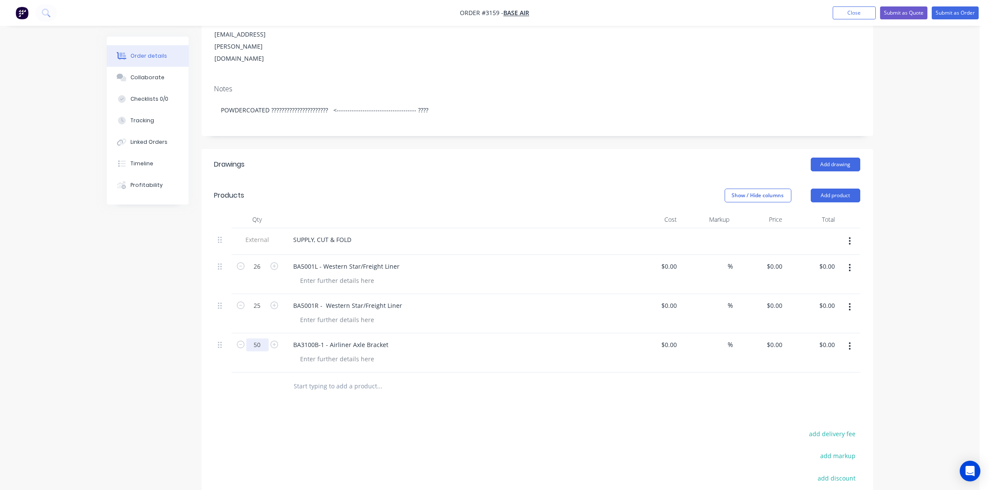
type input "50"
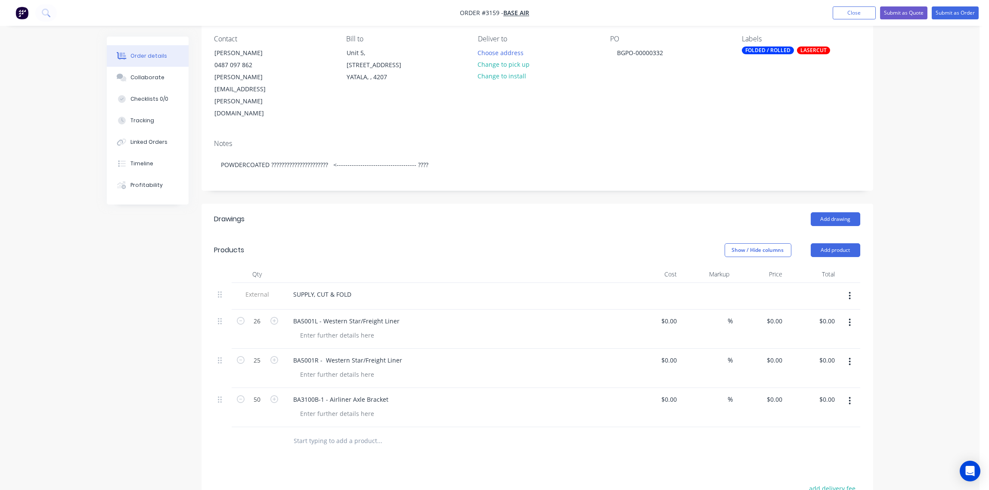
scroll to position [0, 0]
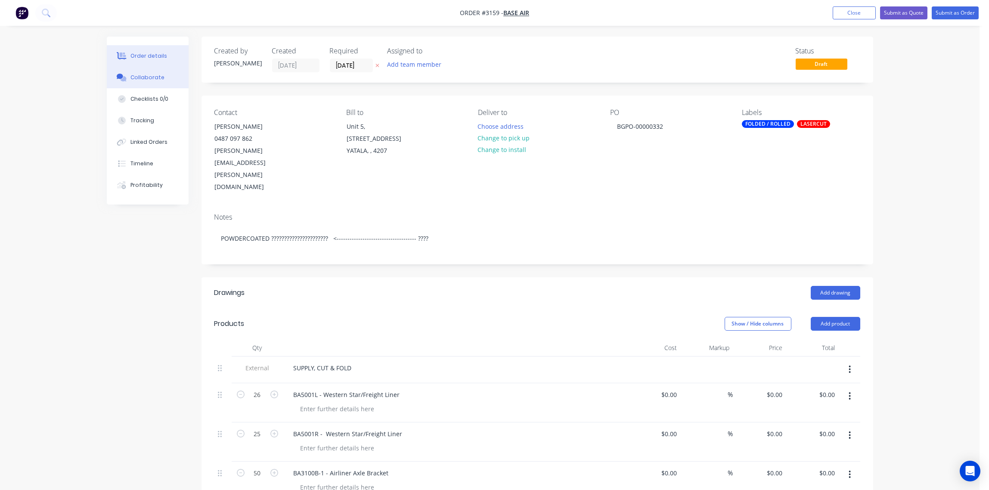
click at [157, 77] on div "Collaborate" at bounding box center [147, 78] width 34 height 8
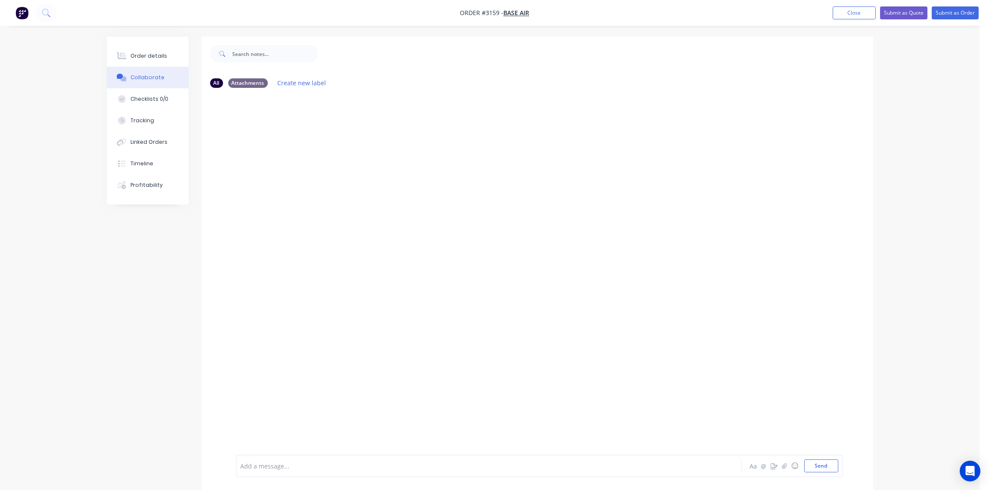
click at [285, 467] on div at bounding box center [465, 465] width 448 height 9
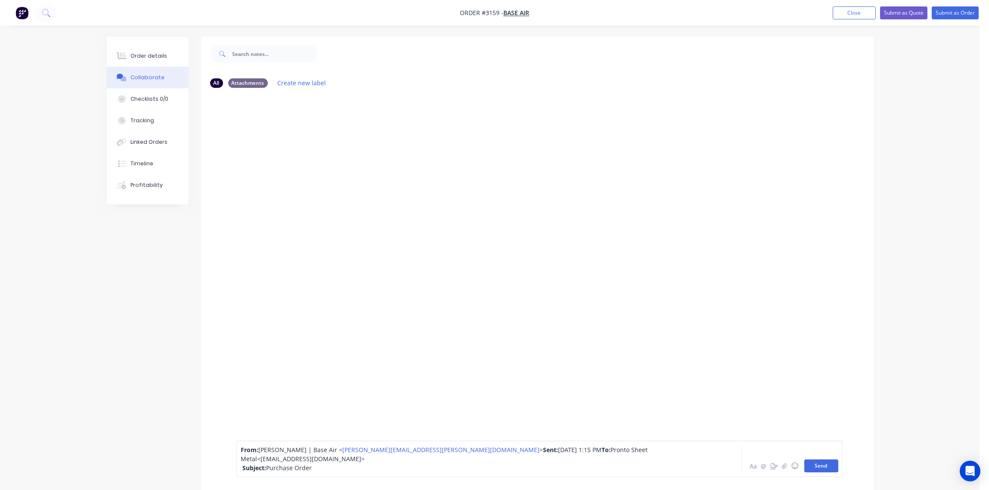
click at [817, 465] on button "Send" at bounding box center [821, 465] width 34 height 13
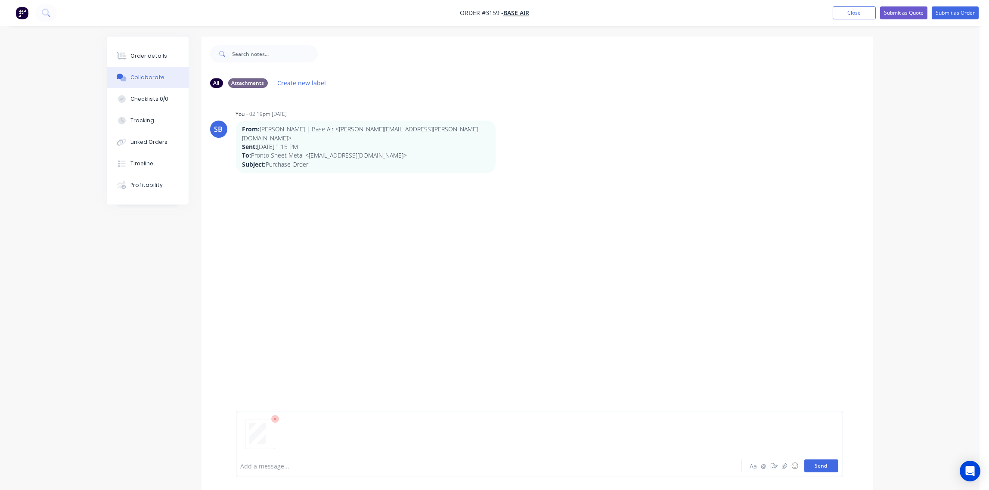
click at [819, 465] on button "Send" at bounding box center [821, 465] width 34 height 13
click at [279, 461] on div at bounding box center [465, 465] width 448 height 9
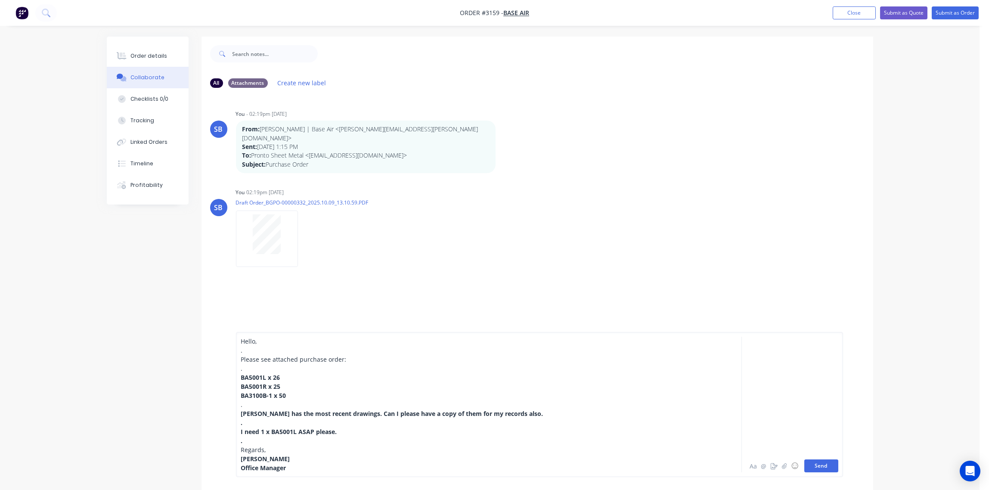
click at [826, 464] on button "Send" at bounding box center [821, 465] width 34 height 13
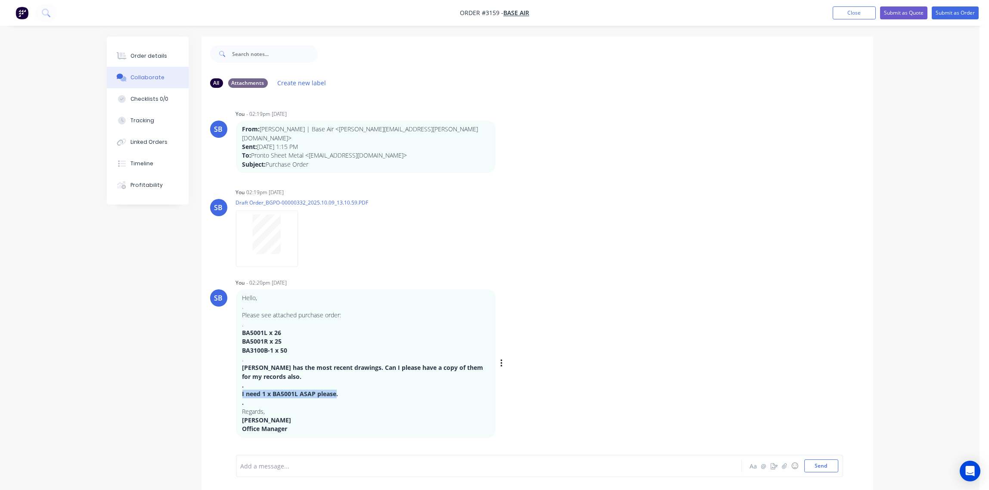
drag, startPoint x: 241, startPoint y: 385, endPoint x: 334, endPoint y: 385, distance: 92.1
click at [334, 390] on strong "I need 1 x BA5001L ASAP please." at bounding box center [290, 394] width 96 height 8
drag, startPoint x: 334, startPoint y: 385, endPoint x: 322, endPoint y: 384, distance: 11.7
copy strong "I need 1 x BA5001L ASAP please"
click at [138, 52] on div "Order details" at bounding box center [148, 56] width 37 height 8
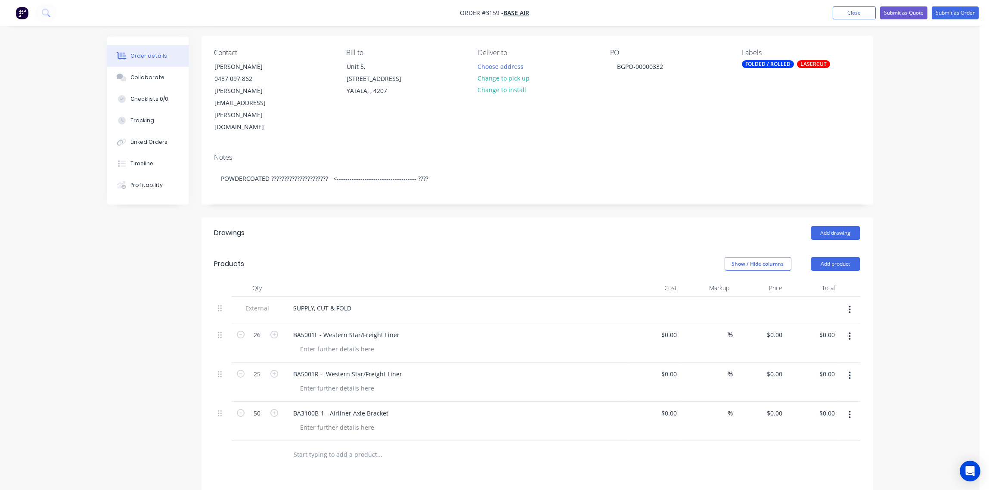
scroll to position [128, 0]
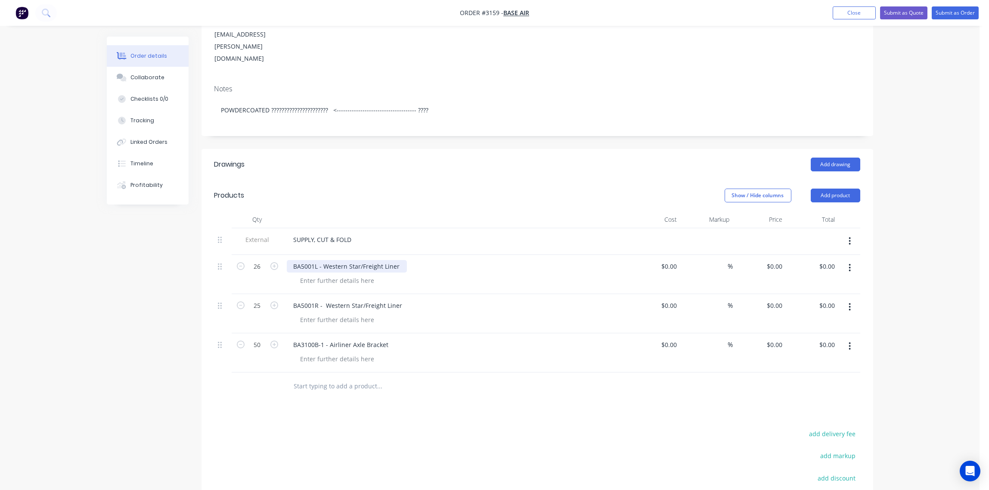
click at [399, 260] on div "BA5001L - Western Star/Freight Liner" at bounding box center [347, 266] width 120 height 12
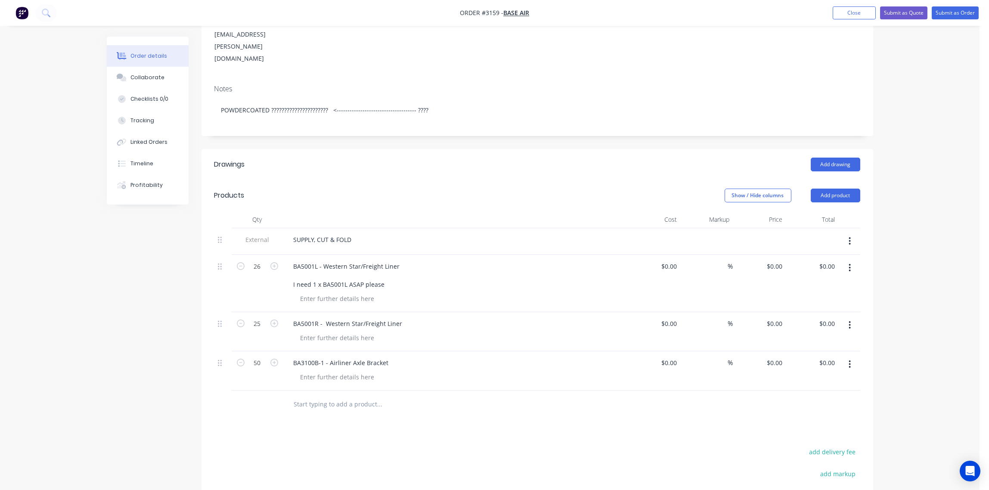
click at [464, 260] on div "BA5001L - Western Star/Freight Liner I need 1 x BA5001L ASAP please" at bounding box center [455, 275] width 337 height 31
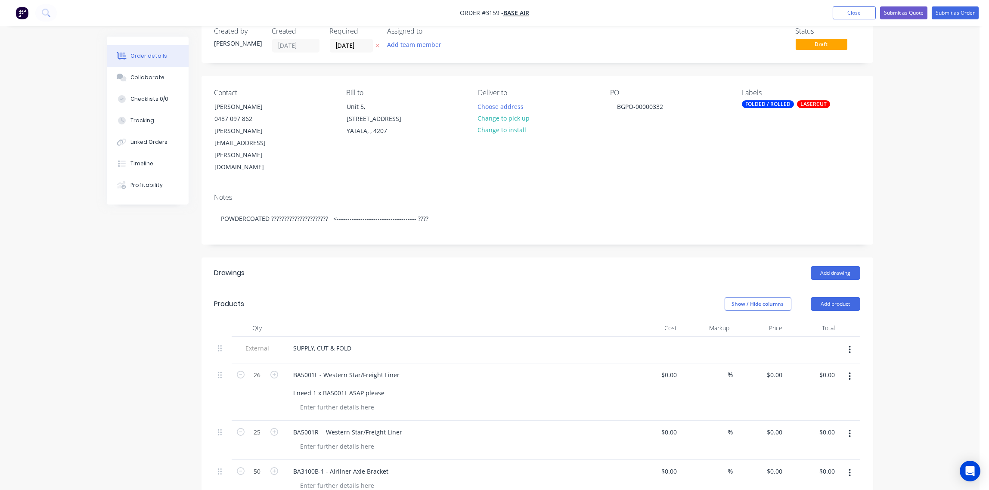
scroll to position [0, 0]
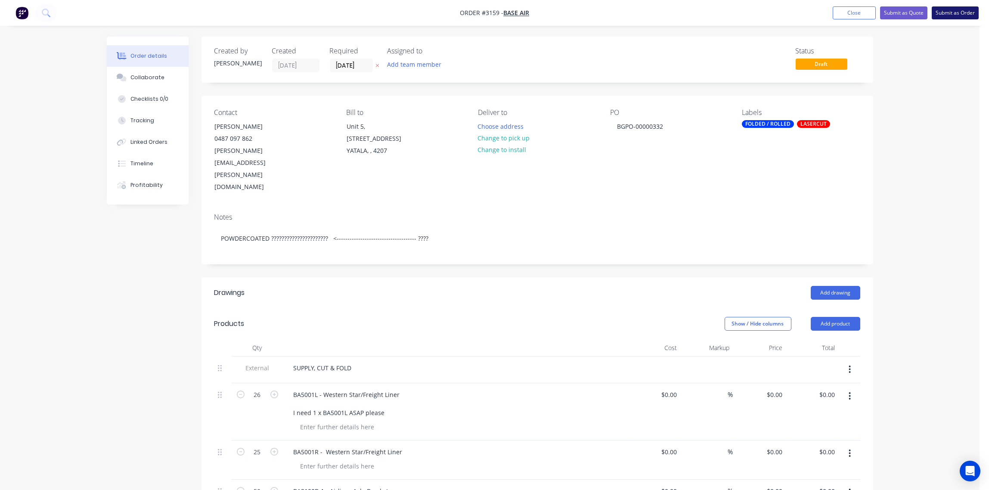
click at [959, 9] on button "Submit as Order" at bounding box center [954, 12] width 47 height 13
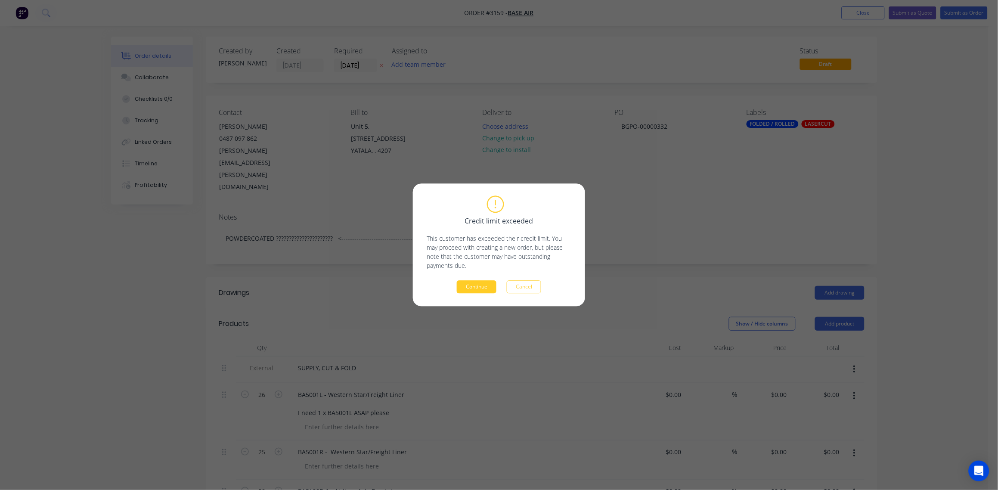
click at [476, 290] on button "Continue" at bounding box center [477, 287] width 40 height 13
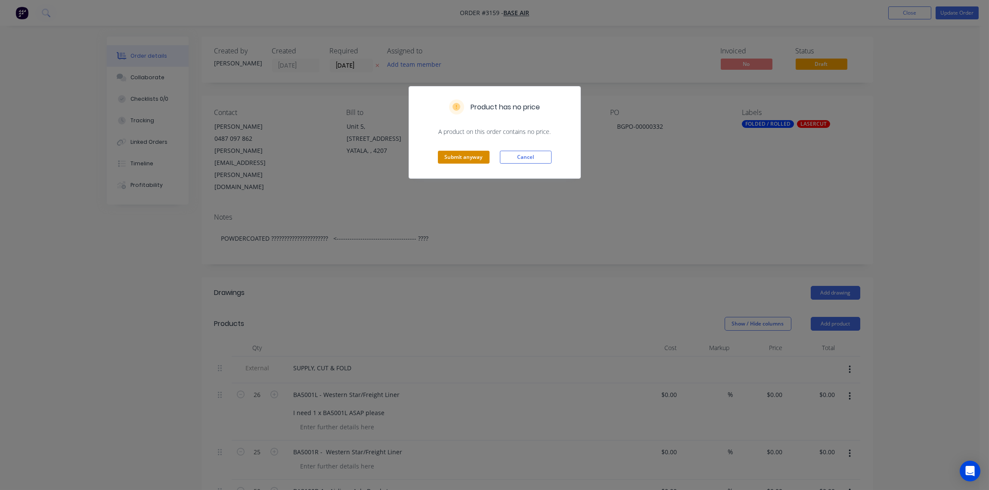
click at [470, 160] on button "Submit anyway" at bounding box center [464, 157] width 52 height 13
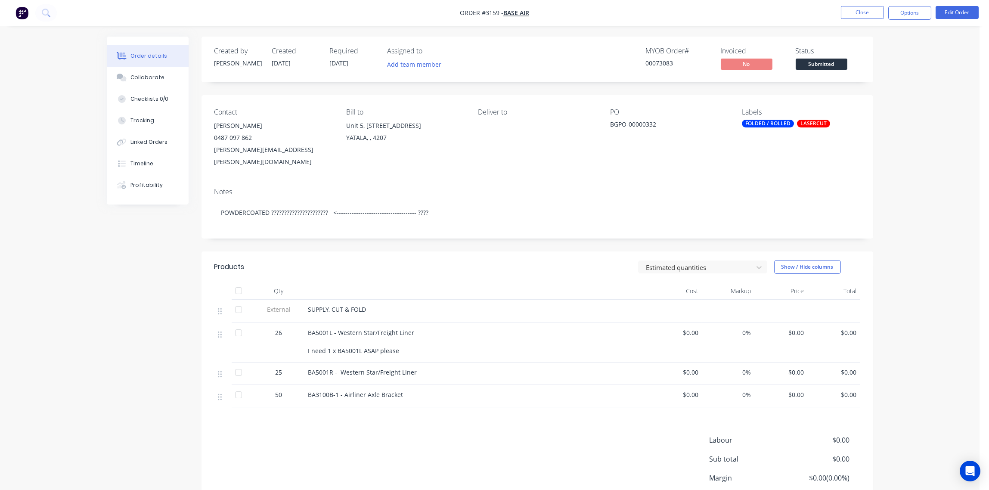
click at [149, 79] on div "Collaborate" at bounding box center [147, 78] width 34 height 8
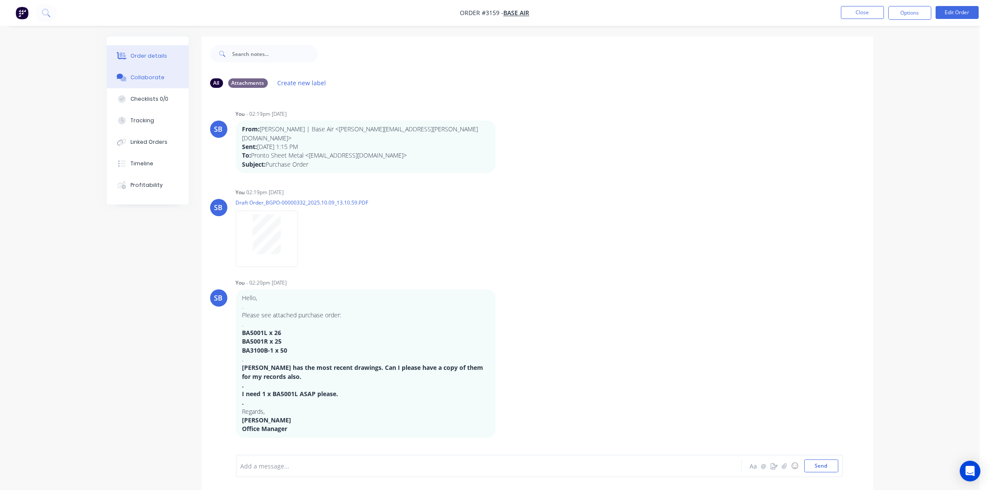
click at [153, 53] on div "Order details" at bounding box center [148, 56] width 37 height 8
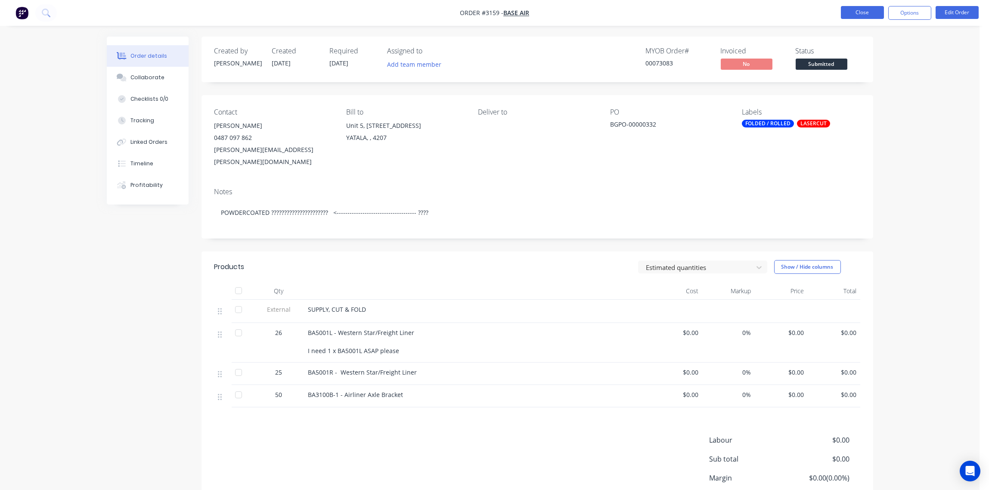
click at [865, 13] on button "Close" at bounding box center [862, 12] width 43 height 13
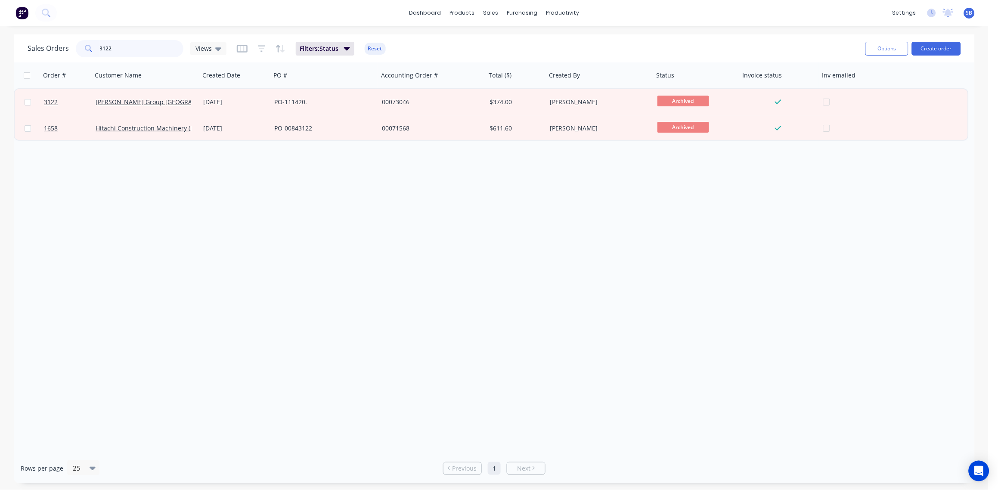
drag, startPoint x: 123, startPoint y: 48, endPoint x: 1, endPoint y: 67, distance: 123.3
click at [1, 67] on div "Sales Orders 3122 Views Filters: Status Reset Options Create order Order # Cust…" at bounding box center [494, 258] width 988 height 449
type input "OZZIE"
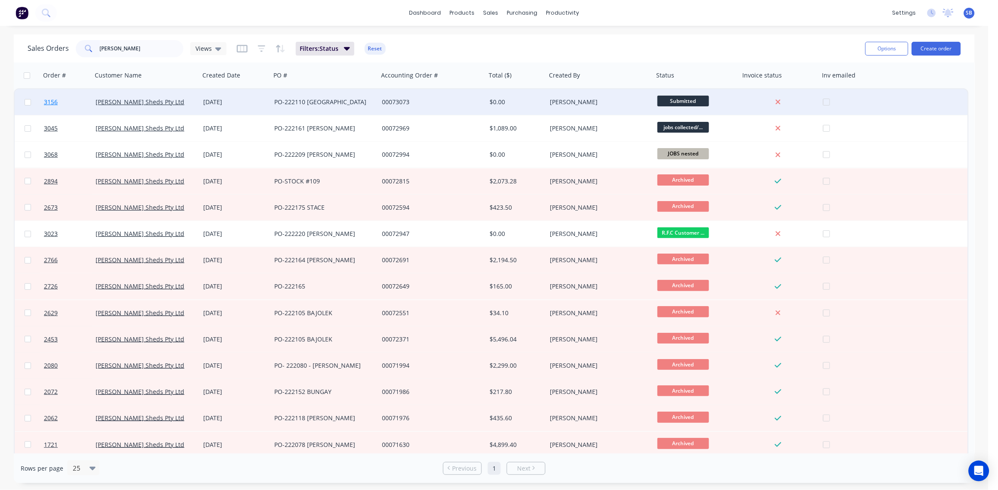
click at [55, 104] on span "3156" at bounding box center [51, 102] width 14 height 9
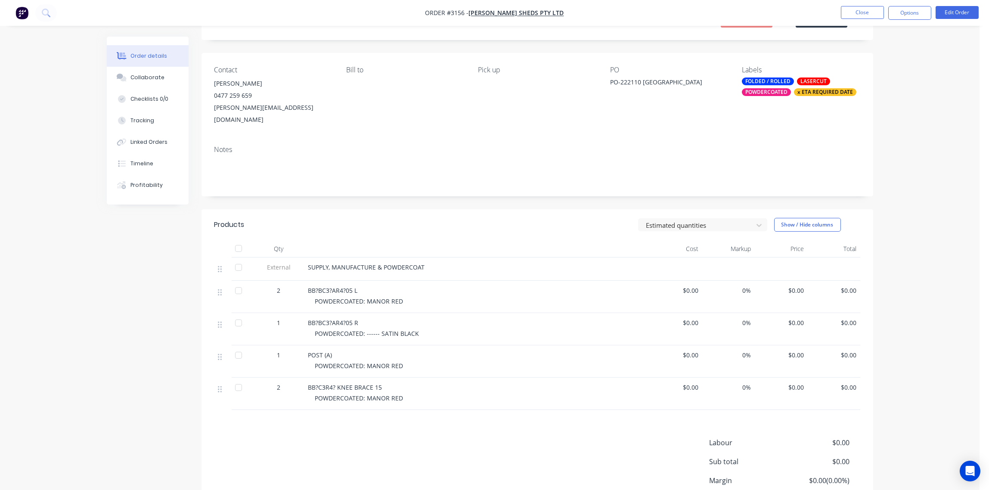
scroll to position [64, 0]
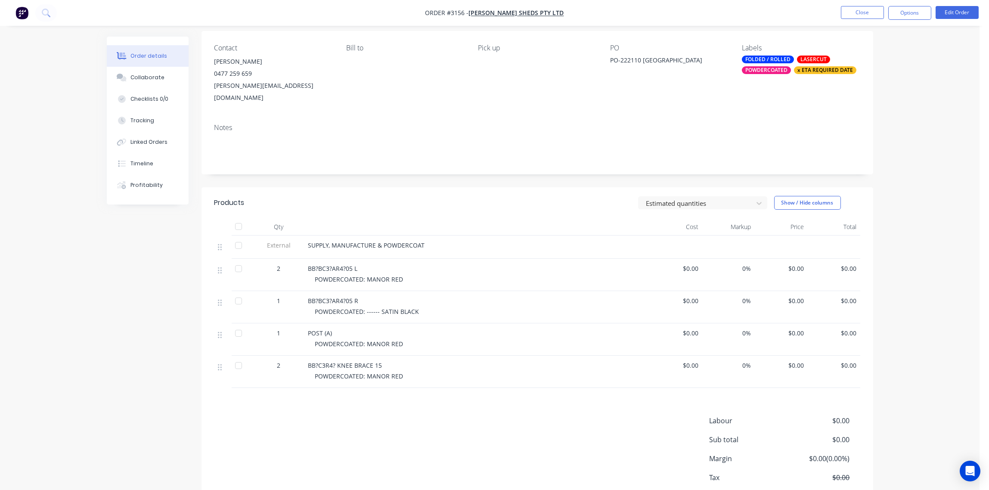
click at [405, 339] on div "POWDERCOATED: MANOR RED" at bounding box center [480, 343] width 331 height 9
click at [402, 339] on div "POWDERCOATED: MANOR RED" at bounding box center [480, 343] width 331 height 9
drag, startPoint x: 421, startPoint y: 297, endPoint x: 309, endPoint y: 300, distance: 111.5
click at [309, 300] on div "BB?BC3?AR4?05 R POWDERCOATED: ------ SATIN BLACK" at bounding box center [477, 307] width 344 height 32
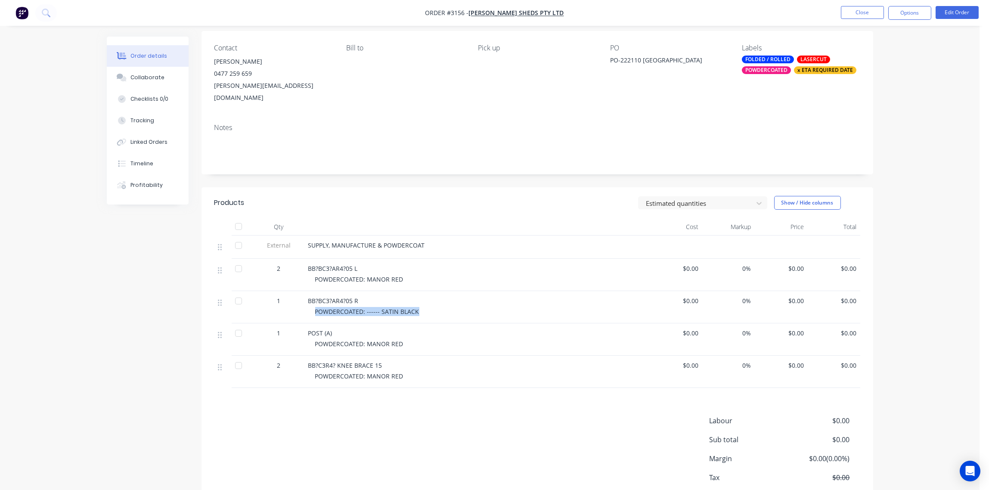
drag, startPoint x: 309, startPoint y: 300, endPoint x: 349, endPoint y: 298, distance: 39.6
copy span "POWDERCOATED: ------ SATIN BLACK"
drag, startPoint x: 402, startPoint y: 331, endPoint x: 314, endPoint y: 330, distance: 87.4
click at [315, 339] on div "POWDERCOATED: MANOR RED" at bounding box center [480, 343] width 331 height 9
drag, startPoint x: 314, startPoint y: 330, endPoint x: 349, endPoint y: 331, distance: 34.9
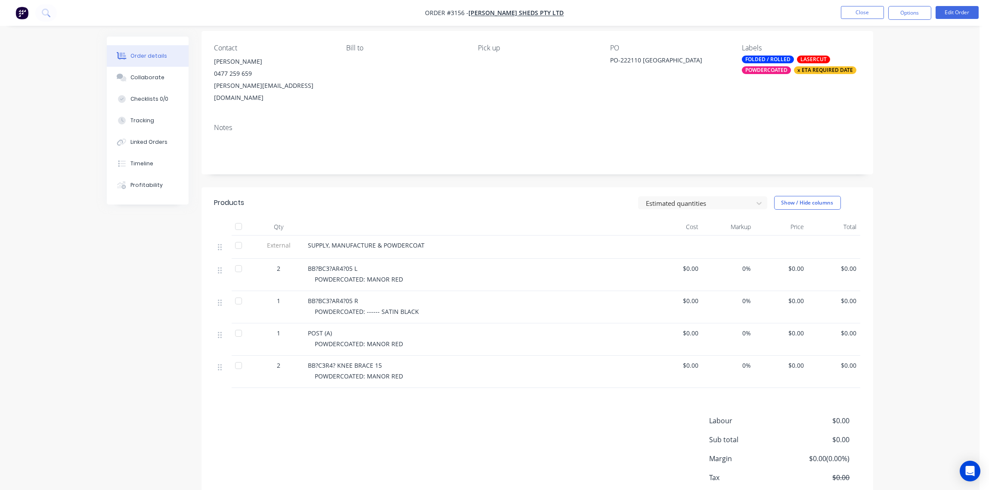
drag, startPoint x: 349, startPoint y: 331, endPoint x: 323, endPoint y: 300, distance: 40.0
click at [323, 307] on span "POWDERCOATED: ------ SATIN BLACK" at bounding box center [367, 311] width 104 height 8
drag, startPoint x: 417, startPoint y: 297, endPoint x: 307, endPoint y: 300, distance: 109.8
click at [307, 300] on div "BB?BC3?AR4?05 R POWDERCOATED: ------ SATIN BLACK" at bounding box center [477, 307] width 344 height 32
drag, startPoint x: 307, startPoint y: 300, endPoint x: 328, endPoint y: 300, distance: 21.1
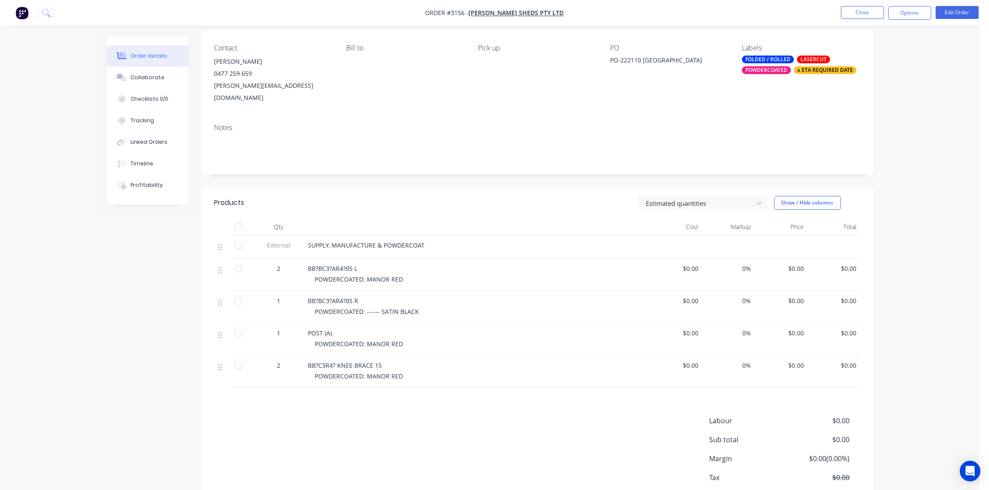
drag, startPoint x: 328, startPoint y: 300, endPoint x: 338, endPoint y: 331, distance: 32.9
click at [338, 340] on span "POWDERCOATED: MANOR RED" at bounding box center [359, 344] width 88 height 8
drag, startPoint x: 402, startPoint y: 331, endPoint x: 314, endPoint y: 338, distance: 88.1
click at [314, 338] on div "POST (A) POWDERCOATED: MANOR RED" at bounding box center [477, 339] width 344 height 32
drag, startPoint x: 314, startPoint y: 338, endPoint x: 328, endPoint y: 331, distance: 16.2
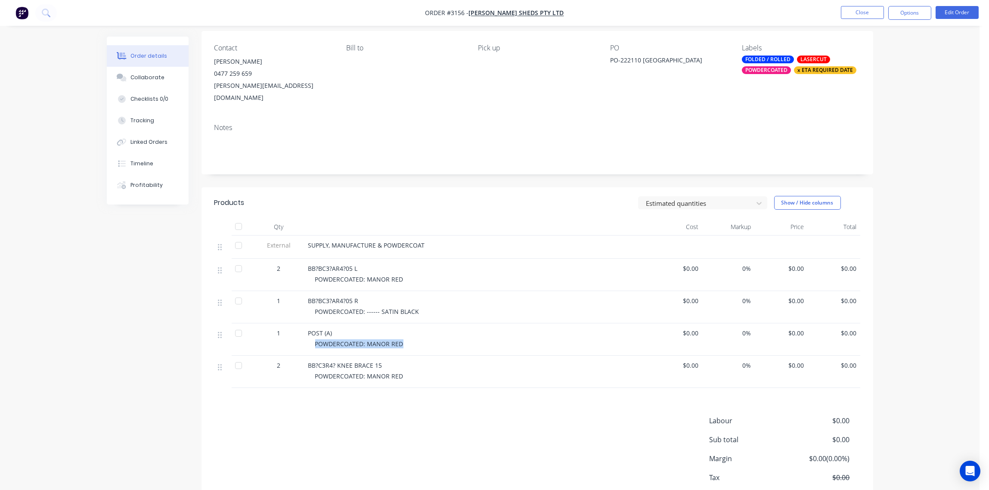
click at [325, 340] on span "POWDERCOATED: MANOR RED" at bounding box center [359, 344] width 88 height 8
click at [396, 340] on span "POWDERCOATED: MANOR RED" at bounding box center [359, 344] width 88 height 8
drag, startPoint x: 401, startPoint y: 332, endPoint x: 388, endPoint y: 332, distance: 13.3
click at [388, 340] on span "POWDERCOATED: MANOR RED" at bounding box center [359, 344] width 88 height 8
click at [387, 340] on span "POWDERCOATED: MANOR RED" at bounding box center [359, 344] width 88 height 8
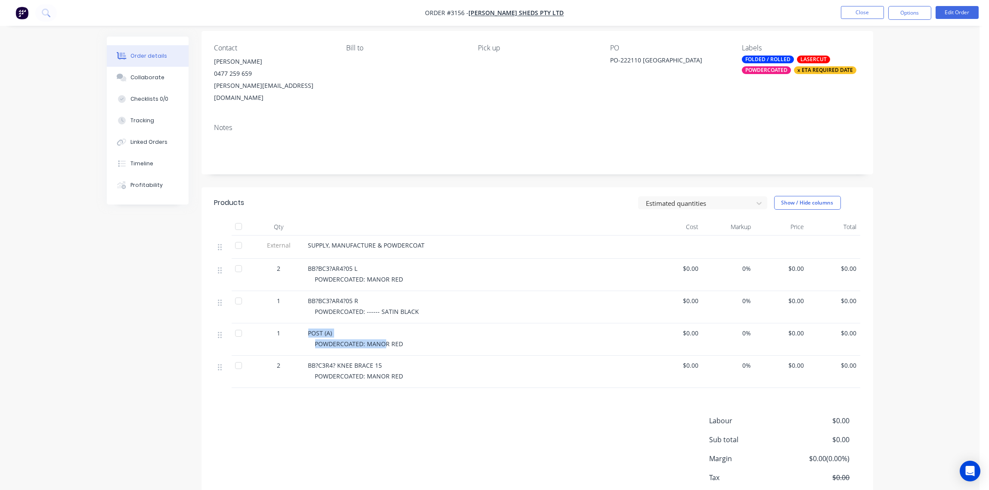
drag, startPoint x: 386, startPoint y: 329, endPoint x: 300, endPoint y: 337, distance: 86.4
click at [300, 337] on div "1 POST (A) POWDERCOATED: MANOR RED $0.00 0% $0.00 $0.00" at bounding box center [537, 339] width 646 height 32
click at [948, 14] on button "Edit Order" at bounding box center [956, 12] width 43 height 13
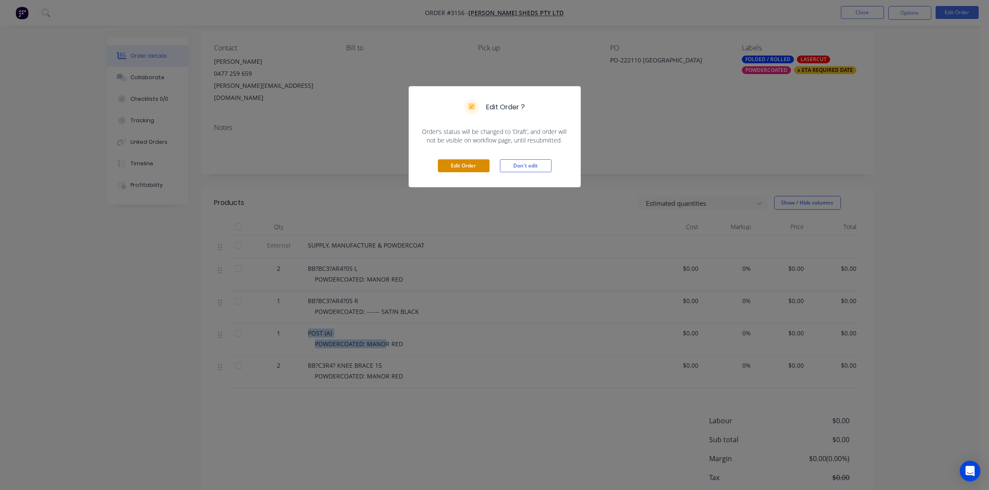
click at [452, 169] on button "Edit Order" at bounding box center [464, 165] width 52 height 13
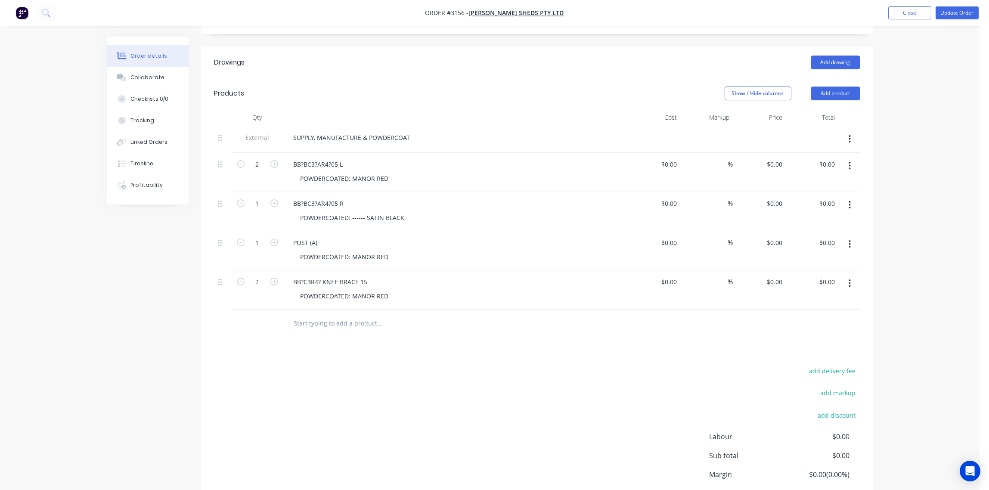
scroll to position [257, 0]
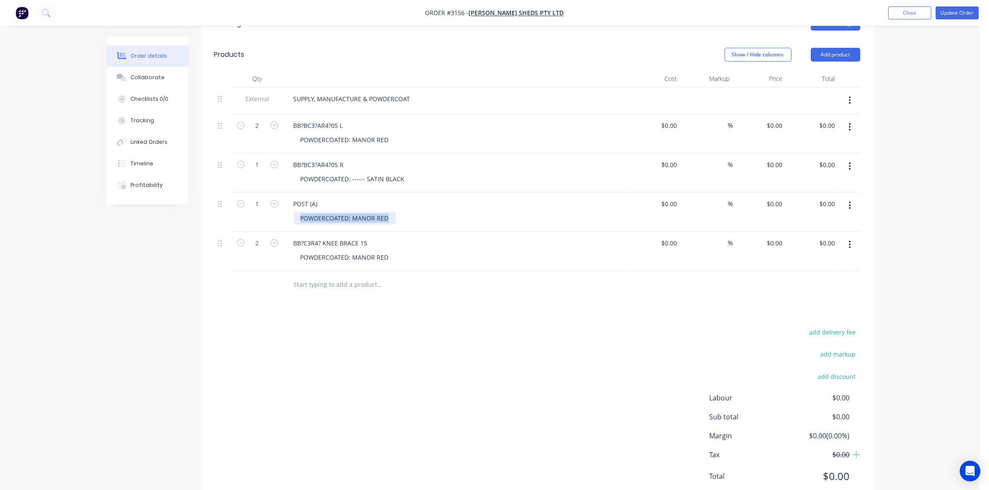
drag, startPoint x: 387, startPoint y: 195, endPoint x: 300, endPoint y: 199, distance: 86.6
click at [300, 212] on div "POWDERCOATED: MANOR RED" at bounding box center [345, 218] width 102 height 12
paste div
drag, startPoint x: 388, startPoint y: 117, endPoint x: 314, endPoint y: 119, distance: 74.1
click at [279, 119] on div "2 BB?BC3?AR4?05 L POWDERCOATED: MANOR RED $0.00 $0.00 % $0.00 $0.00 $0.00 $0.00" at bounding box center [537, 133] width 646 height 39
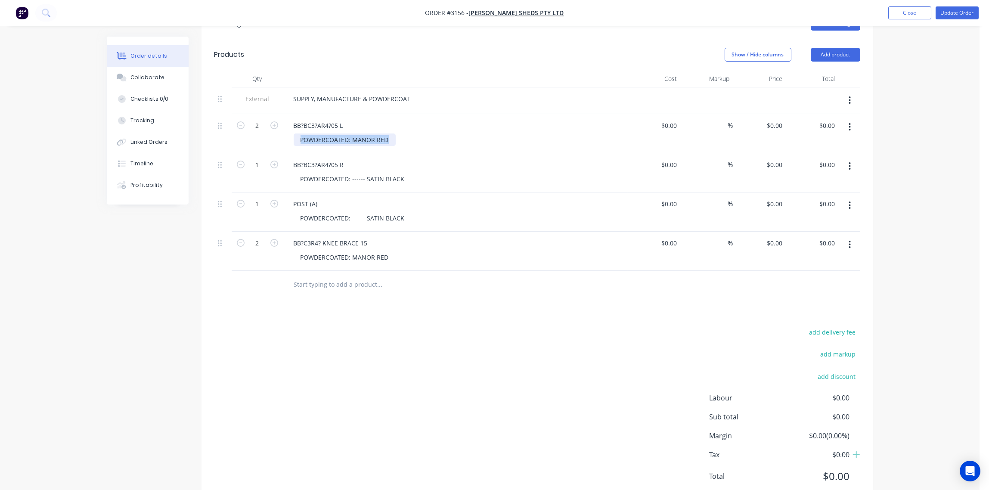
copy div "POWDERCOATED: MANOR RED"
drag, startPoint x: 402, startPoint y: 155, endPoint x: 248, endPoint y: 162, distance: 154.7
click at [248, 162] on div "1 BB?BC3?AR4?05 R POWDERCOATED: ------ SATIN BLACK $0.00 $0.00 % $0.00 $0.00 $0…" at bounding box center [537, 172] width 646 height 39
paste div
click at [453, 232] on div "BB?C3R4? KNEE BRACE 15 POWDERCOATED: MANOR RED" at bounding box center [455, 251] width 344 height 39
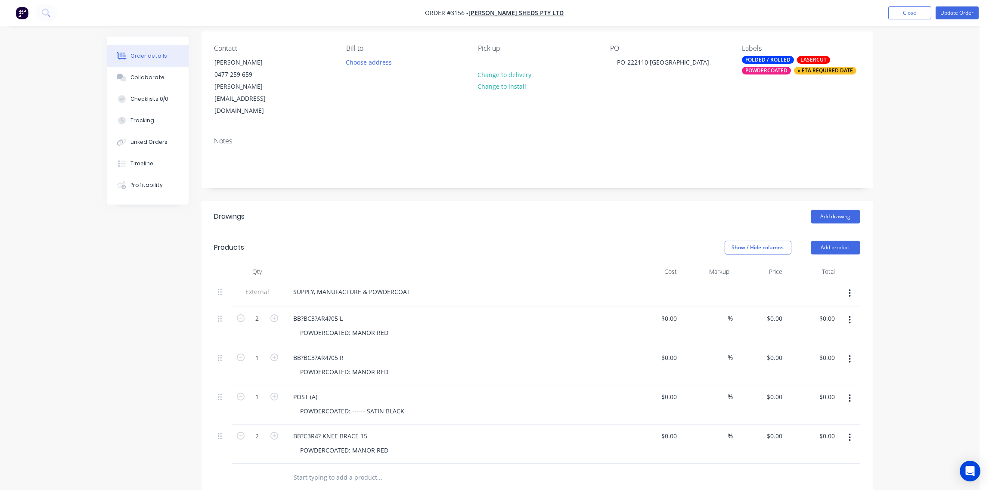
scroll to position [0, 0]
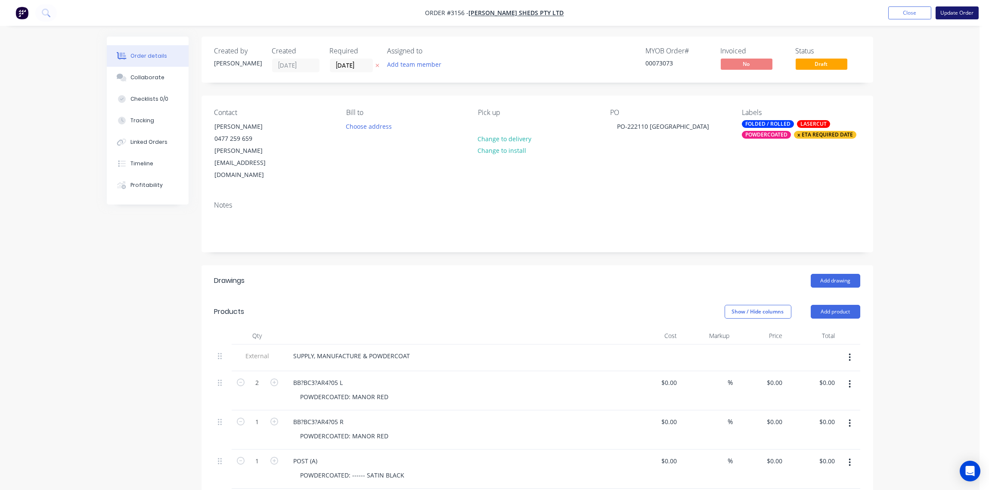
click at [958, 10] on button "Update Order" at bounding box center [956, 12] width 43 height 13
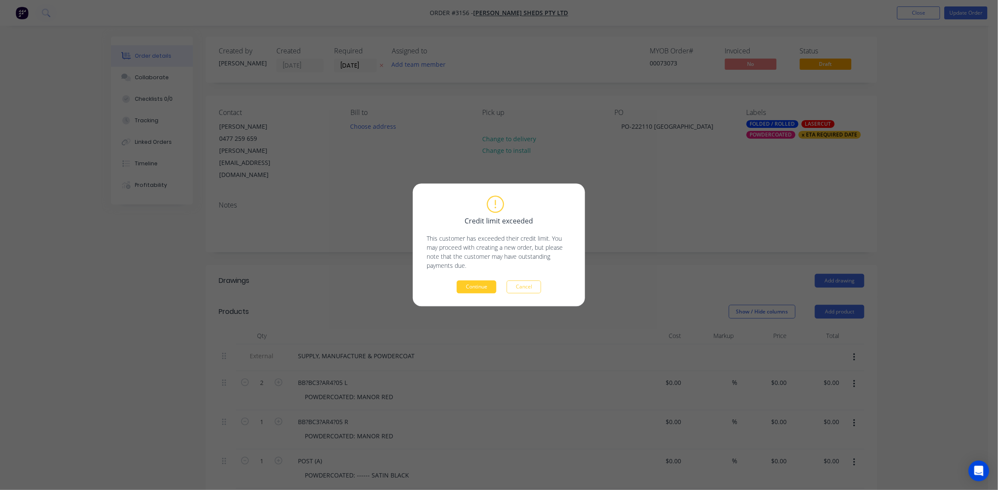
click at [487, 285] on button "Continue" at bounding box center [477, 287] width 40 height 13
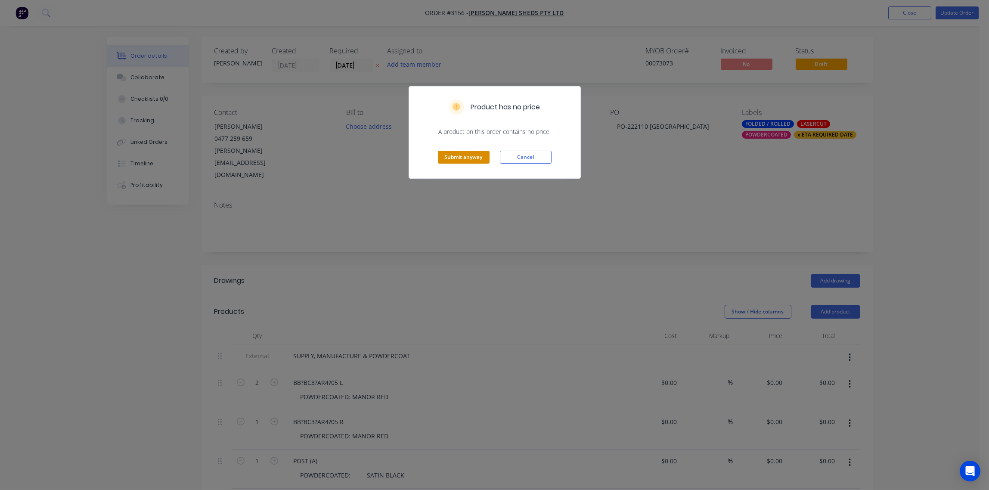
click at [470, 162] on button "Submit anyway" at bounding box center [464, 157] width 52 height 13
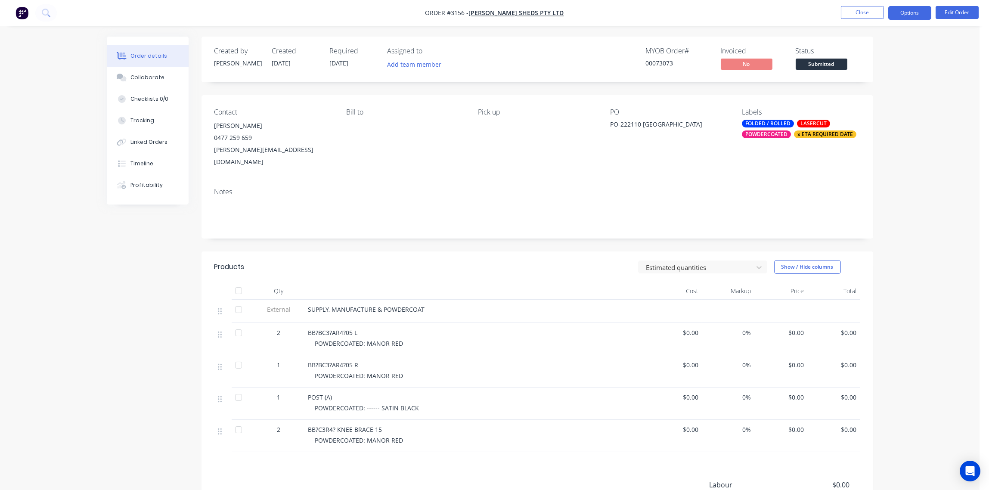
click at [910, 11] on button "Options" at bounding box center [909, 13] width 43 height 14
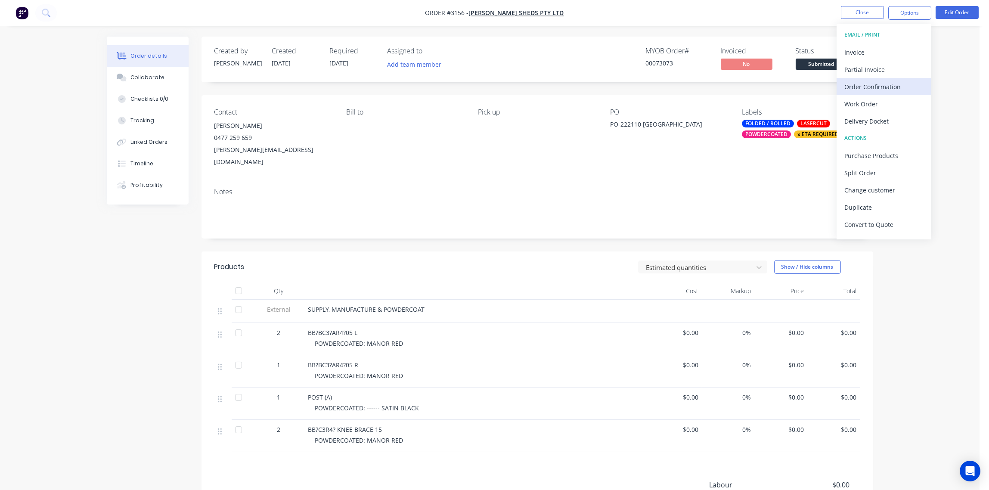
click at [874, 82] on div "Order Confirmation" at bounding box center [883, 86] width 79 height 12
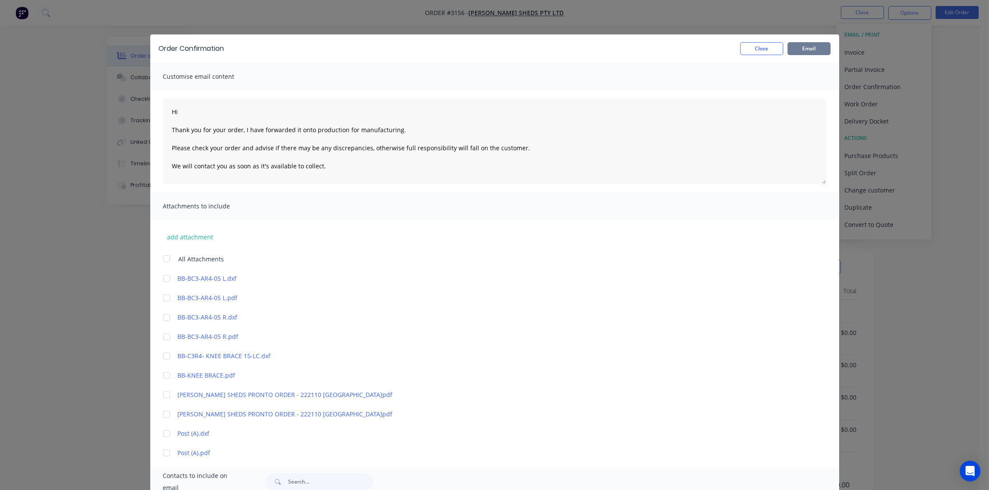
click at [813, 50] on button "Email" at bounding box center [808, 48] width 43 height 13
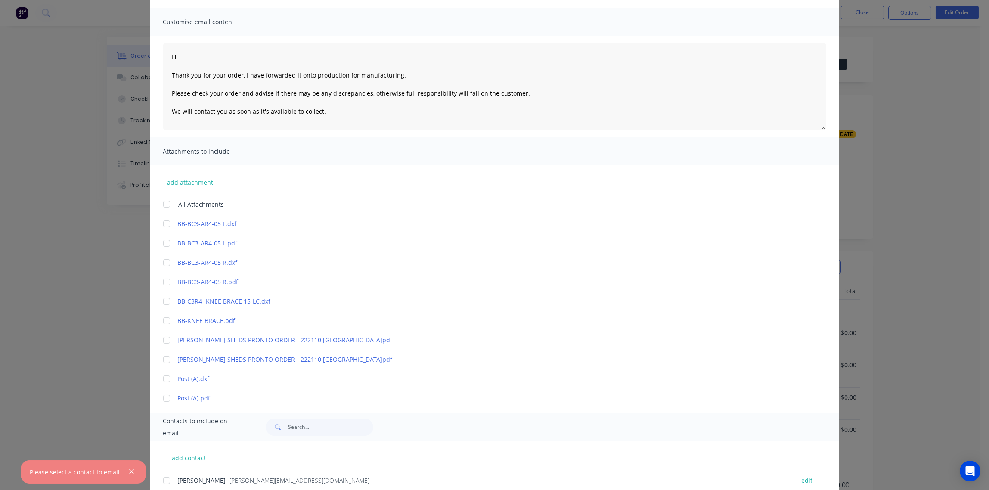
scroll to position [115, 0]
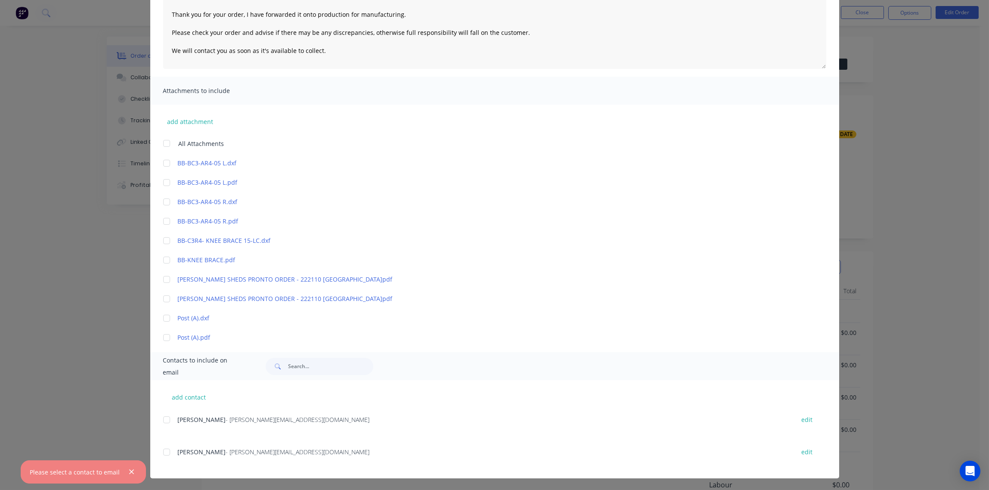
click at [162, 451] on div at bounding box center [166, 451] width 17 height 17
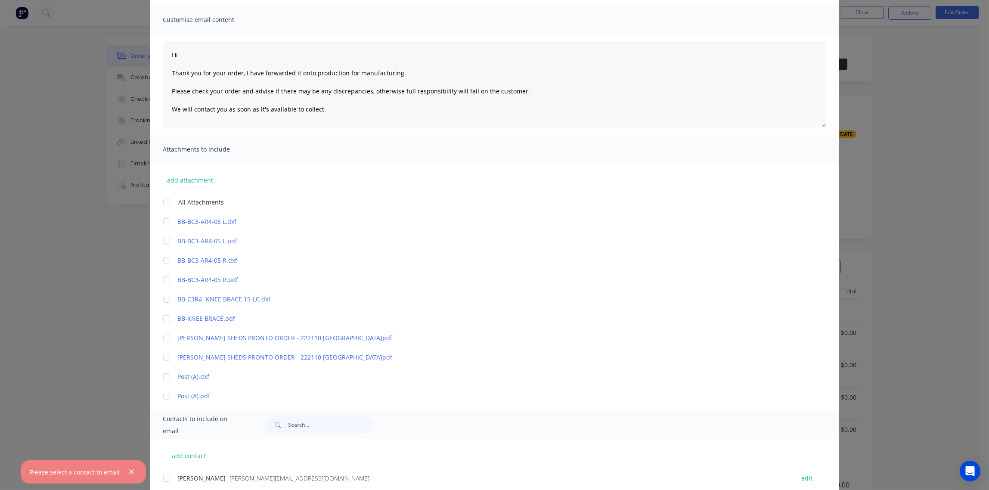
scroll to position [0, 0]
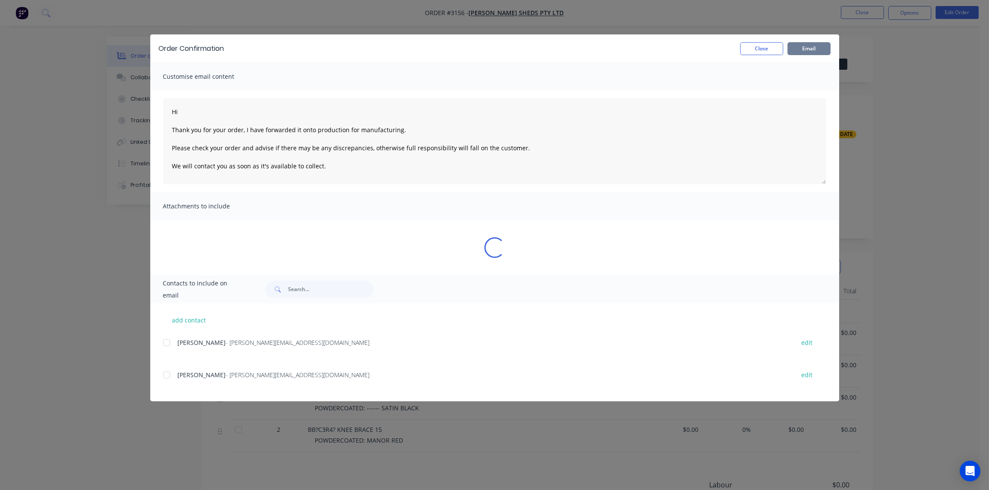
click at [799, 47] on button "Email" at bounding box center [808, 48] width 43 height 13
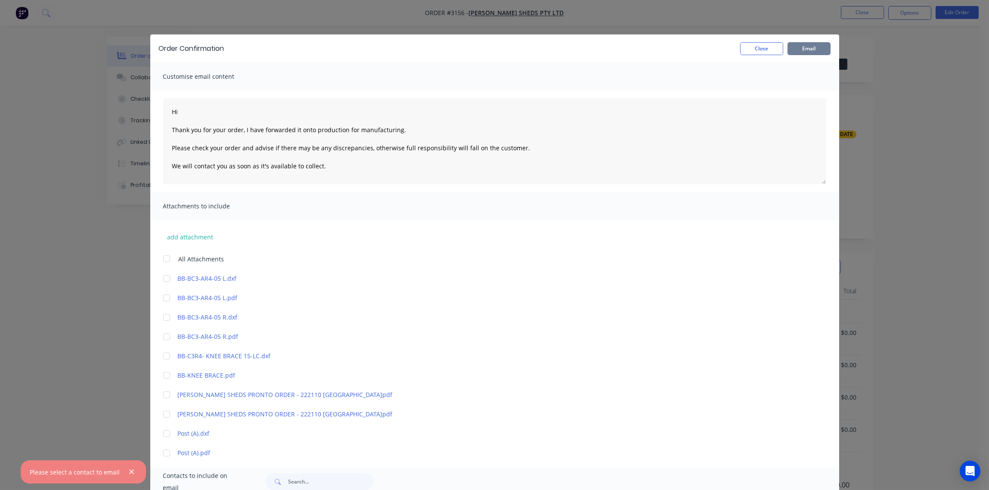
click at [799, 47] on button "Email" at bounding box center [808, 48] width 43 height 13
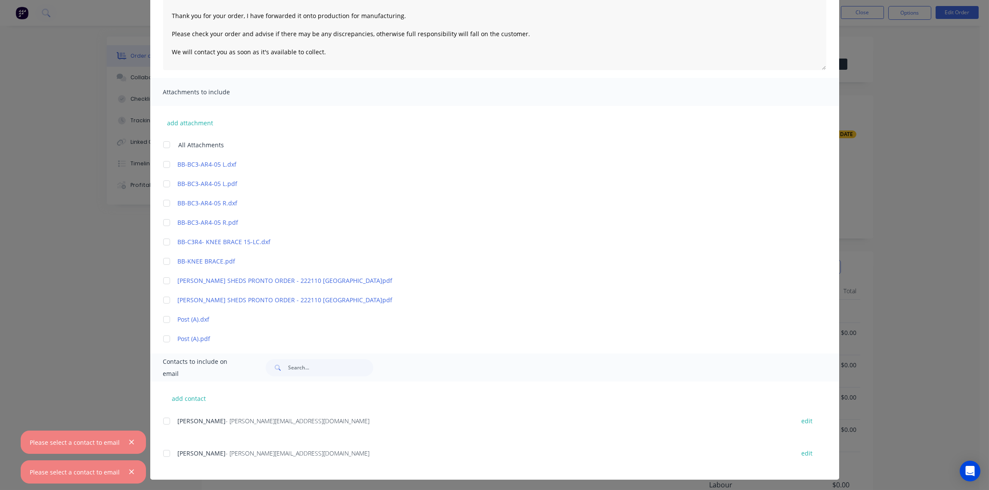
scroll to position [115, 0]
click at [165, 455] on div at bounding box center [166, 451] width 17 height 17
type textarea "Hi Thank you for your order, I have forwarded it onto production for manufactur…"
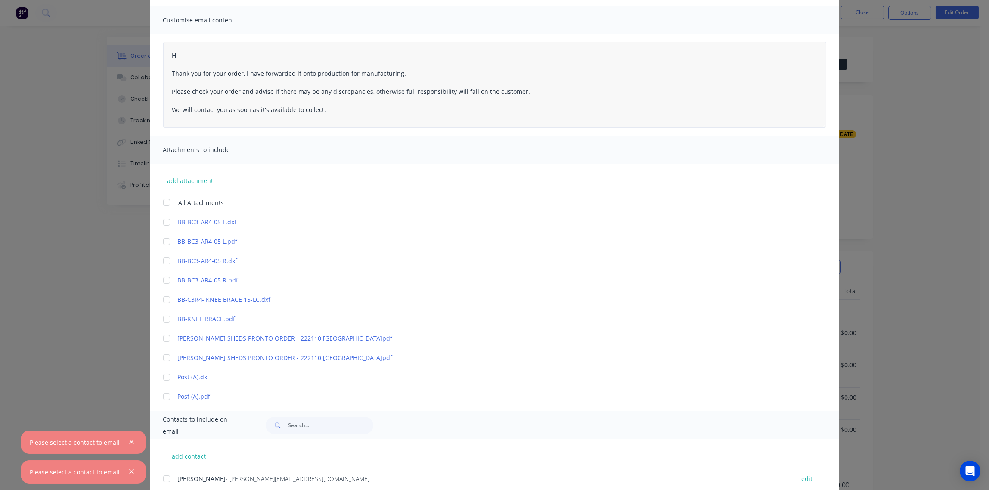
scroll to position [0, 0]
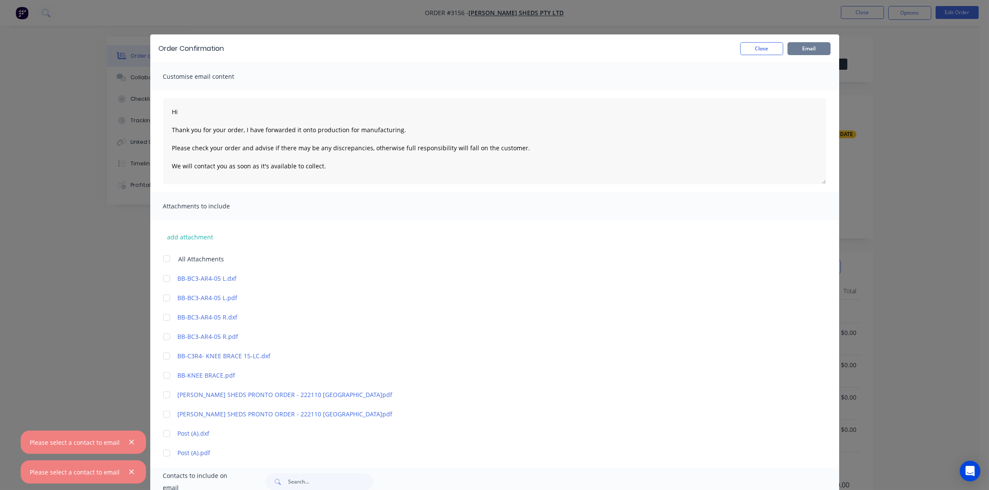
click at [804, 50] on button "Email" at bounding box center [808, 48] width 43 height 13
type textarea "Hi Thank you for your order, I have forwarded it onto production for manufactur…"
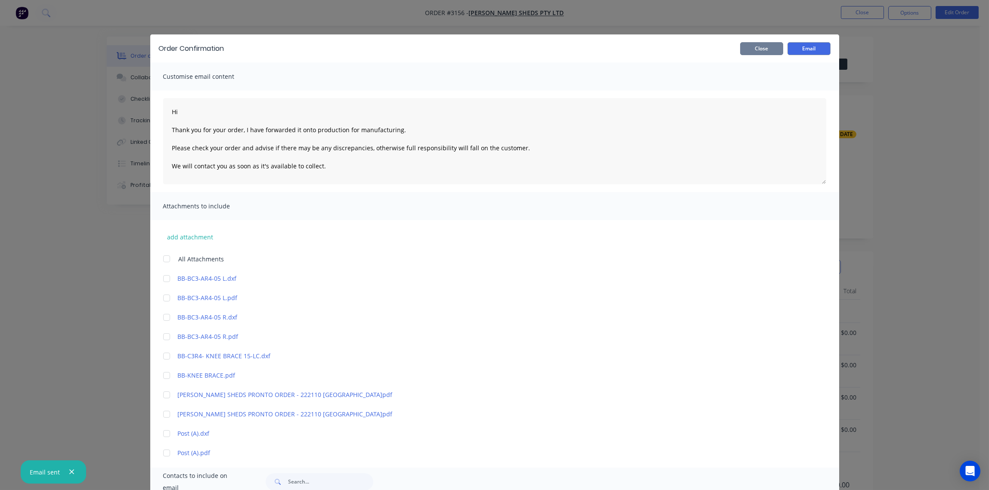
click at [759, 50] on button "Close" at bounding box center [761, 48] width 43 height 13
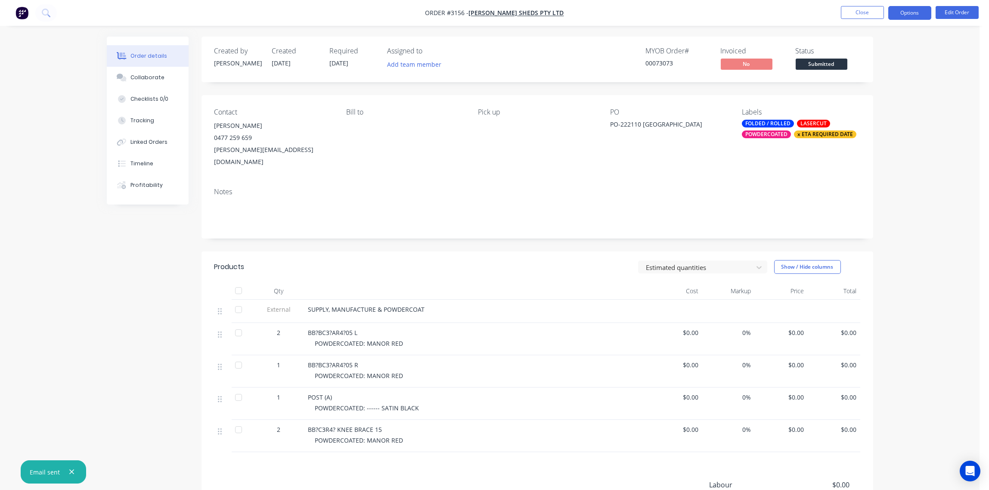
click at [911, 14] on button "Options" at bounding box center [909, 13] width 43 height 14
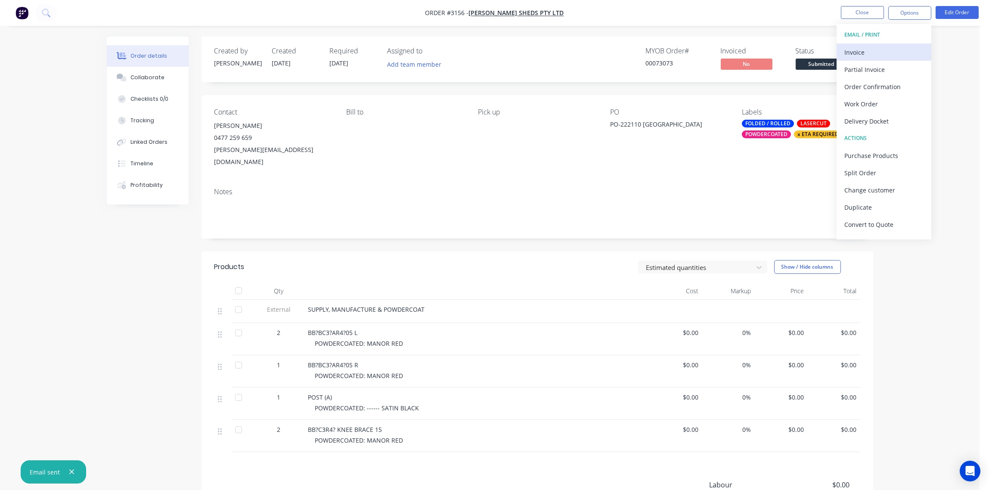
click at [873, 50] on div "Invoice" at bounding box center [883, 52] width 79 height 12
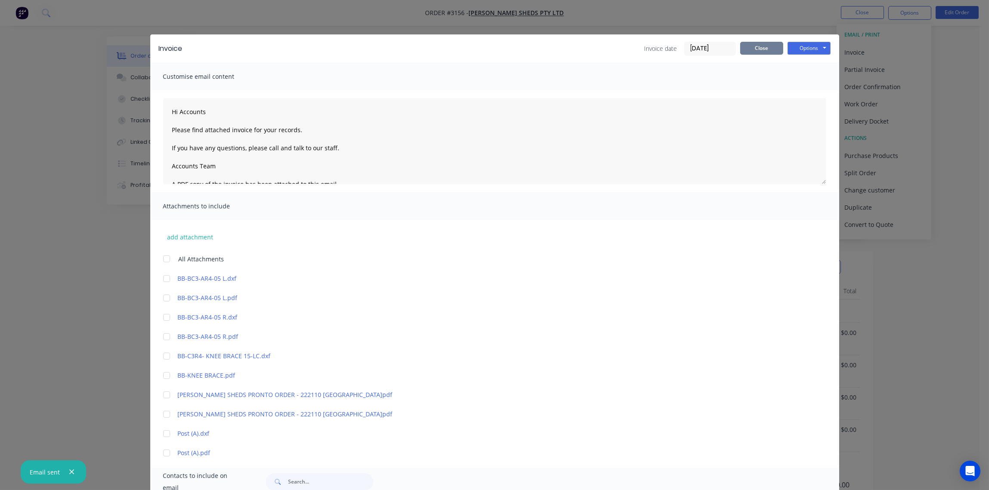
click at [761, 48] on button "Close" at bounding box center [761, 48] width 43 height 13
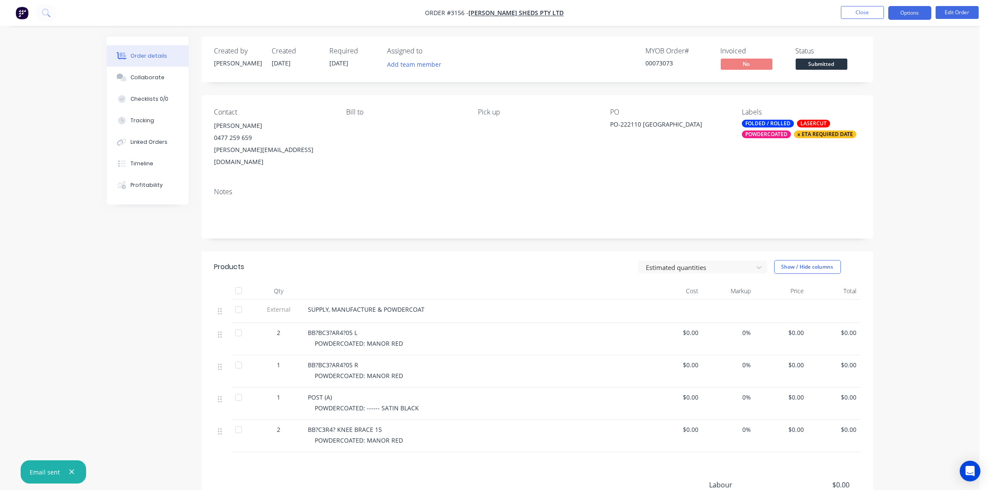
click at [914, 12] on button "Options" at bounding box center [909, 13] width 43 height 14
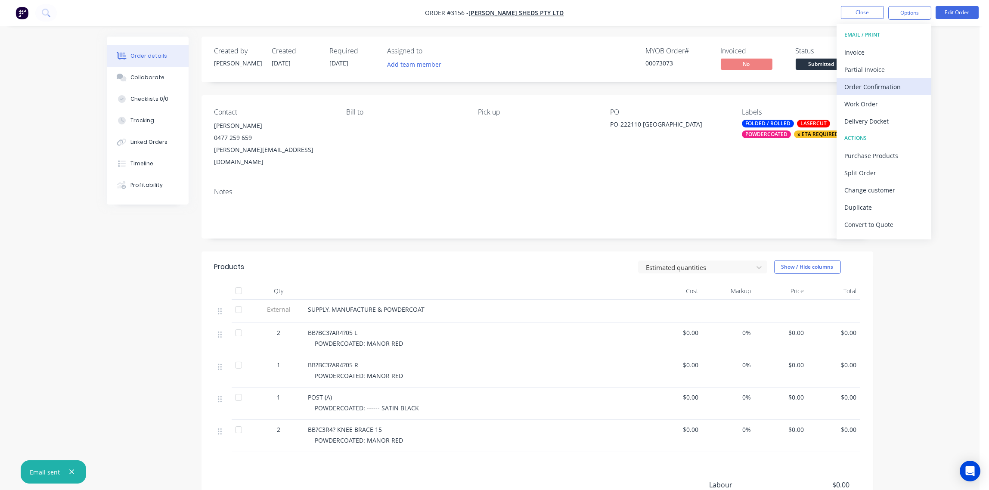
click at [888, 88] on div "Order Confirmation" at bounding box center [883, 86] width 79 height 12
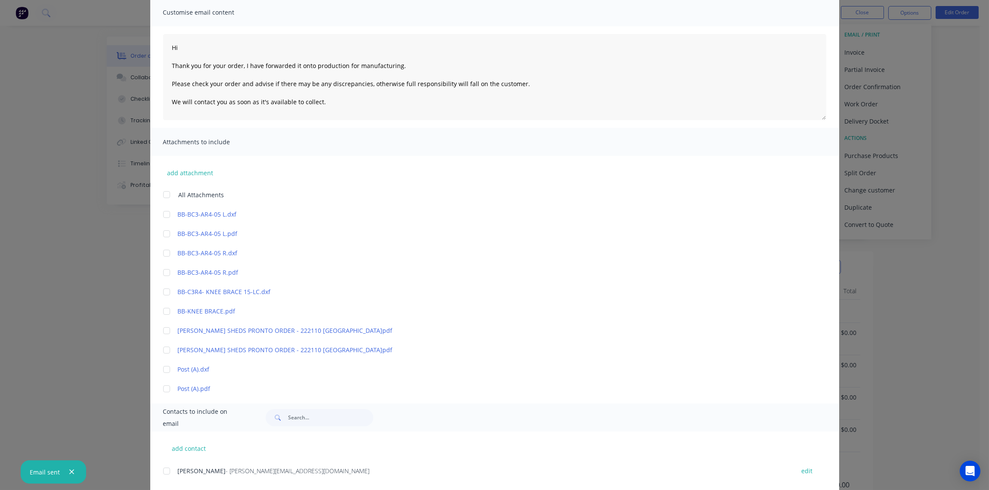
scroll to position [115, 0]
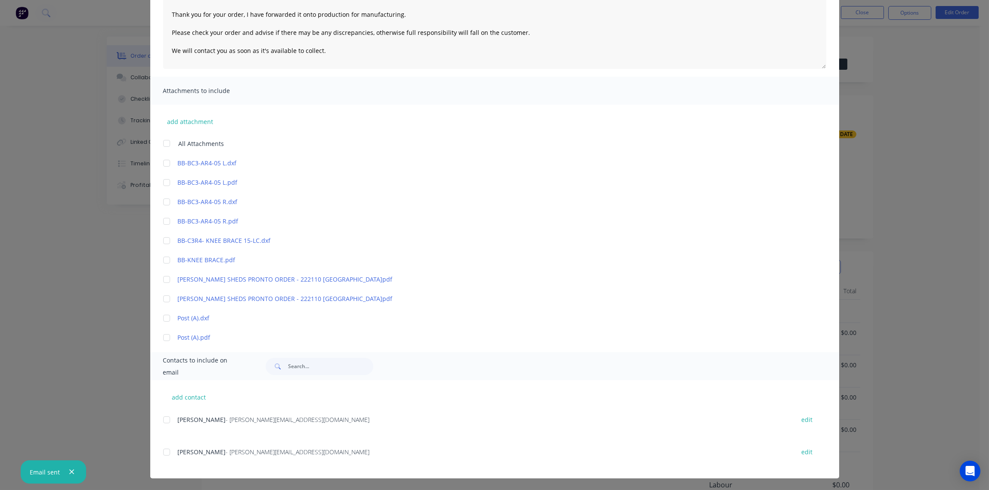
click at [164, 450] on div at bounding box center [166, 451] width 17 height 17
type textarea "Hi Thank you for your order, I have forwarded it onto production for manufactur…"
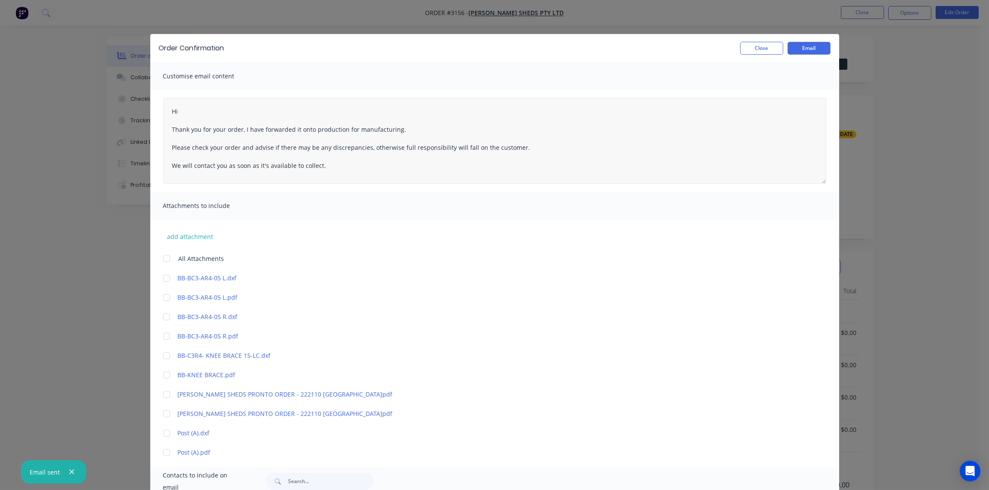
scroll to position [0, 0]
click at [803, 45] on button "Email" at bounding box center [808, 48] width 43 height 13
type textarea "Hi Thank you for your order, I have forwarded it onto production for manufactur…"
click at [758, 50] on button "Close" at bounding box center [761, 48] width 43 height 13
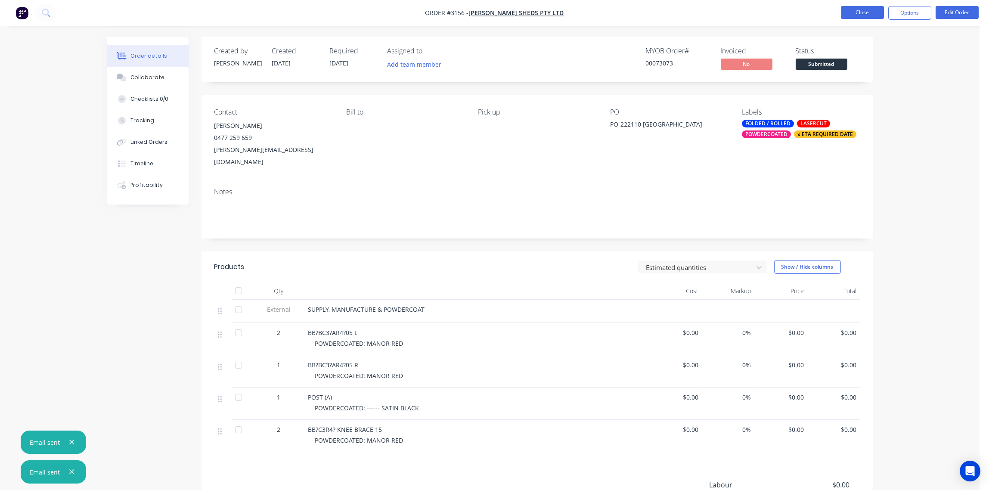
click at [867, 13] on button "Close" at bounding box center [862, 12] width 43 height 13
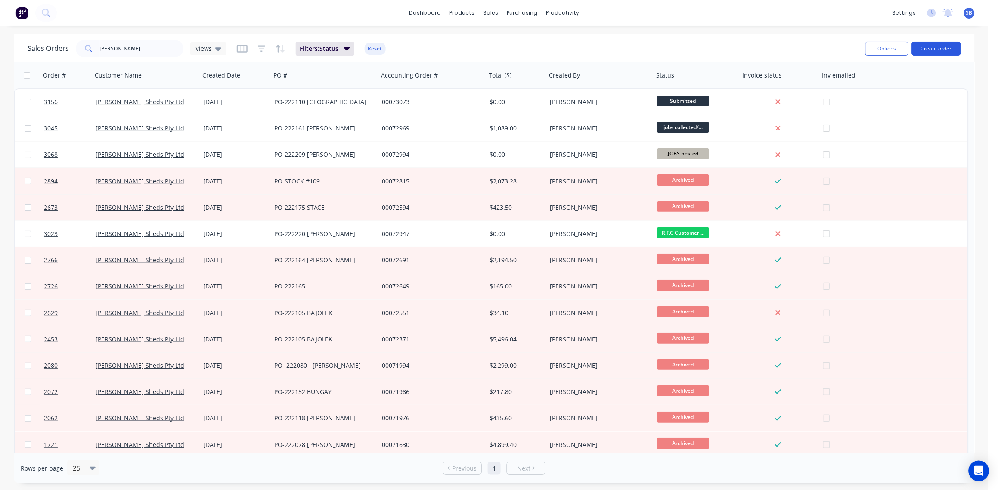
click at [950, 45] on button "Create order" at bounding box center [936, 49] width 49 height 14
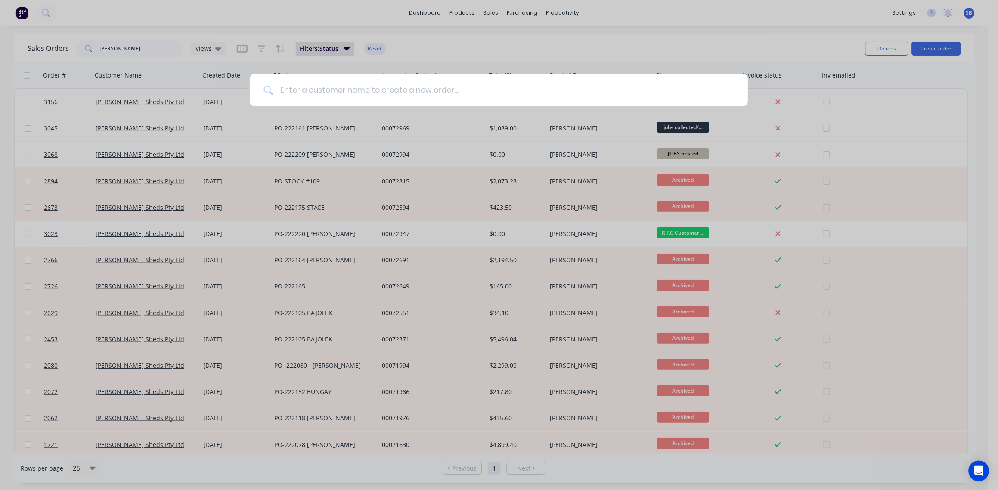
click at [338, 94] on input at bounding box center [503, 90] width 461 height 32
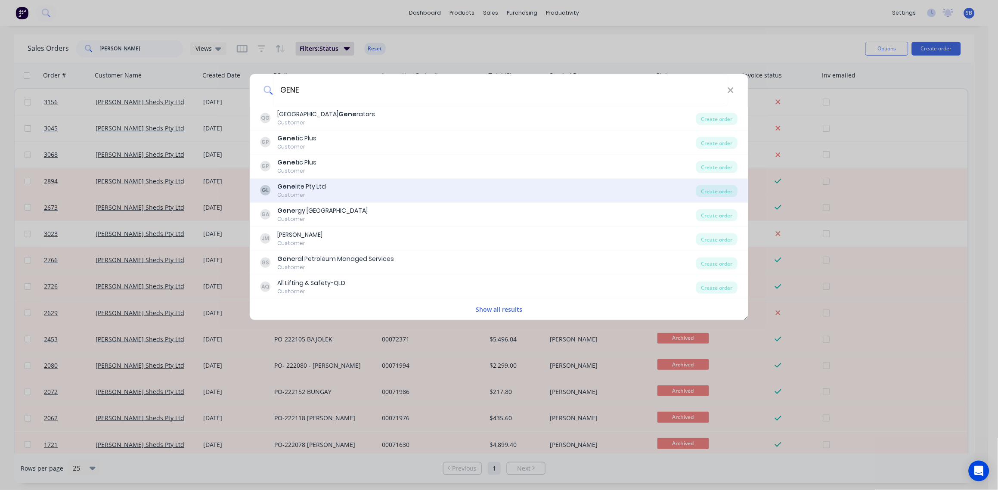
type input "GENE"
click at [295, 189] on div "Gene lite Pty Ltd" at bounding box center [302, 186] width 49 height 9
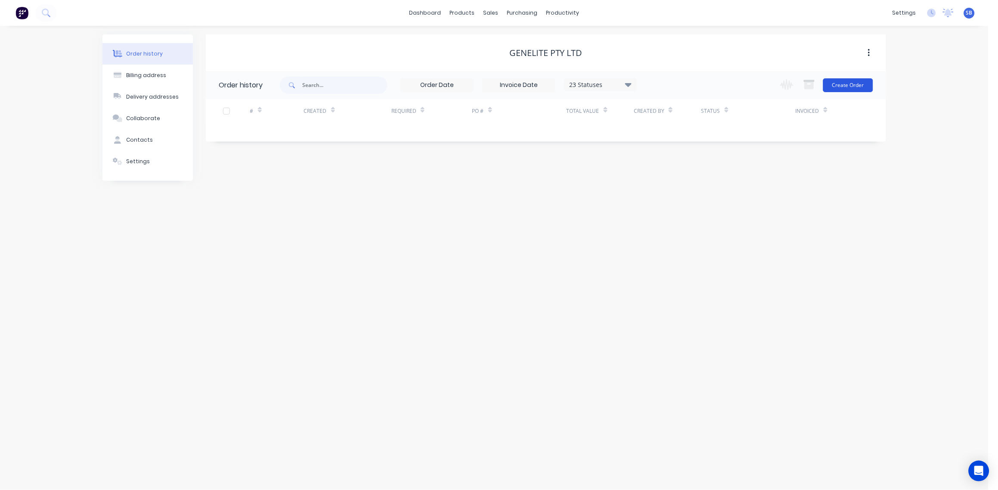
click at [863, 88] on button "Create Order" at bounding box center [848, 85] width 50 height 14
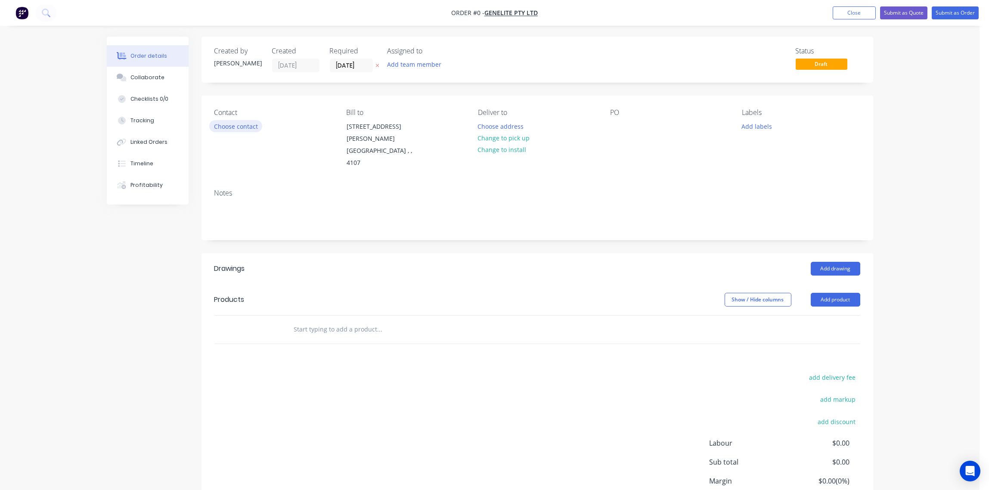
click at [245, 124] on button "Choose contact" at bounding box center [235, 126] width 53 height 12
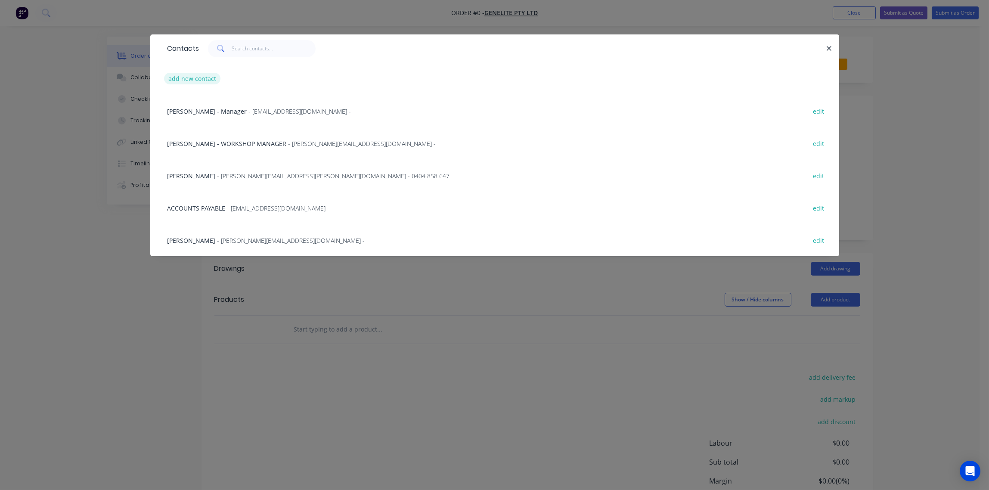
click at [197, 78] on button "add new contact" at bounding box center [192, 79] width 57 height 12
select select "AU"
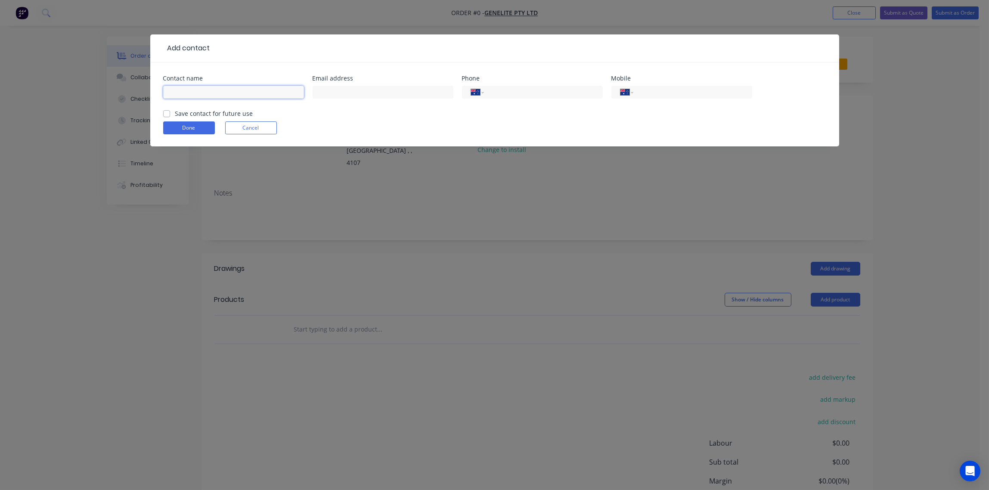
click at [192, 93] on input "text" at bounding box center [233, 92] width 141 height 13
paste input "Julie Fleming Procurement Officer"
click at [204, 92] on input "Julie Fleming Procurement Officer" at bounding box center [233, 92] width 141 height 13
type input "Julie Fleming - Procurement Officer"
click at [339, 92] on input "text" at bounding box center [382, 92] width 141 height 13
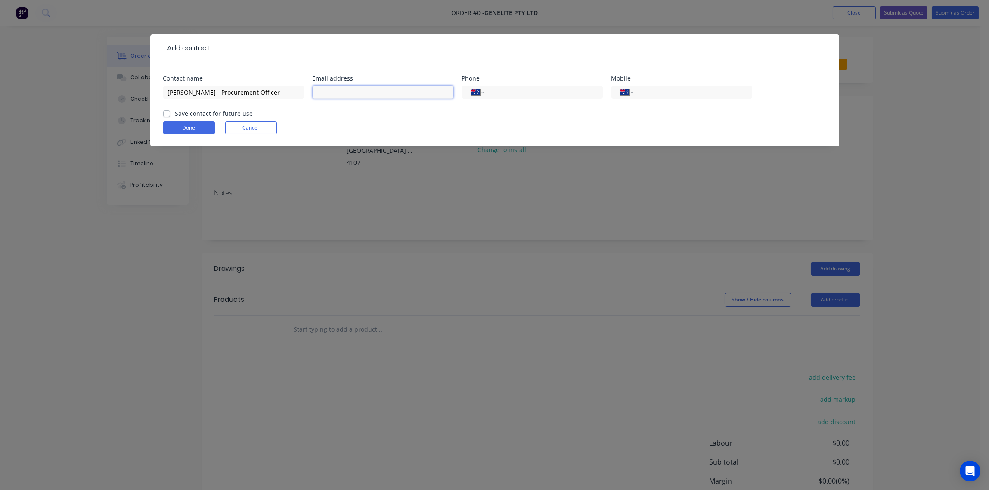
paste input "julie.fleming@genelite.com.au"
type input "julie.fleming@genelite.com.au"
click at [497, 87] on input "tel" at bounding box center [541, 92] width 103 height 10
paste input "1300 305 912"
type input "1300 305 912"
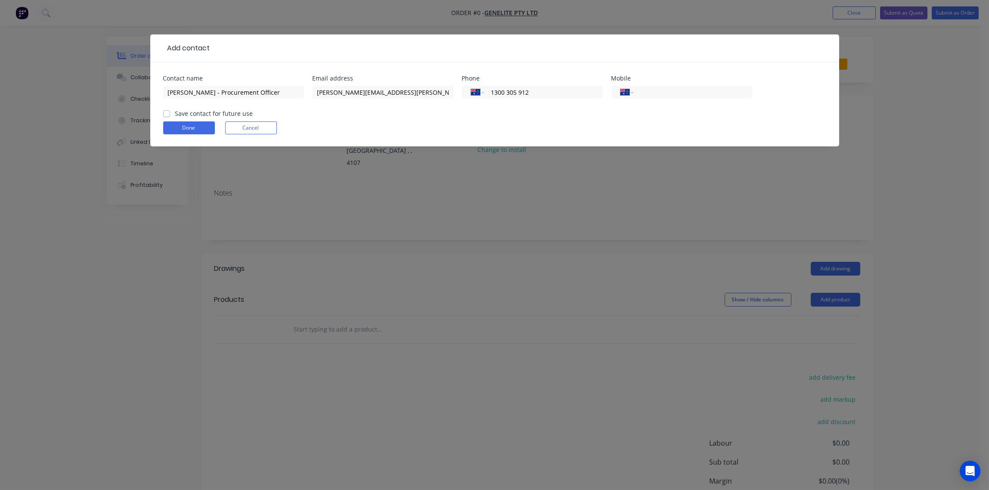
click at [175, 114] on label "Save contact for future use" at bounding box center [214, 113] width 78 height 9
click at [167, 114] on input "Save contact for future use" at bounding box center [166, 113] width 7 height 8
checkbox input "true"
click at [175, 127] on button "Done" at bounding box center [189, 127] width 52 height 13
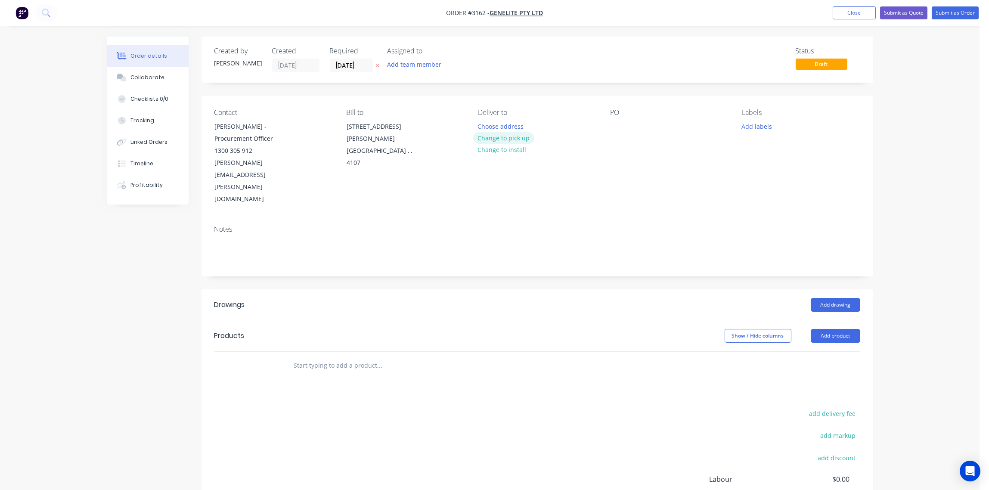
click at [501, 141] on button "Change to pick up" at bounding box center [503, 138] width 61 height 12
click at [616, 128] on div at bounding box center [617, 126] width 14 height 12
paste div
click at [757, 128] on button "Add labels" at bounding box center [757, 126] width 40 height 12
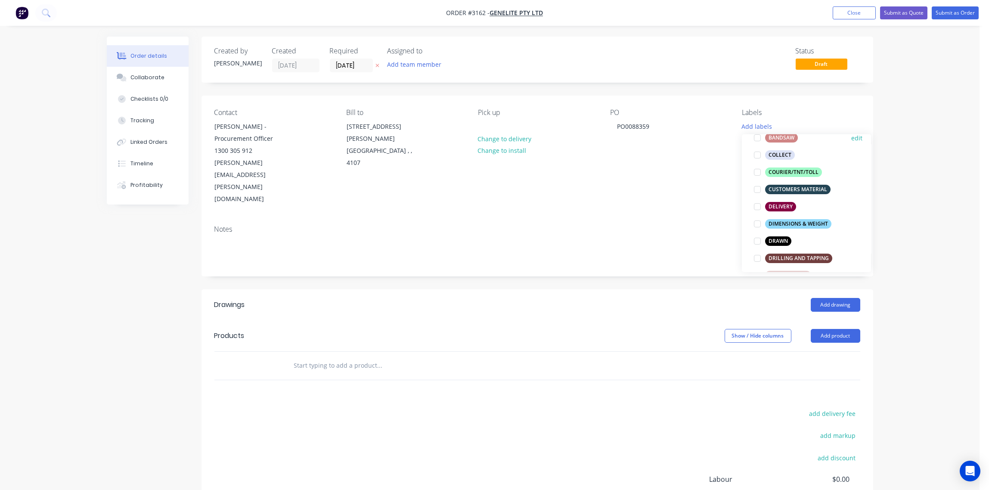
scroll to position [257, 0]
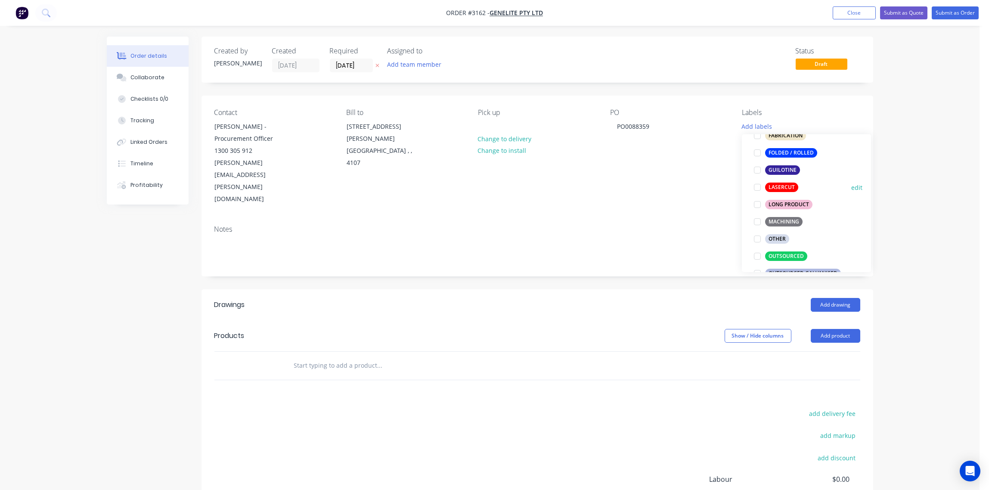
click at [757, 189] on div at bounding box center [757, 187] width 17 height 17
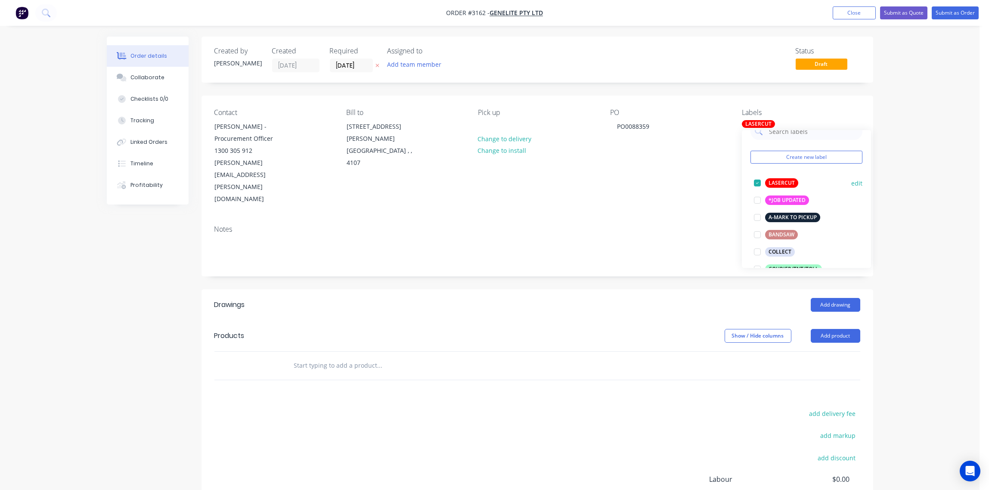
scroll to position [8, 0]
click at [353, 357] on input "text" at bounding box center [380, 365] width 172 height 17
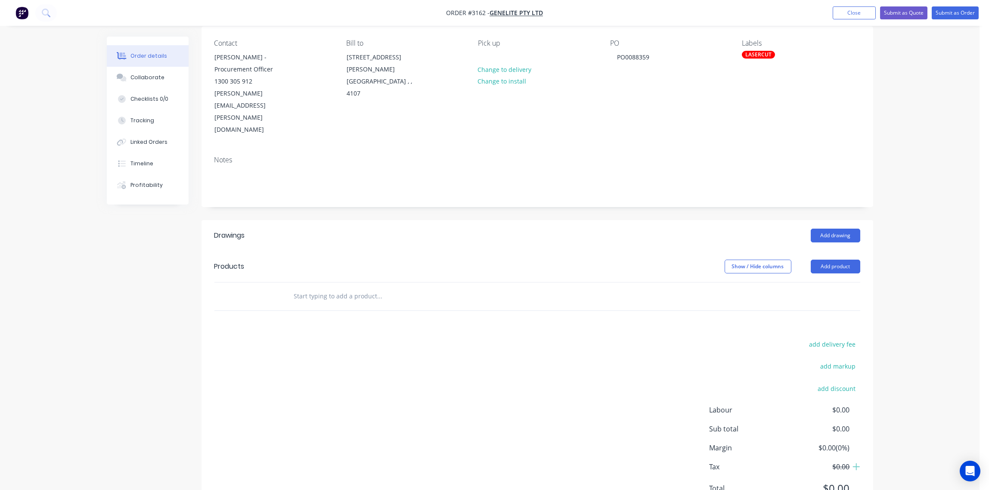
scroll to position [74, 0]
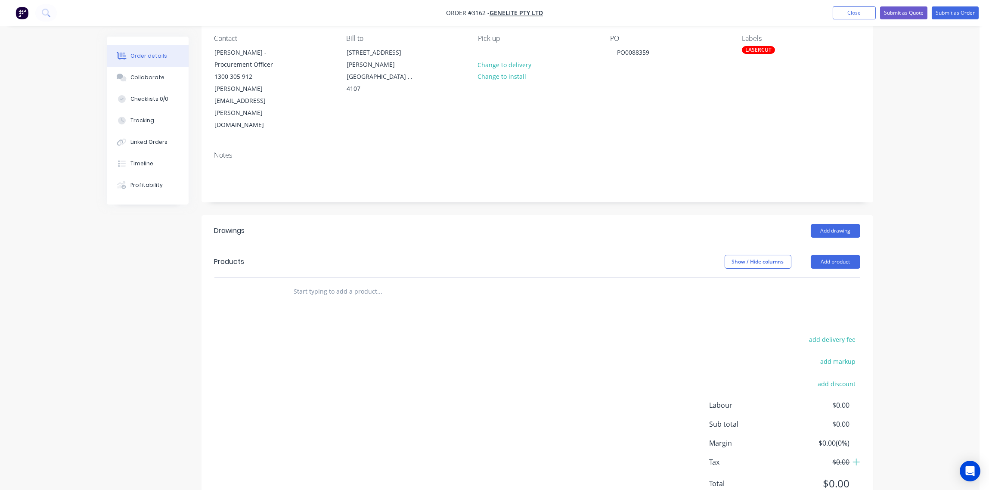
click at [349, 283] on input "text" at bounding box center [380, 291] width 172 height 17
paste input "LRT-BRACKET-2-RED Bracket to suit long range tank on XLarge frame (RED)"
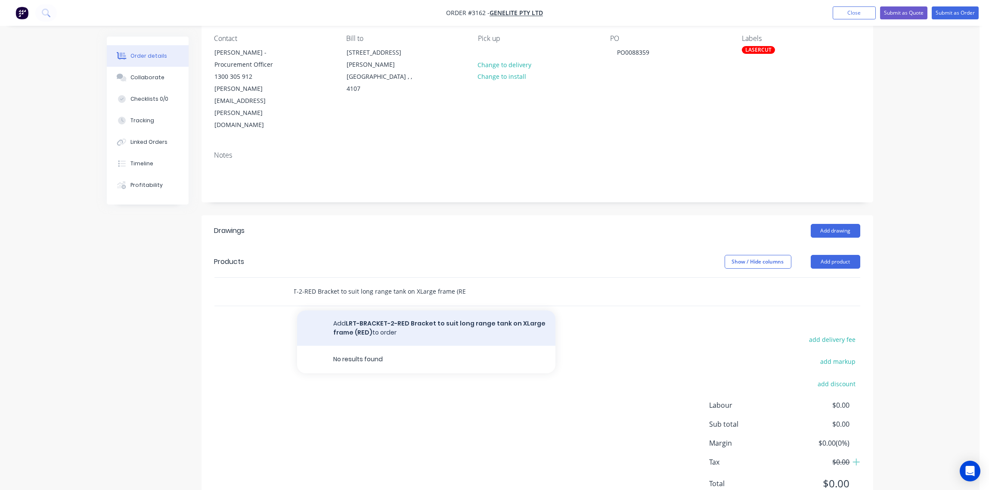
type input "LRT-BRACKET-2-RED Bracket to suit long range tank on XLarge frame (RED)"
click at [388, 310] on button "Add LRT-BRACKET-2-RED Bracket to suit long range tank on XLarge frame (RED) to …" at bounding box center [426, 327] width 258 height 35
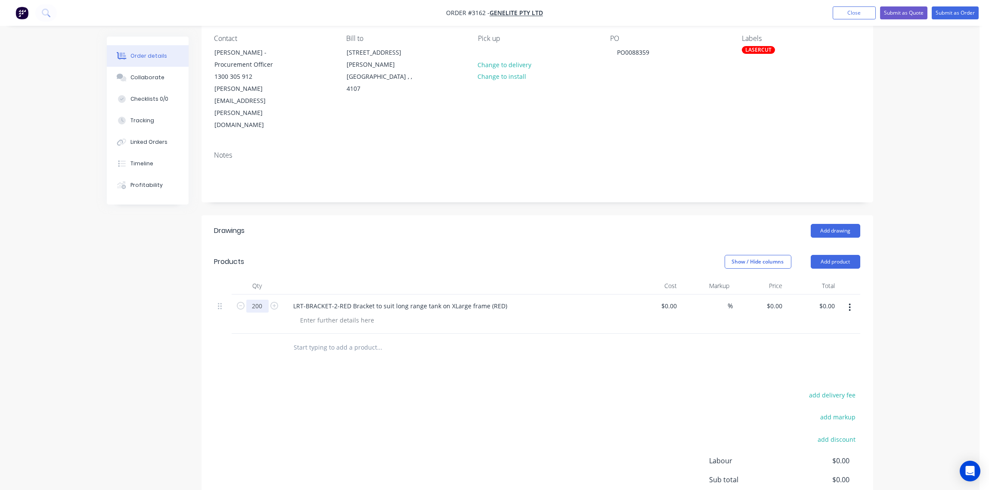
type input "200"
click at [265, 334] on div at bounding box center [258, 348] width 52 height 28
click at [317, 314] on div at bounding box center [338, 320] width 88 height 12
click at [504, 300] on div "LRT-BRACKET-2-RED Bracket to suit long range tank on XLarge frame (RED)" at bounding box center [401, 306] width 228 height 12
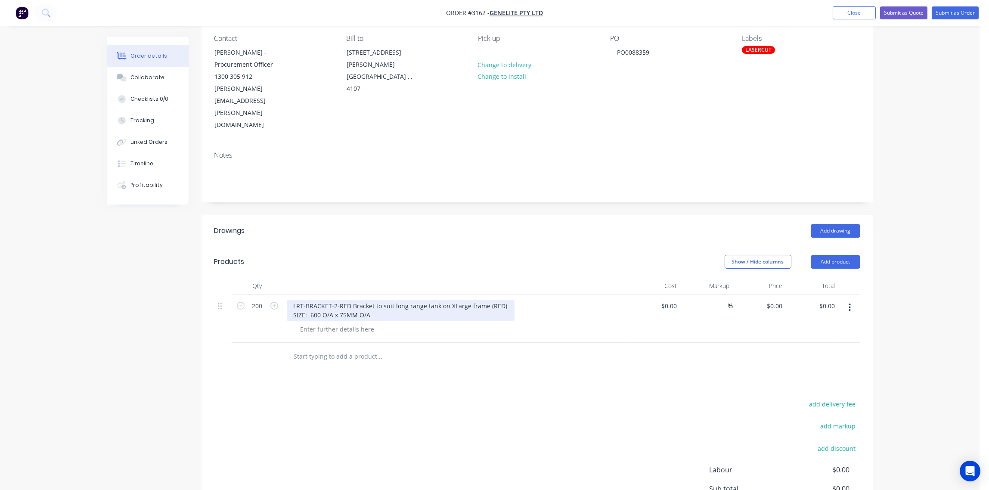
click at [319, 300] on div "LRT-BRACKET-2-RED Bracket to suit long range tank on XLarge frame (RED) SIZE: 6…" at bounding box center [401, 311] width 228 height 22
click at [324, 323] on div at bounding box center [338, 329] width 88 height 12
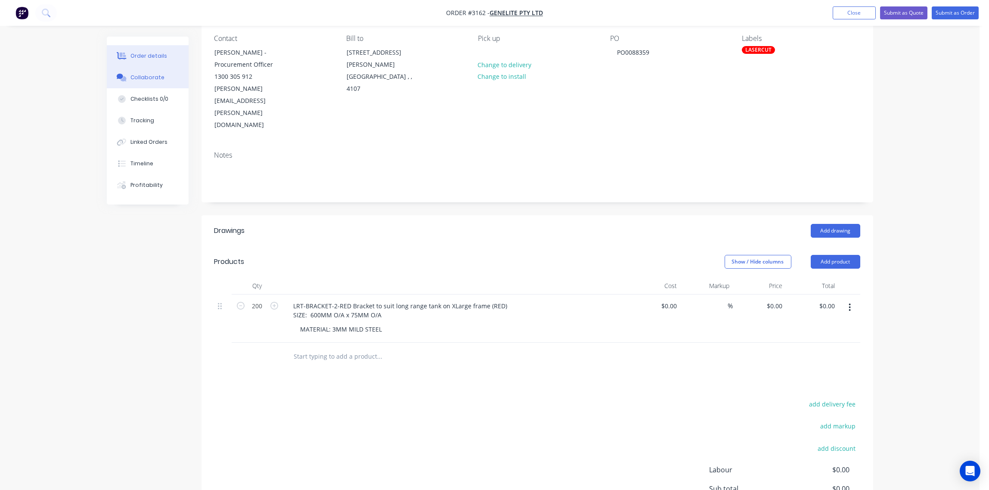
type input "$0.00"
click at [149, 77] on div "Collaborate" at bounding box center [147, 78] width 34 height 8
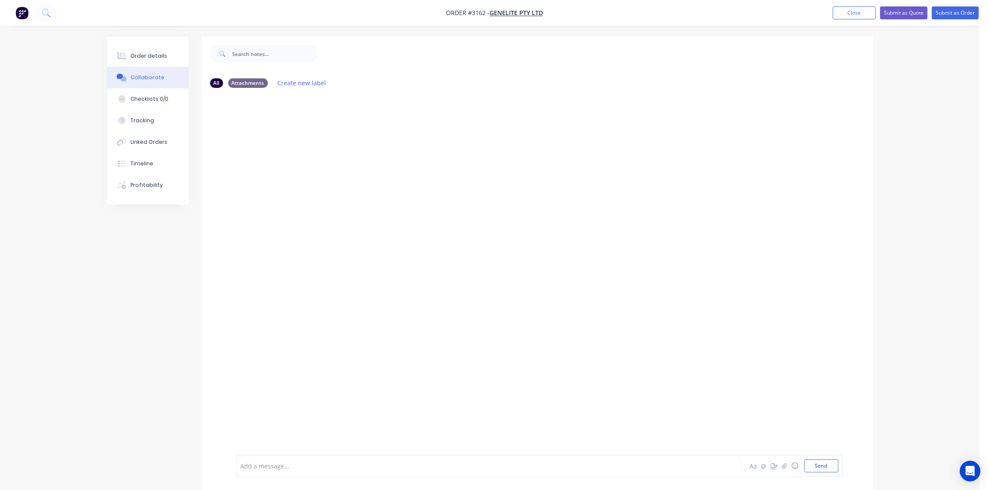
click at [290, 466] on div at bounding box center [465, 465] width 448 height 9
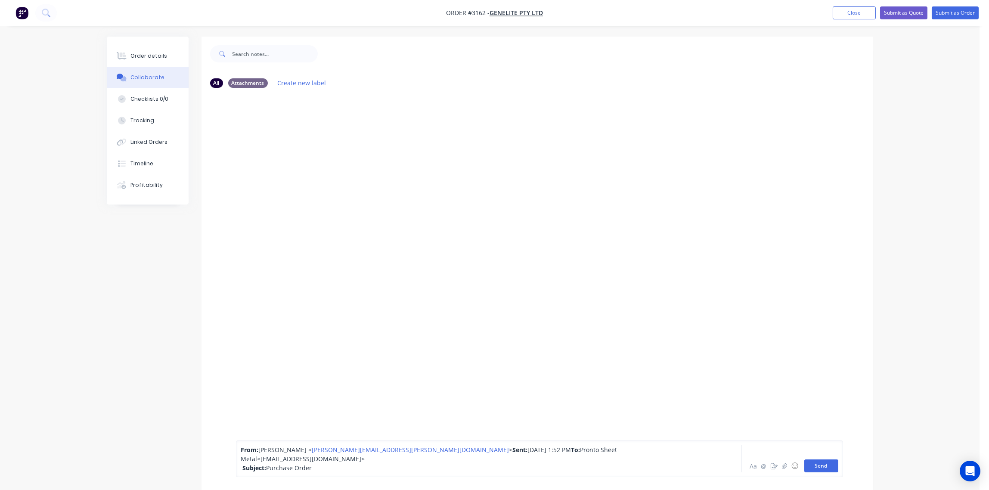
click at [826, 467] on button "Send" at bounding box center [821, 465] width 34 height 13
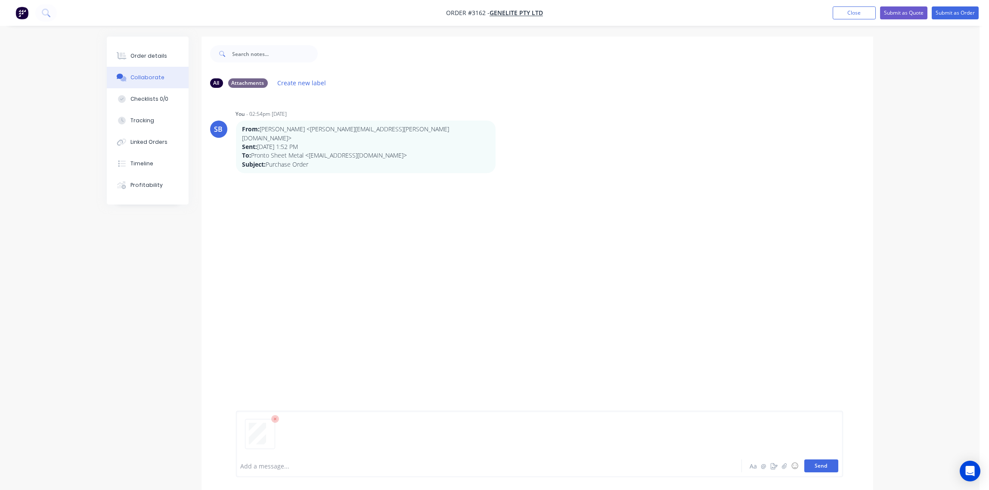
click at [824, 466] on button "Send" at bounding box center [821, 465] width 34 height 13
click at [380, 472] on div "Add a message... Aa @ ☺ Send" at bounding box center [539, 466] width 607 height 22
click at [306, 466] on div at bounding box center [465, 465] width 448 height 9
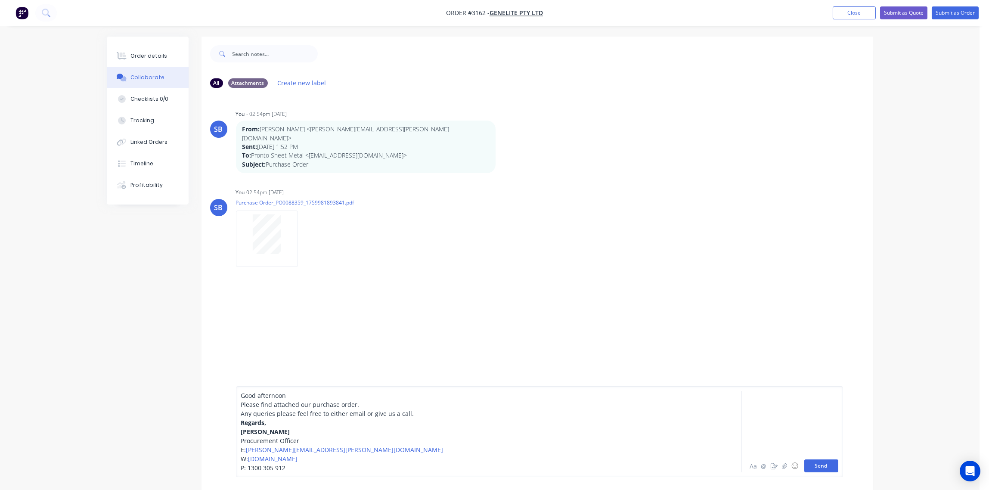
click at [826, 466] on button "Send" at bounding box center [821, 465] width 34 height 13
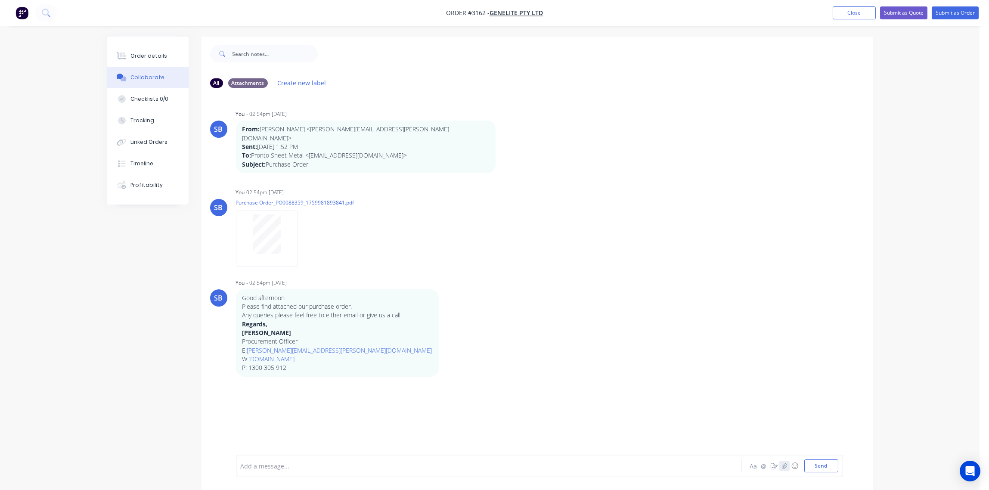
click at [786, 461] on button "button" at bounding box center [784, 466] width 10 height 10
click at [820, 469] on button "Send" at bounding box center [821, 465] width 34 height 13
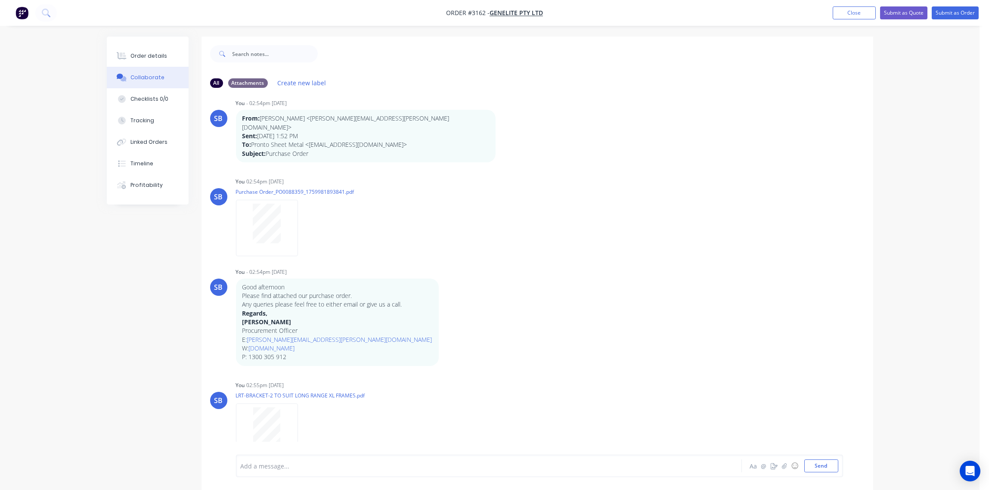
click at [269, 468] on div at bounding box center [465, 465] width 448 height 9
click at [820, 464] on button "Send" at bounding box center [821, 465] width 34 height 13
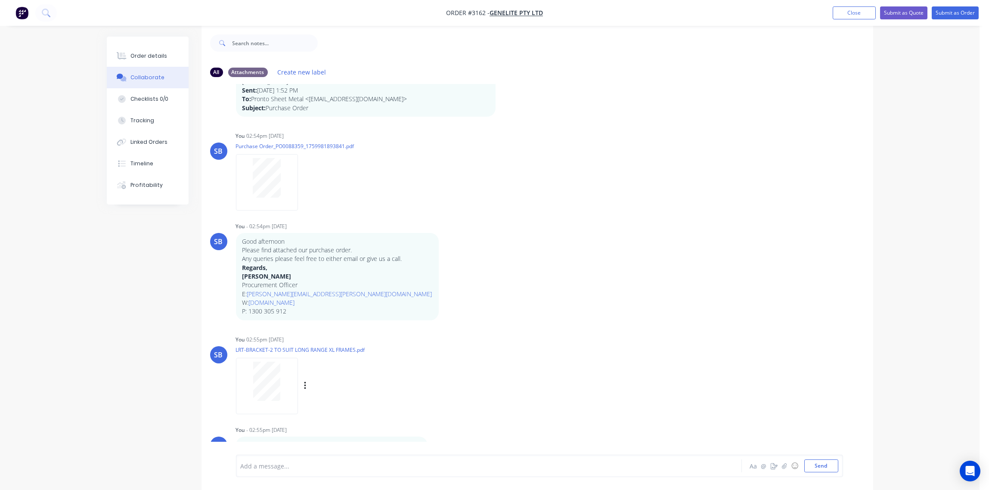
scroll to position [13, 0]
click at [145, 53] on div "Order details" at bounding box center [148, 56] width 37 height 8
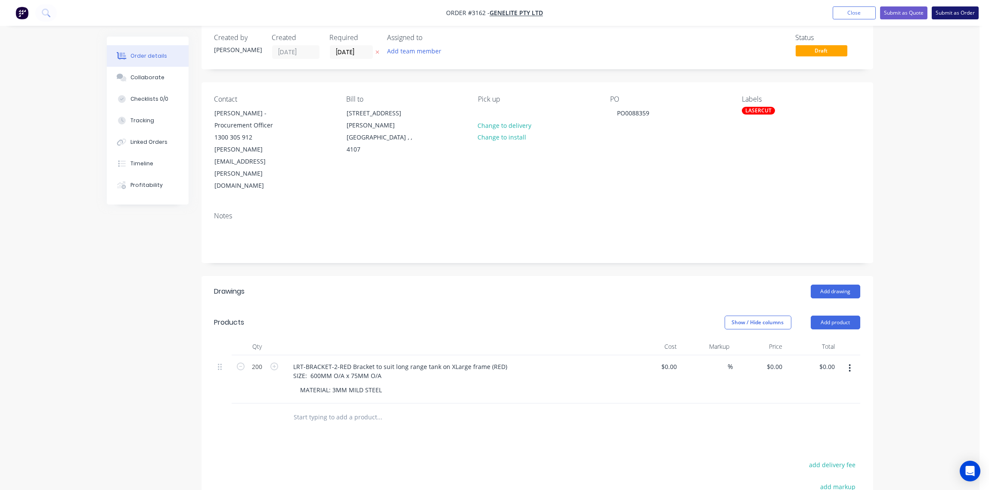
click at [953, 13] on button "Submit as Order" at bounding box center [954, 12] width 47 height 13
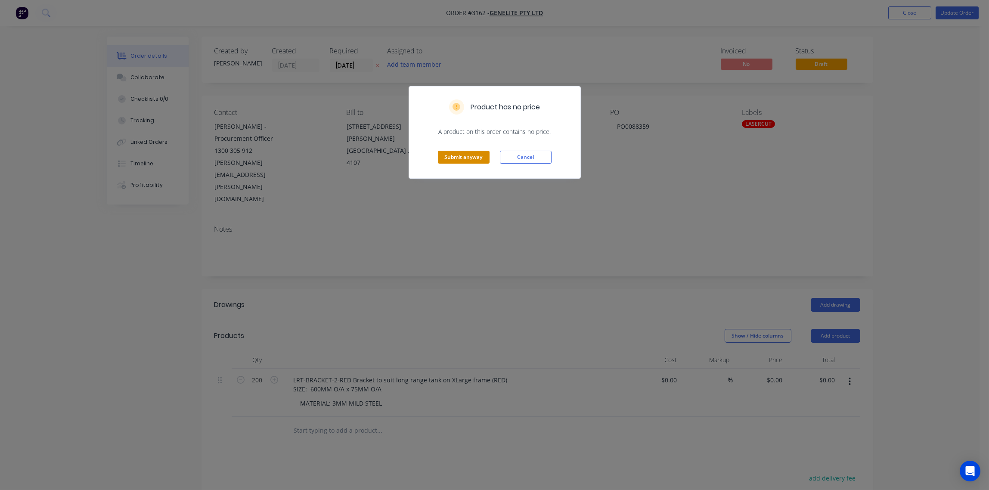
click at [456, 160] on button "Submit anyway" at bounding box center [464, 157] width 52 height 13
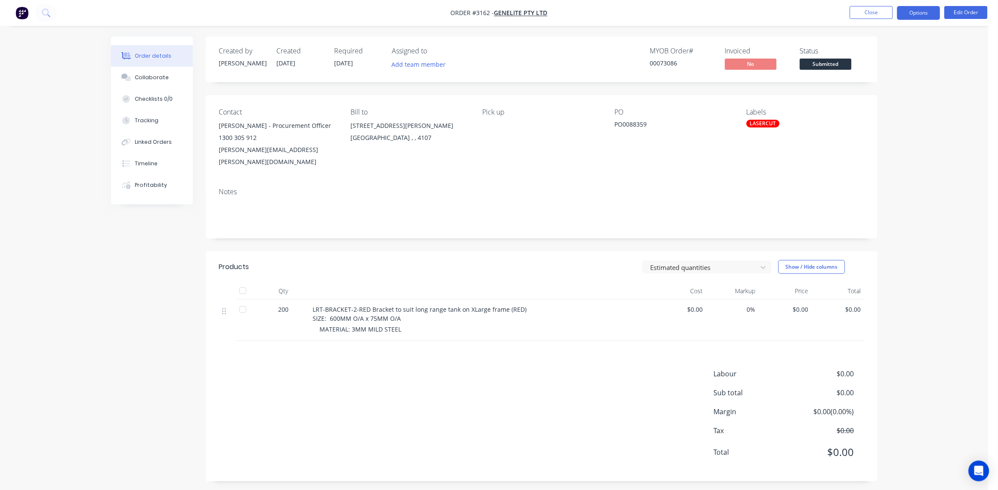
click at [924, 13] on button "Options" at bounding box center [918, 13] width 43 height 14
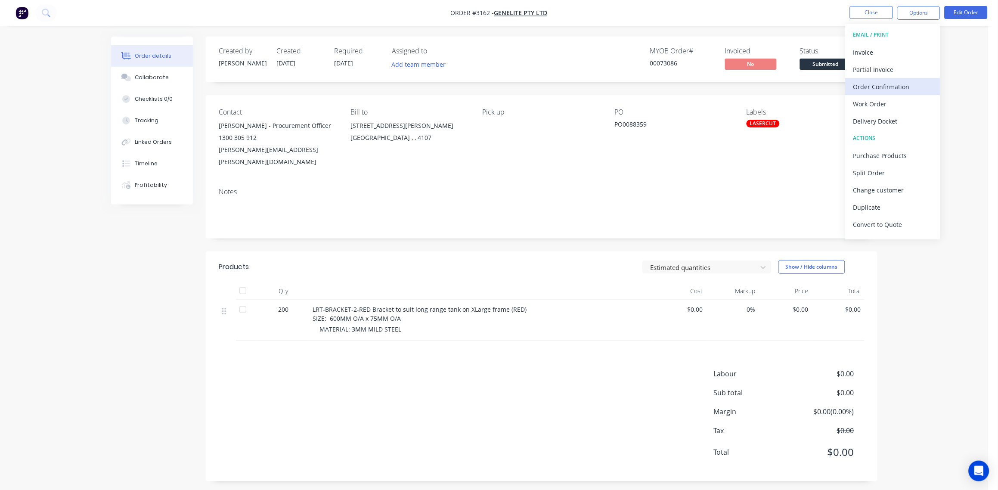
click at [906, 85] on div "Order Confirmation" at bounding box center [892, 86] width 79 height 12
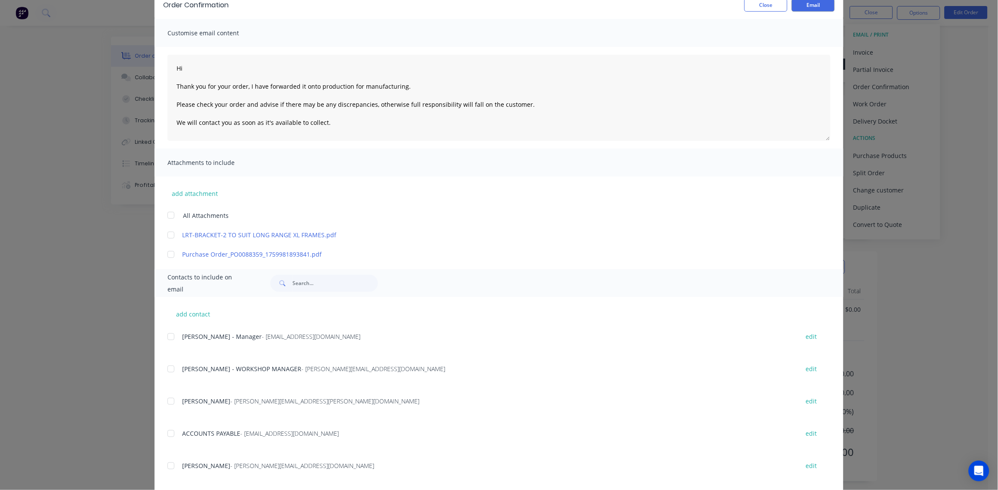
scroll to position [90, 0]
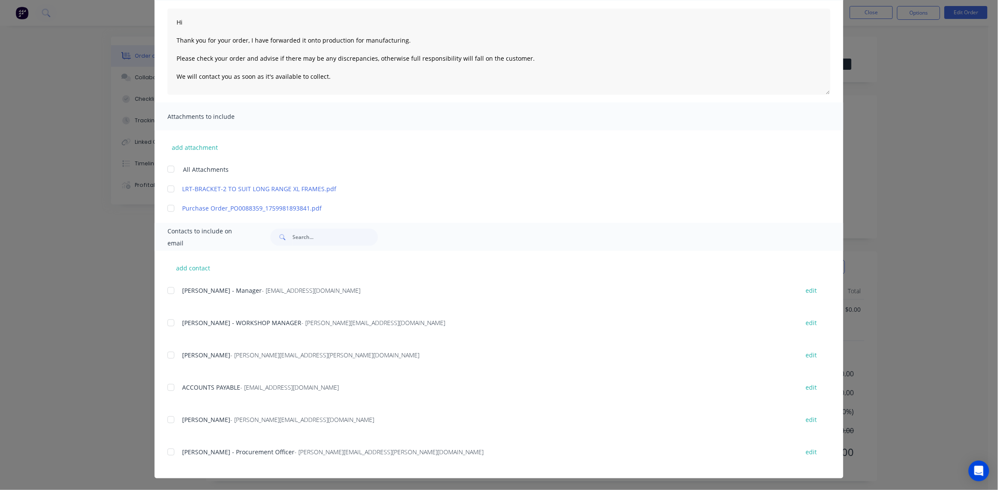
click at [170, 192] on div at bounding box center [170, 188] width 17 height 17
click at [168, 453] on div at bounding box center [170, 451] width 17 height 17
type textarea "Hi Thank you for your order, I have forwarded it onto production for manufactur…"
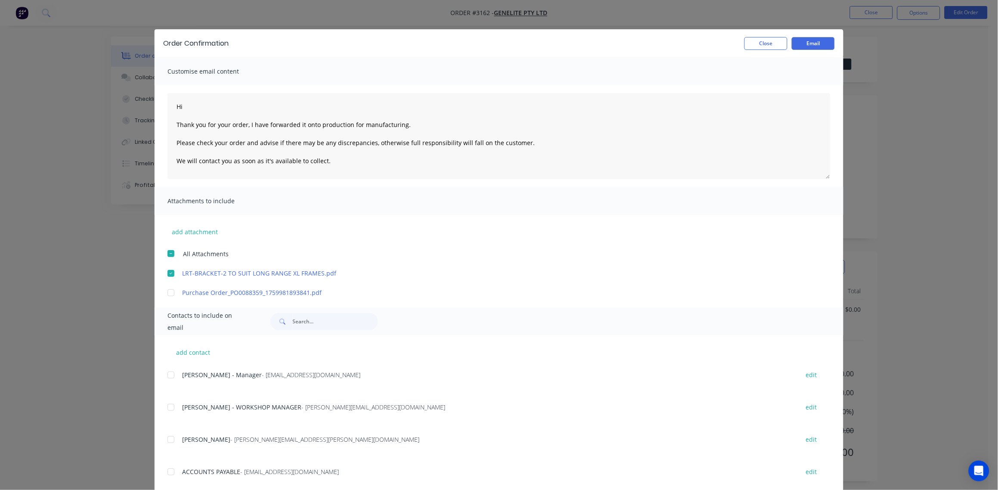
scroll to position [0, 0]
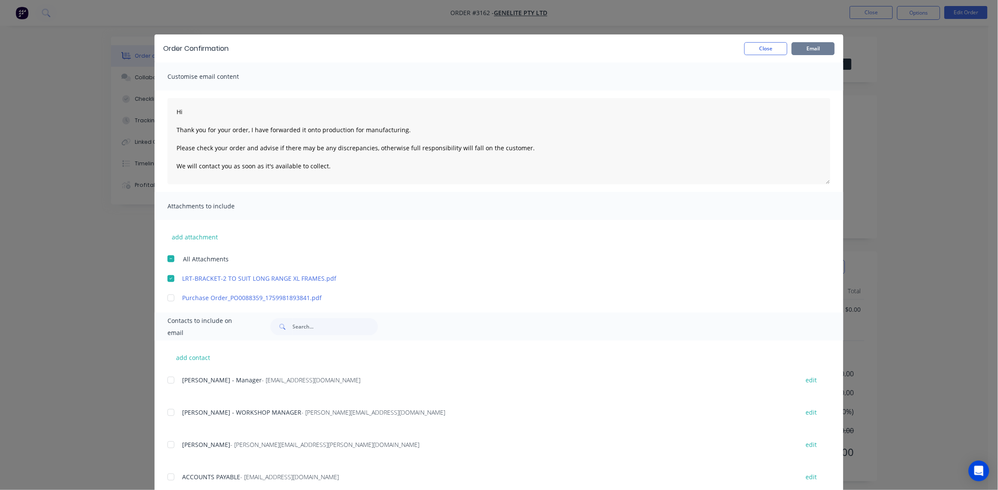
click at [808, 50] on button "Email" at bounding box center [813, 48] width 43 height 13
type textarea "Hi Thank you for your order, I have forwarded it onto production for manufactur…"
click at [759, 50] on button "Close" at bounding box center [765, 48] width 43 height 13
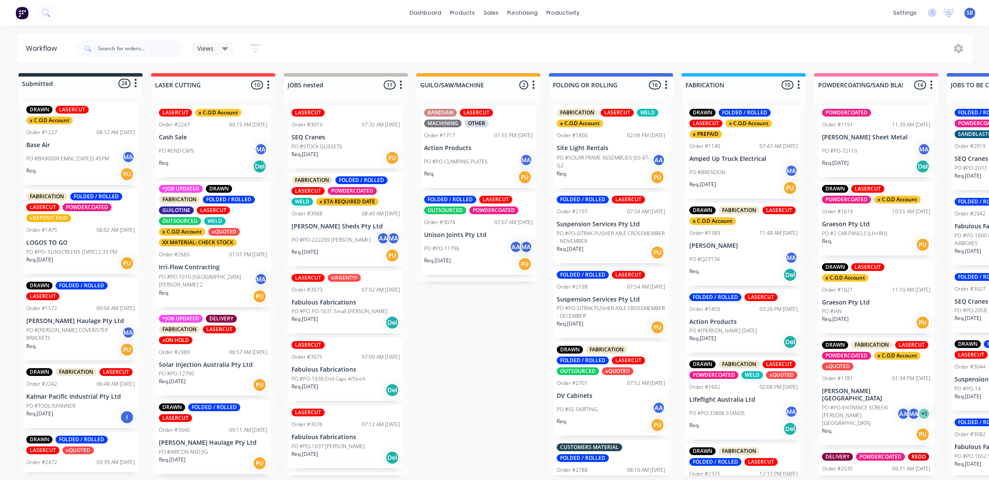
scroll to position [0, 573]
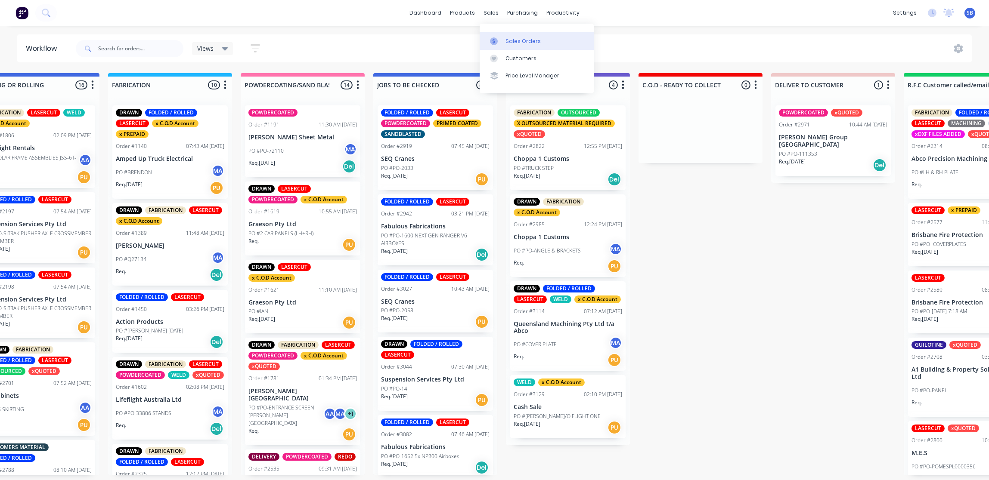
click at [530, 42] on div "Sales Orders" at bounding box center [522, 41] width 35 height 8
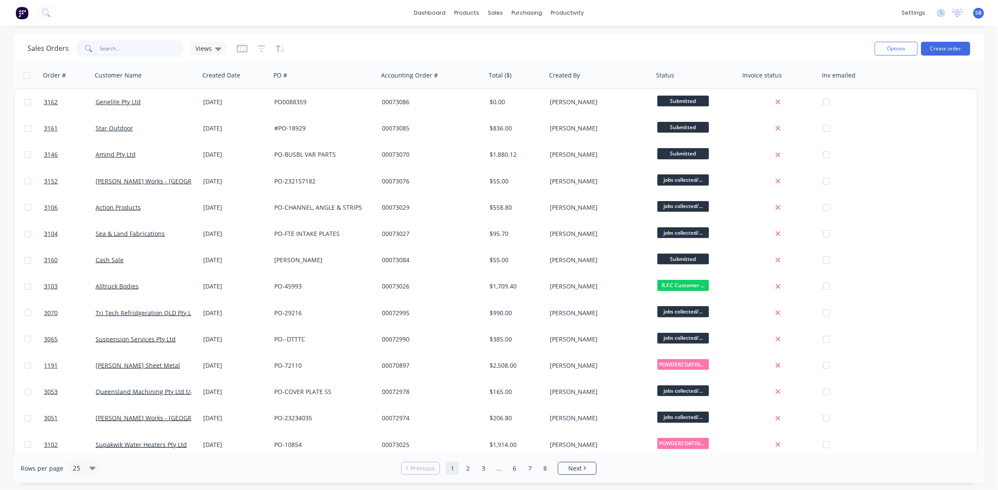
drag, startPoint x: 139, startPoint y: 50, endPoint x: 0, endPoint y: 74, distance: 141.4
click at [0, 74] on html "dashboard products sales purchasing productivity dashboard products Product Cat…" at bounding box center [499, 245] width 998 height 490
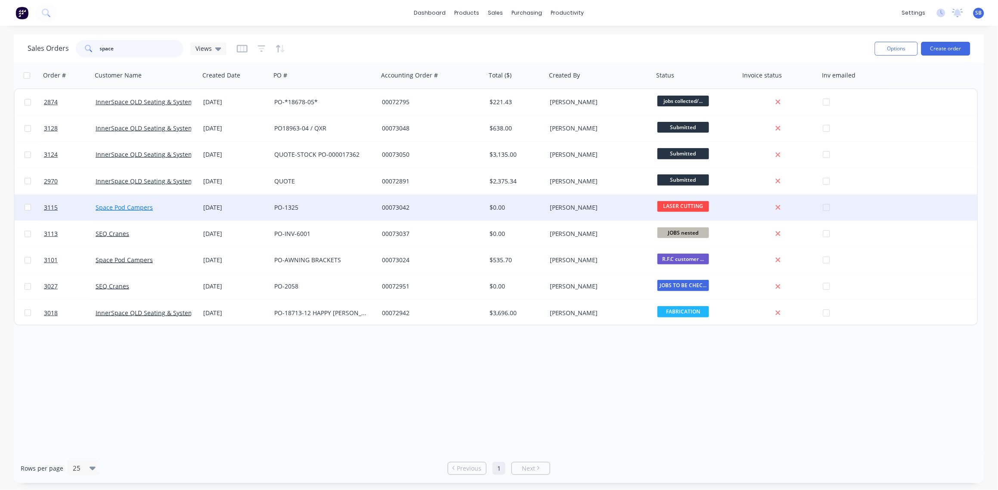
type input "space"
click at [121, 203] on link "Space Pod Campers" at bounding box center [124, 207] width 57 height 8
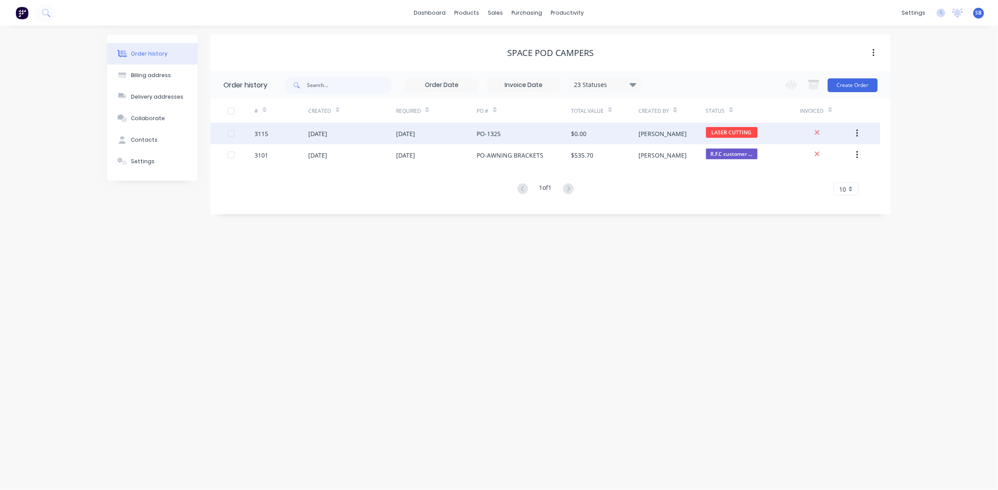
click at [325, 136] on div "[DATE]" at bounding box center [318, 133] width 19 height 9
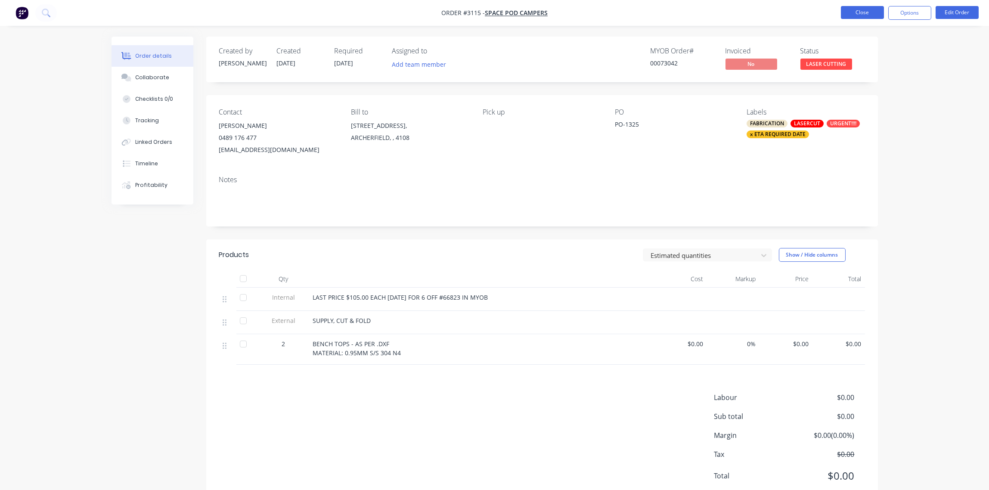
click at [860, 11] on button "Close" at bounding box center [862, 12] width 43 height 13
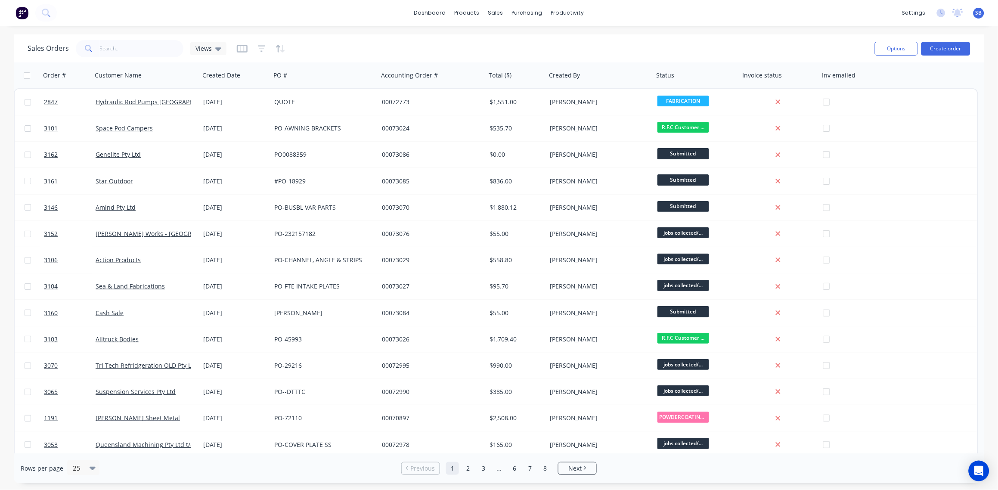
click at [985, 11] on div "settings No new notifications [PERSON_NAME] all as read You have no notificatio…" at bounding box center [947, 12] width 100 height 13
click at [977, 16] on span "SB" at bounding box center [978, 13] width 6 height 8
click at [906, 104] on div "Sign out" at bounding box center [905, 108] width 23 height 8
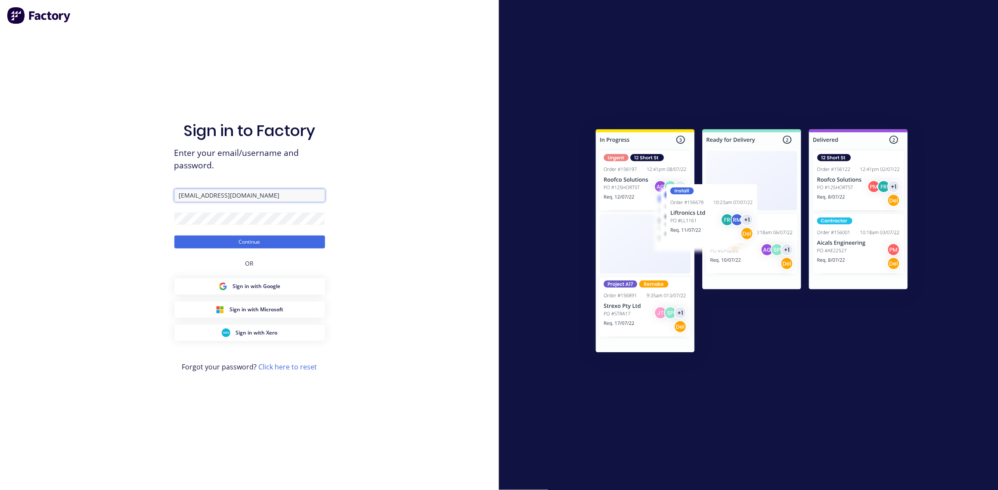
drag, startPoint x: 246, startPoint y: 196, endPoint x: 76, endPoint y: 191, distance: 170.5
click at [76, 191] on div "Sign in to Factory Enter your email/username and password. [EMAIL_ADDRESS][DOMA…" at bounding box center [249, 245] width 499 height 490
type input "pronto@prontosheetmetal"
click at [260, 240] on button "Continue" at bounding box center [249, 241] width 151 height 13
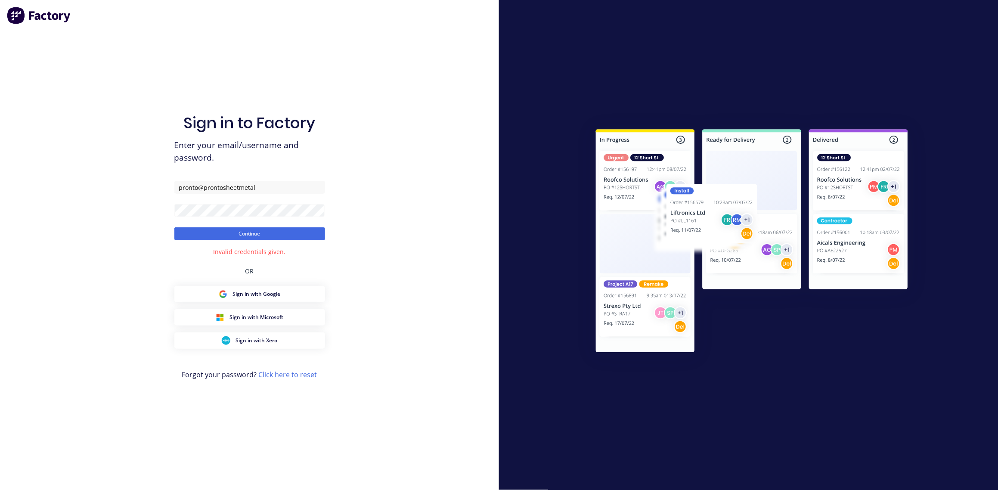
click at [406, 217] on div "Sign in to Factory Enter your email/username and password. pronto@prontosheetme…" at bounding box center [249, 245] width 499 height 490
